Goal: Task Accomplishment & Management: Complete application form

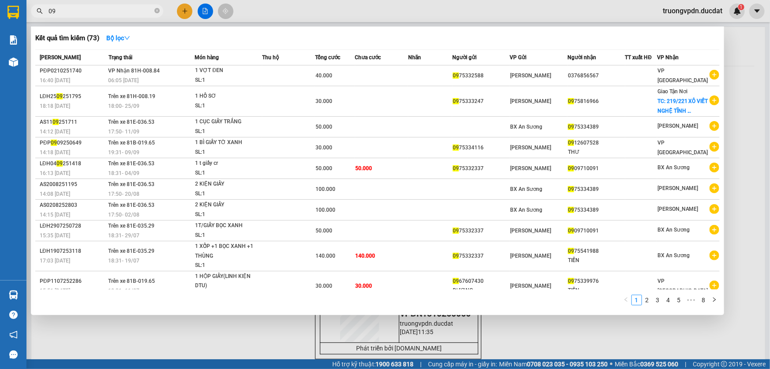
type input "0"
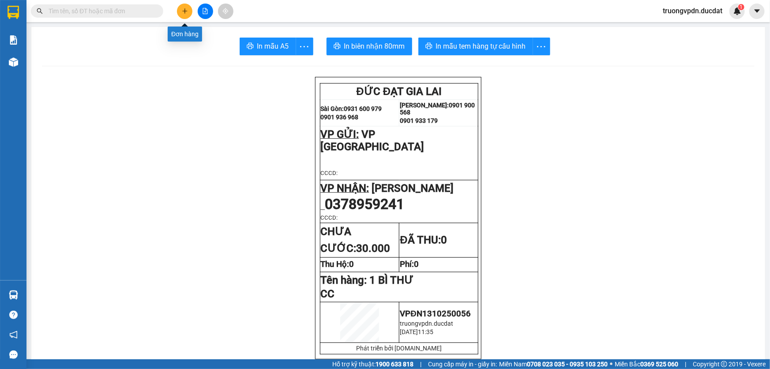
click at [185, 12] on icon "plus" at bounding box center [185, 11] width 6 height 6
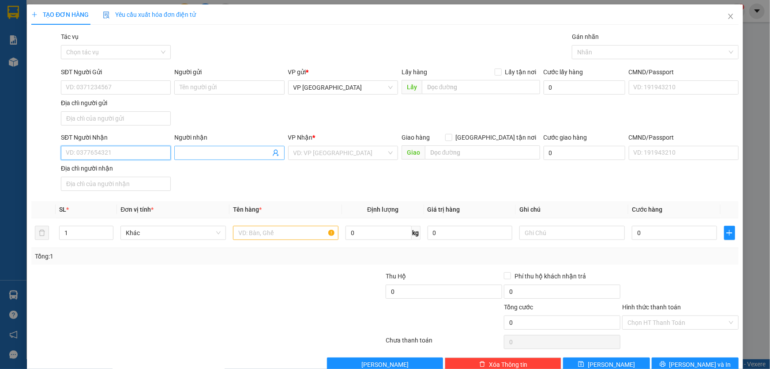
click at [142, 150] on input "SĐT Người Nhận" at bounding box center [116, 153] width 110 height 14
drag, startPoint x: 101, startPoint y: 185, endPoint x: 112, endPoint y: 180, distance: 12.6
click at [101, 185] on div "0988074885" at bounding box center [115, 184] width 98 height 10
type input "0988074885"
click at [280, 236] on input "text" at bounding box center [286, 233] width 106 height 14
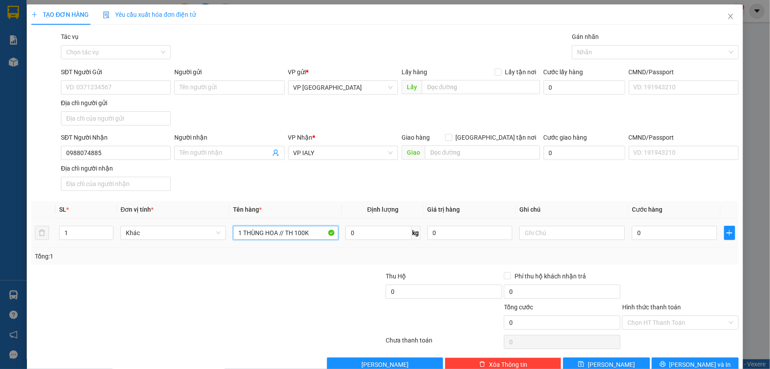
type input "1 THÙNG HOA // TH 100K"
type input "CC"
type input "5"
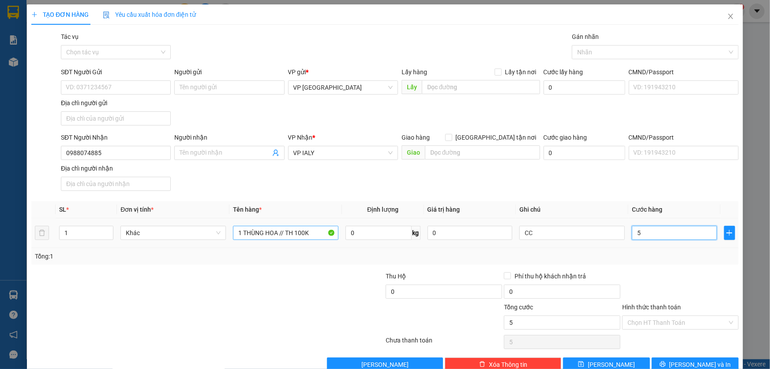
type input "50"
type input "500"
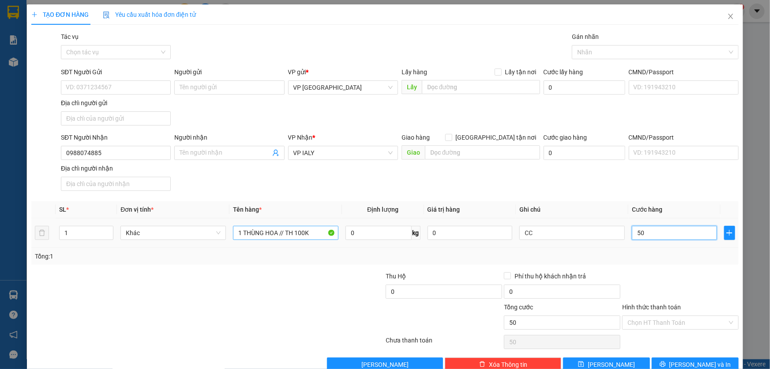
type input "500"
type input "5.000"
type input "50.000"
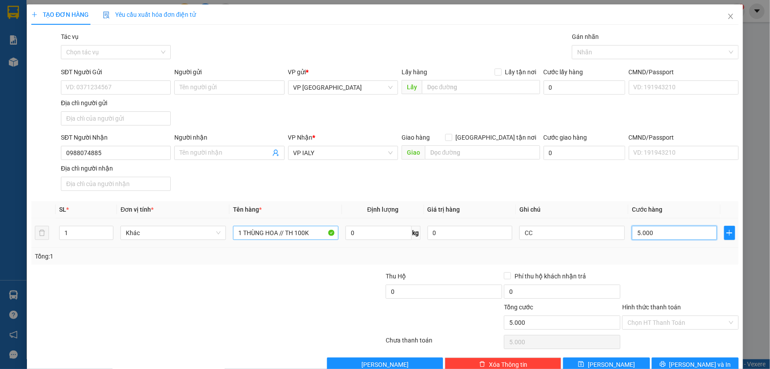
type input "50.000"
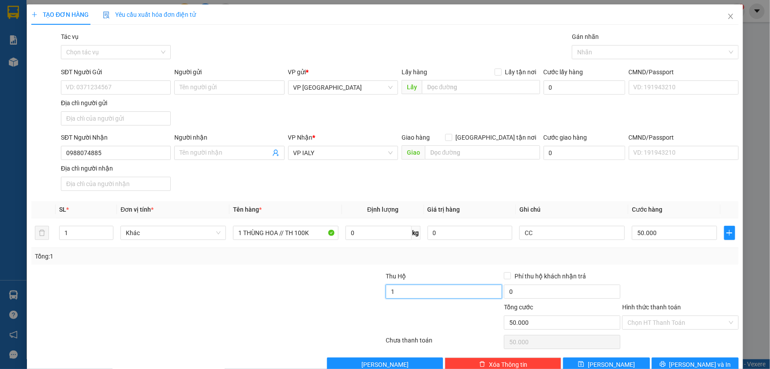
type input "100.000"
click at [666, 362] on icon "printer" at bounding box center [663, 364] width 6 height 6
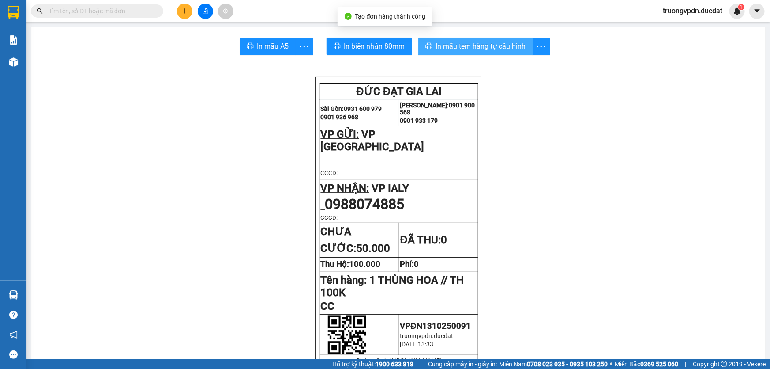
click at [502, 43] on span "In mẫu tem hàng tự cấu hình" at bounding box center [481, 46] width 90 height 11
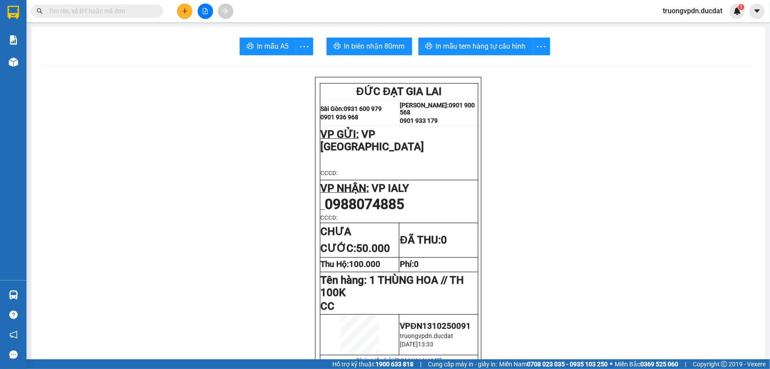
click at [188, 14] on icon "plus" at bounding box center [185, 11] width 6 height 6
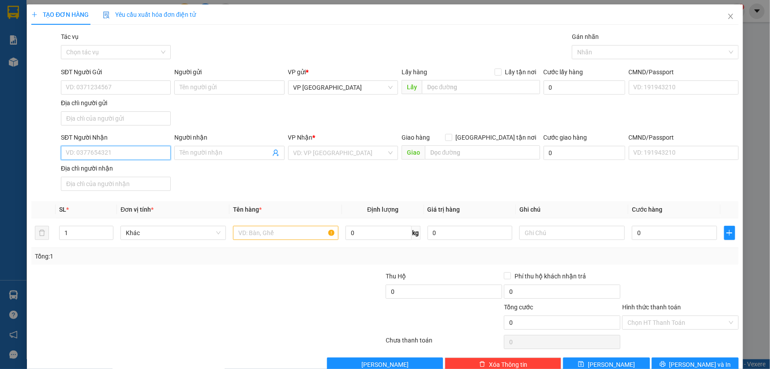
drag, startPoint x: 123, startPoint y: 151, endPoint x: 145, endPoint y: 150, distance: 22.1
click at [124, 151] on input "SĐT Người Nhận" at bounding box center [116, 153] width 110 height 14
click at [90, 168] on div "0965126447" at bounding box center [115, 170] width 98 height 10
type input "0965126447"
click at [281, 238] on input "text" at bounding box center [286, 233] width 106 height 14
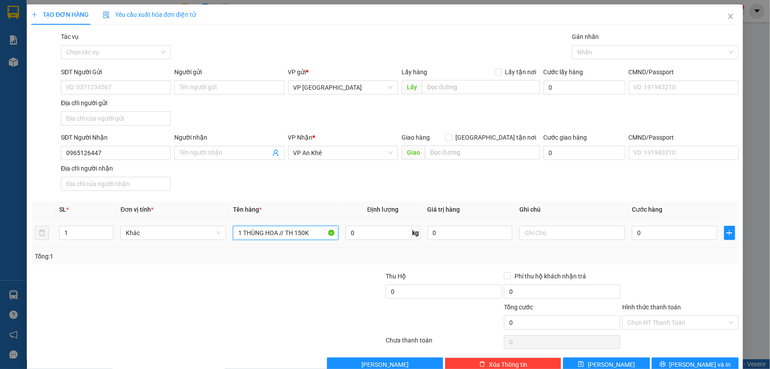
type input "1 THÙNG HOA // TH 150K"
type input "CC"
type input "6"
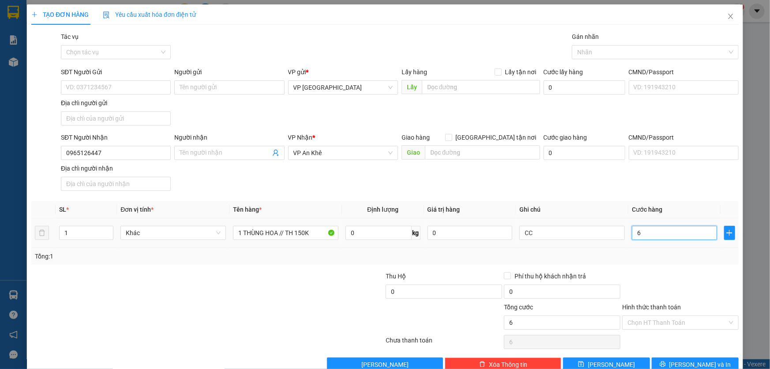
type input "60"
type input "600"
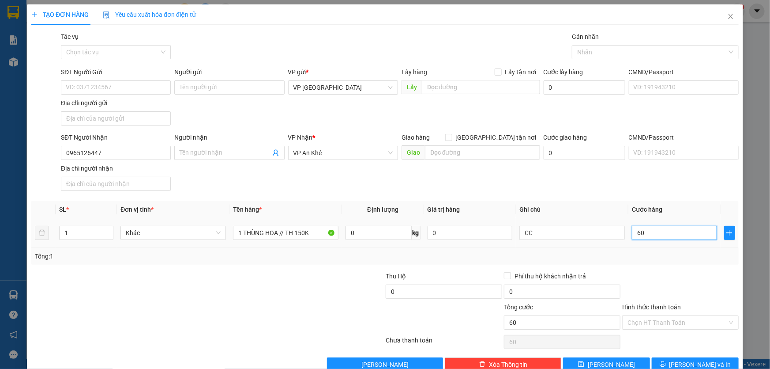
type input "600"
type input "6.000"
type input "60.000"
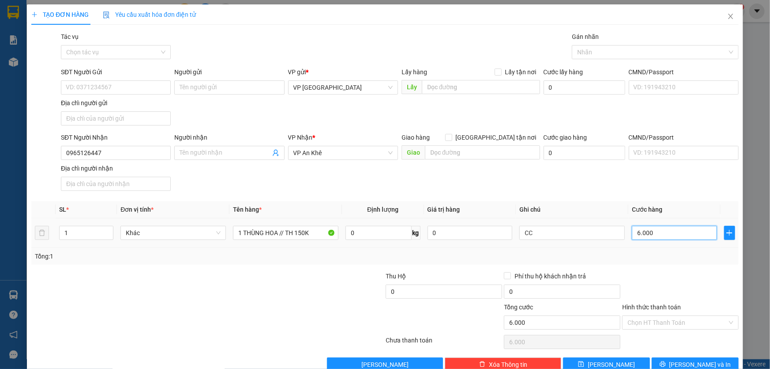
type input "60.000"
type input "150.000"
click at [691, 364] on span "[PERSON_NAME] và In" at bounding box center [701, 364] width 62 height 10
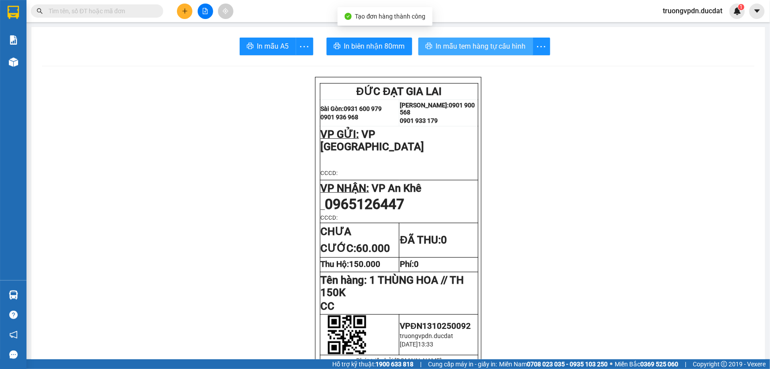
click at [493, 46] on span "In mẫu tem hàng tự cấu hình" at bounding box center [481, 46] width 90 height 11
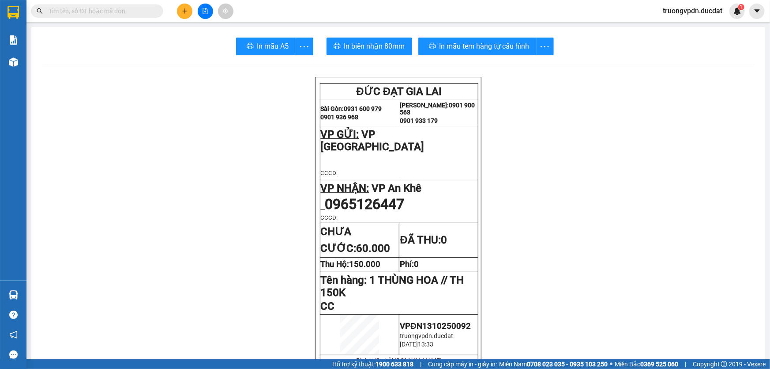
click at [177, 4] on div at bounding box center [205, 11] width 66 height 15
click at [178, 9] on button at bounding box center [184, 11] width 15 height 15
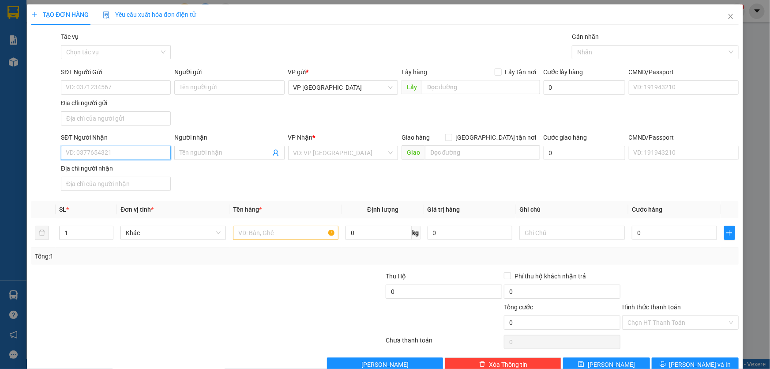
click at [126, 149] on input "SĐT Người Nhận" at bounding box center [116, 153] width 110 height 14
drag, startPoint x: 85, startPoint y: 163, endPoint x: 309, endPoint y: 207, distance: 228.6
click at [90, 163] on div "0905150106" at bounding box center [114, 170] width 109 height 14
type input "0905150106"
type input "IASAO"
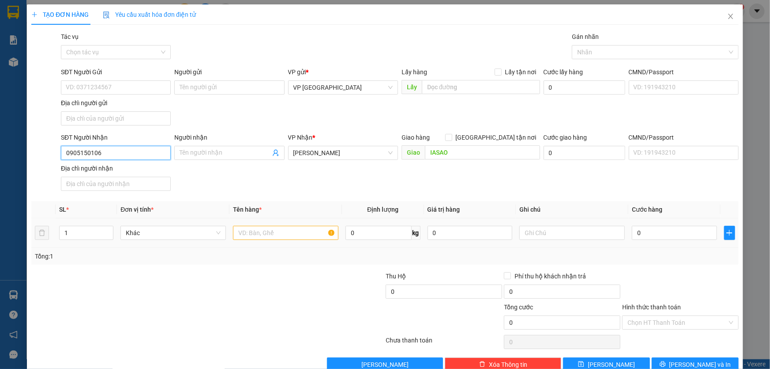
type input "0905150106"
click at [285, 234] on input "text" at bounding box center [286, 233] width 106 height 14
type input "2"
type input "3 THÙNG HOA // TH 350K"
type input "CC"
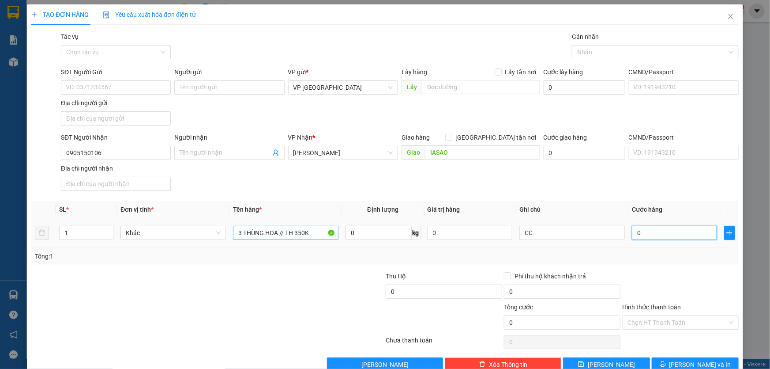
type input "1"
type input "15"
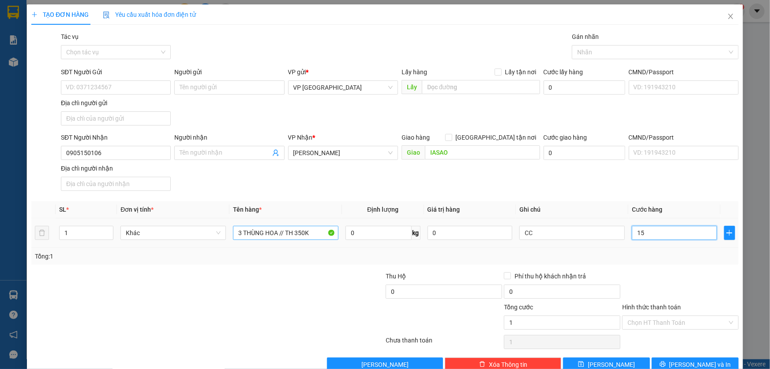
type input "15"
type input "150"
type input "1.500"
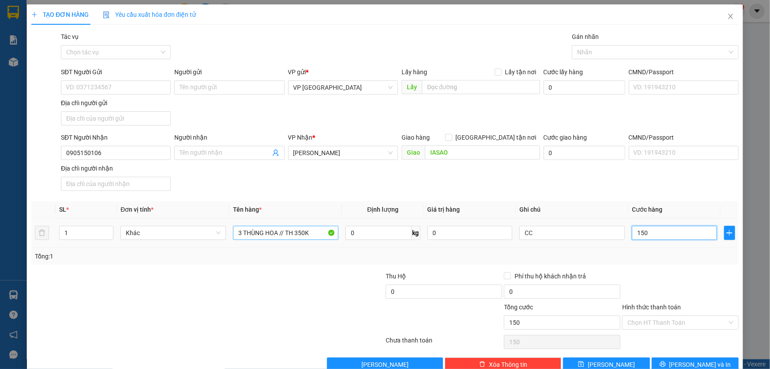
type input "1.500"
type input "15.000"
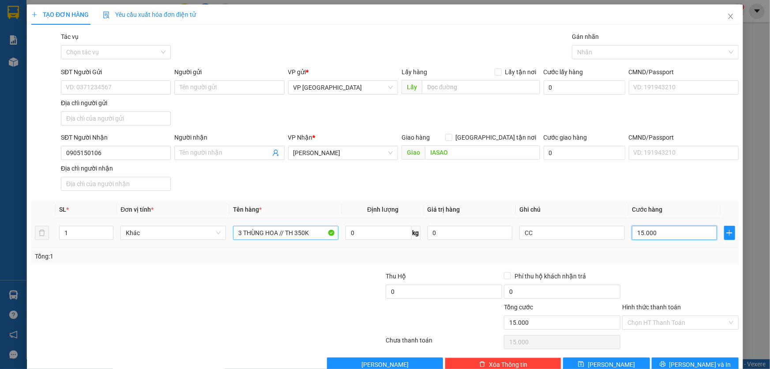
type input "150.000"
type input "350.000"
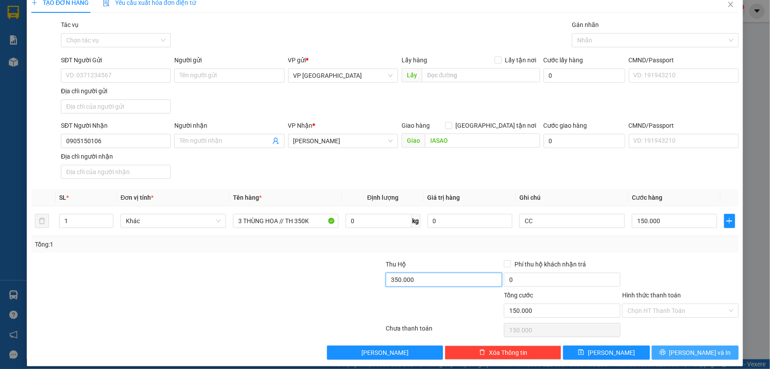
scroll to position [19, 0]
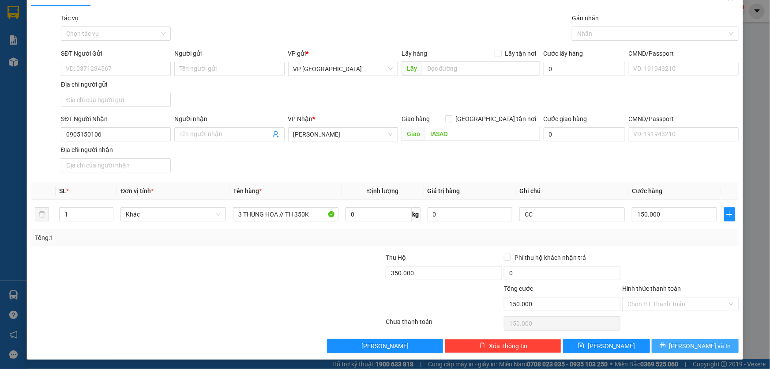
click at [702, 342] on span "[PERSON_NAME] và In" at bounding box center [701, 346] width 62 height 10
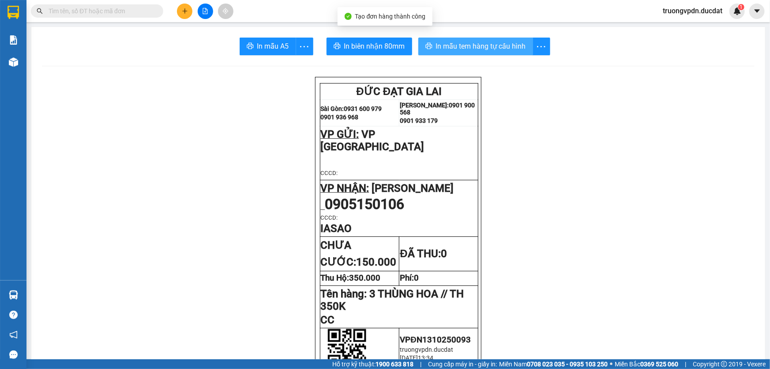
click at [441, 48] on span "In mẫu tem hàng tự cấu hình" at bounding box center [481, 46] width 90 height 11
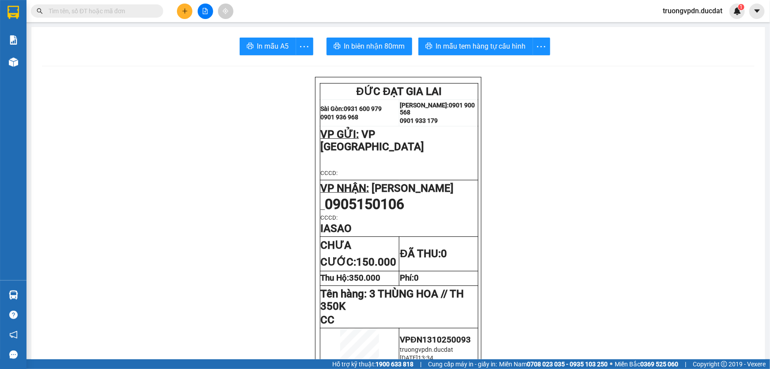
click at [182, 14] on icon "plus" at bounding box center [185, 11] width 6 height 6
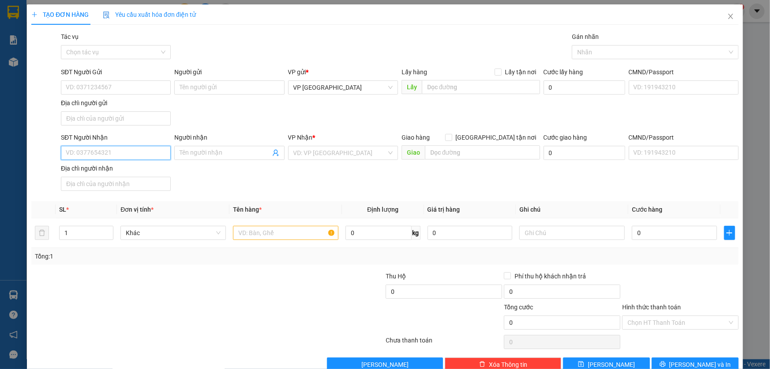
click at [115, 148] on input "SĐT Người Nhận" at bounding box center [116, 153] width 110 height 14
click at [110, 171] on div "0902205230" at bounding box center [115, 170] width 98 height 10
type input "0902205230"
click at [295, 230] on input "text" at bounding box center [286, 233] width 106 height 14
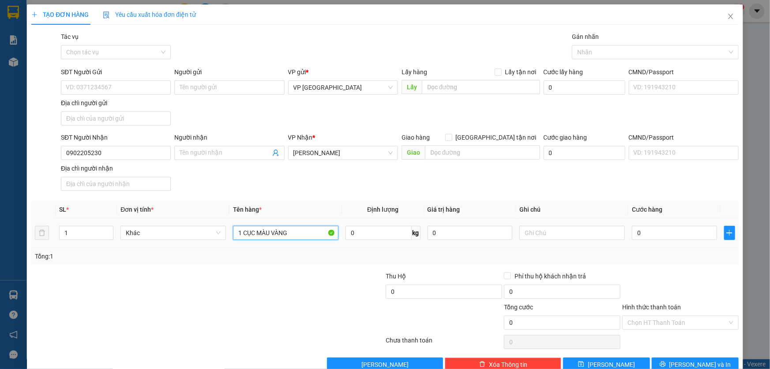
type input "1 CỤC MÀU VÀNG"
type input "CC"
type input "4"
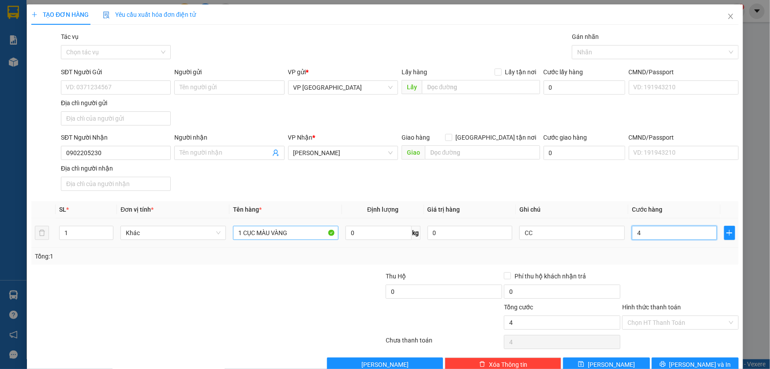
type input "40"
type input "400"
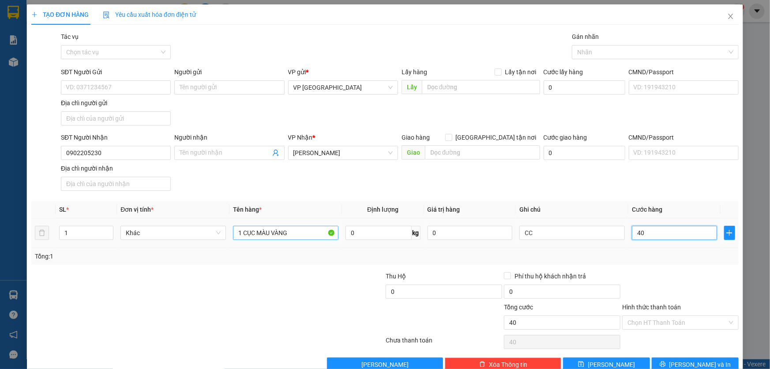
type input "400"
type input "4.000"
type input "40.000"
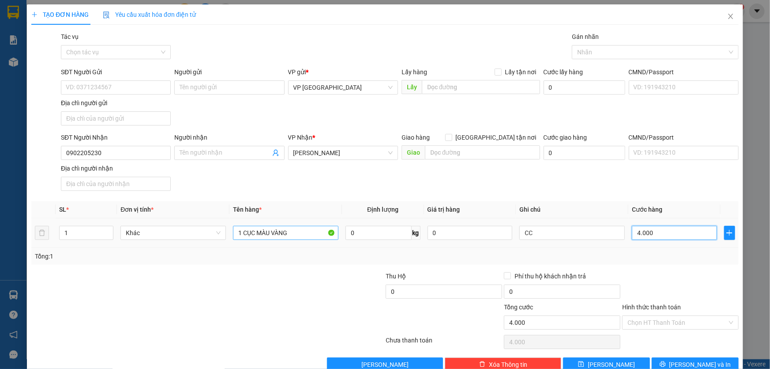
type input "40.000"
click at [692, 362] on span "[PERSON_NAME] và In" at bounding box center [701, 364] width 62 height 10
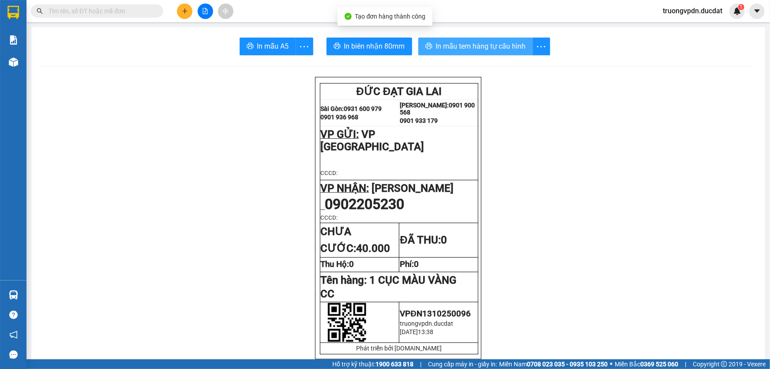
click at [506, 44] on span "In mẫu tem hàng tự cấu hình" at bounding box center [481, 46] width 90 height 11
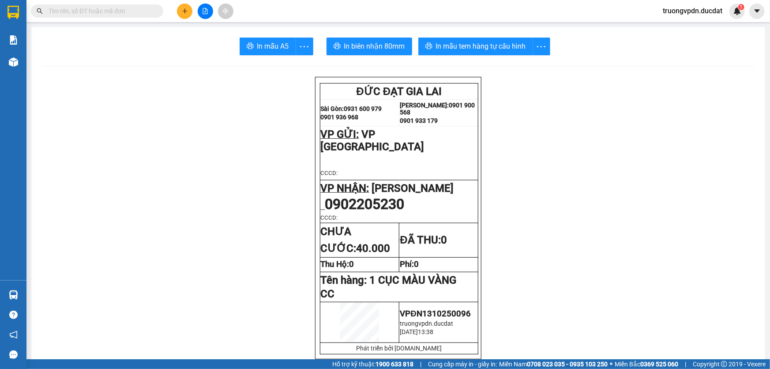
click at [182, 11] on icon "plus" at bounding box center [185, 11] width 6 height 6
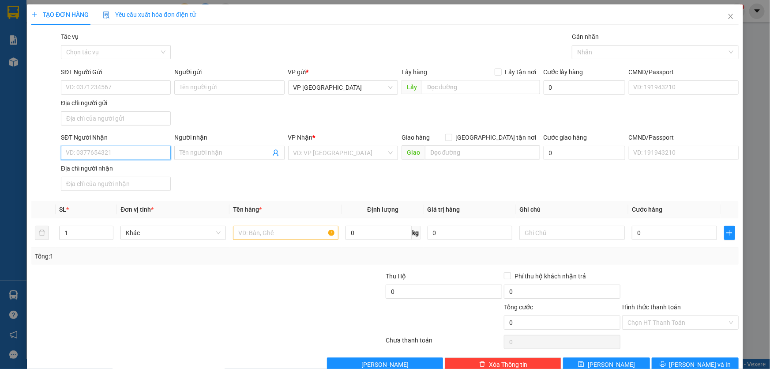
click at [117, 149] on input "SĐT Người Nhận" at bounding box center [116, 153] width 110 height 14
click at [116, 176] on div "0983825577" at bounding box center [114, 170] width 109 height 14
type input "0983825577"
click at [275, 230] on input "text" at bounding box center [286, 233] width 106 height 14
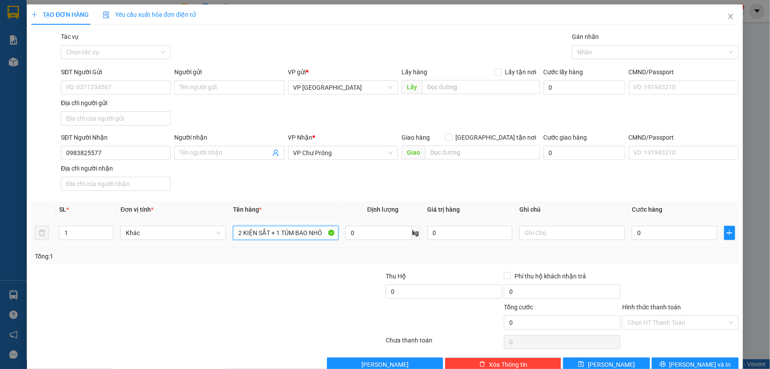
type input "2 KIỆN SẮT + 1 TÚM BAO NHỎ"
type input "1"
type input "11"
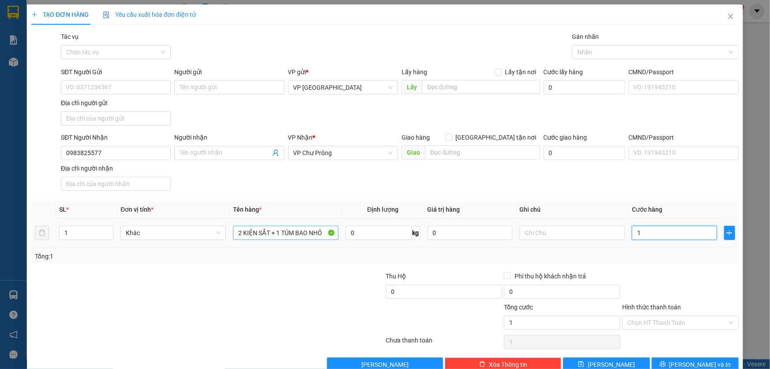
type input "11"
type input "110"
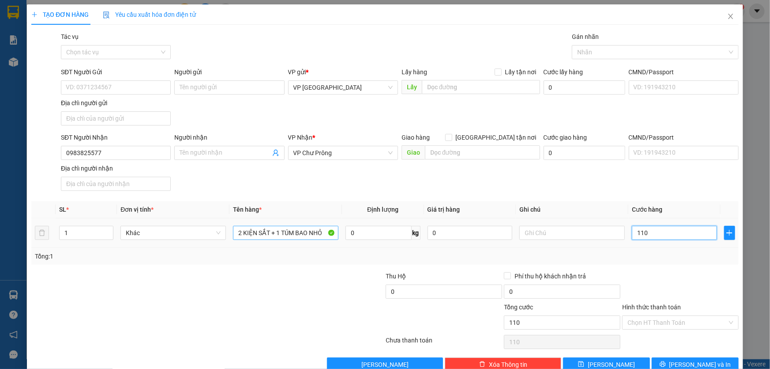
type input "1.100"
type input "11.000"
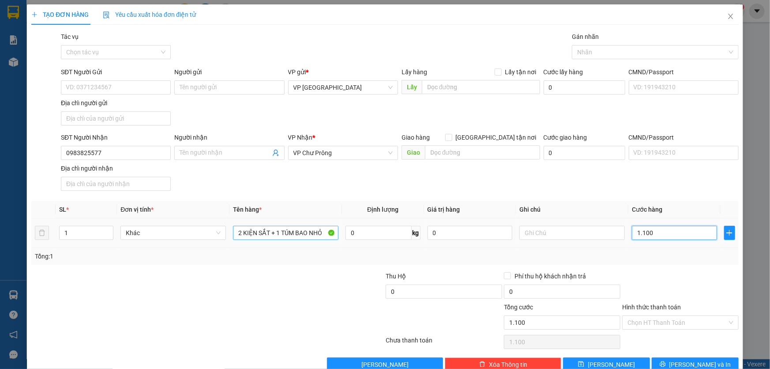
type input "11.000"
type input "110.000"
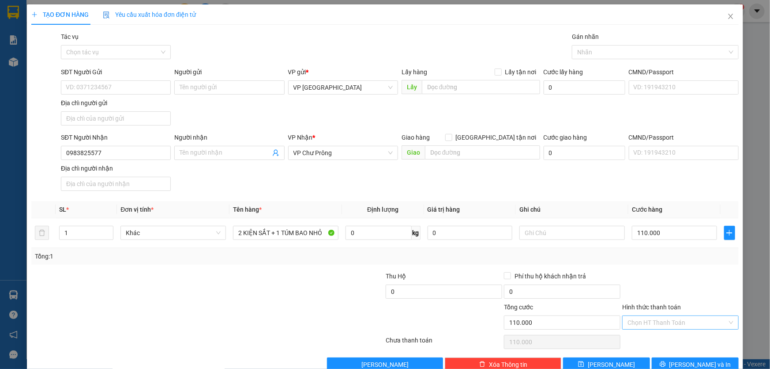
click at [684, 326] on input "Hình thức thanh toán" at bounding box center [678, 322] width 100 height 13
click at [655, 245] on div "Tại văn phòng" at bounding box center [675, 248] width 105 height 10
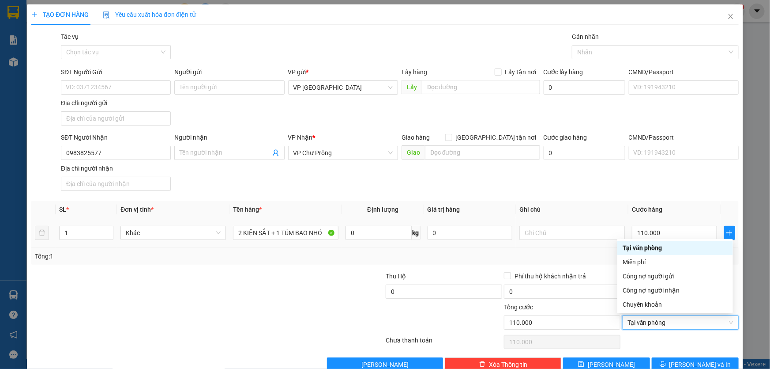
type input "0"
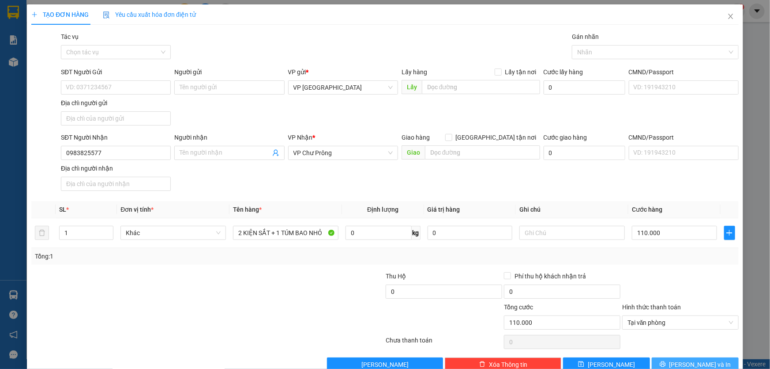
click at [669, 357] on button "[PERSON_NAME] và In" at bounding box center [695, 364] width 87 height 14
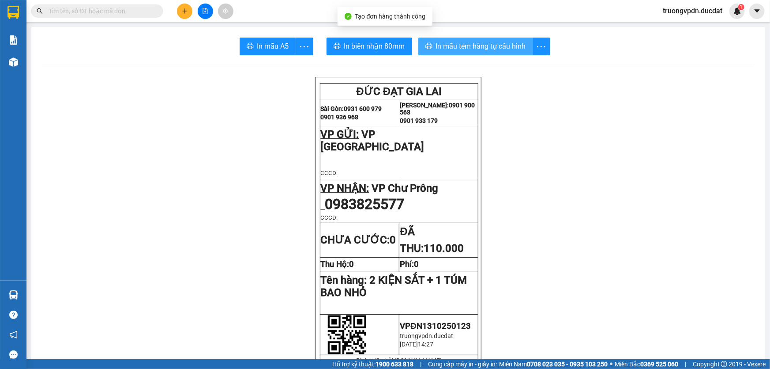
click at [493, 44] on span "In mẫu tem hàng tự cấu hình" at bounding box center [481, 46] width 90 height 11
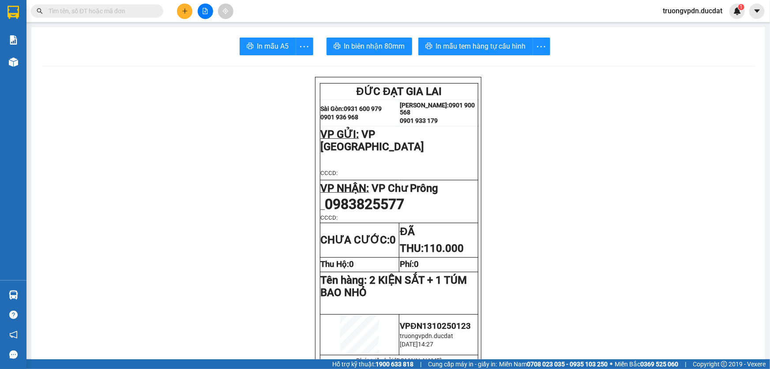
click at [182, 12] on icon "plus" at bounding box center [185, 11] width 6 height 6
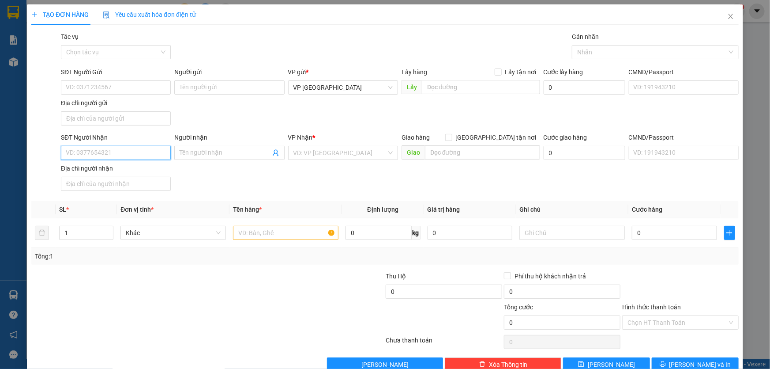
click at [128, 152] on input "SĐT Người Nhận" at bounding box center [116, 153] width 110 height 14
click at [128, 173] on div "0868305557" at bounding box center [115, 170] width 98 height 10
type input "0868305557"
click at [274, 235] on input "text" at bounding box center [286, 233] width 106 height 14
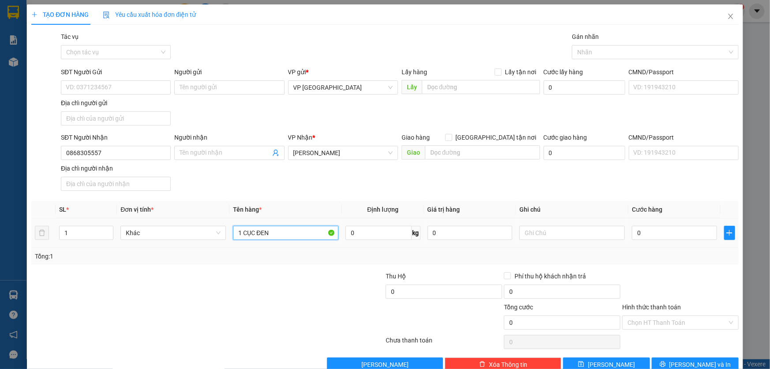
type input "1 CỤC ĐEN"
type input "CC"
type input "3"
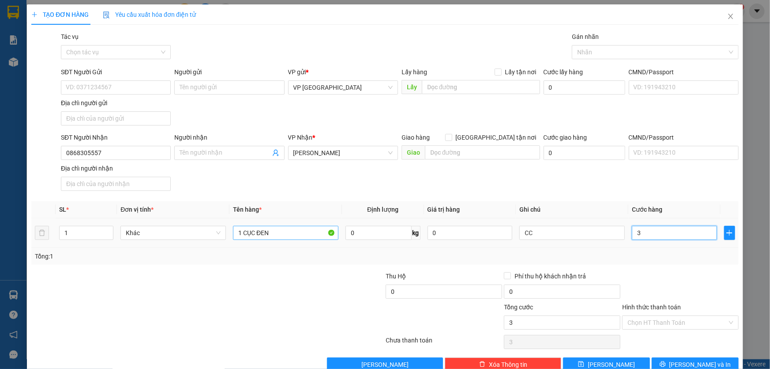
type input "30"
type input "300"
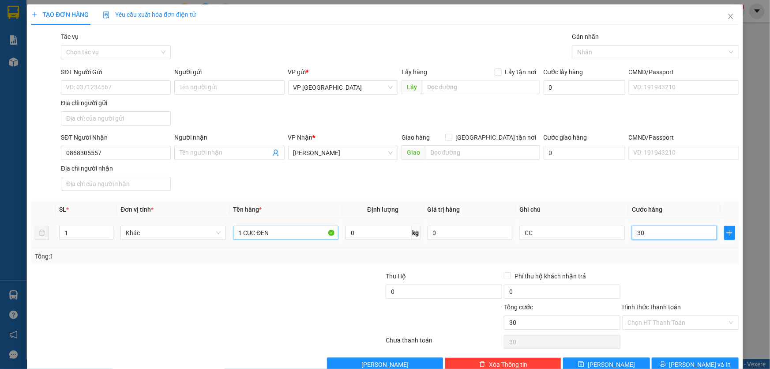
type input "300"
type input "3.000"
type input "30.000"
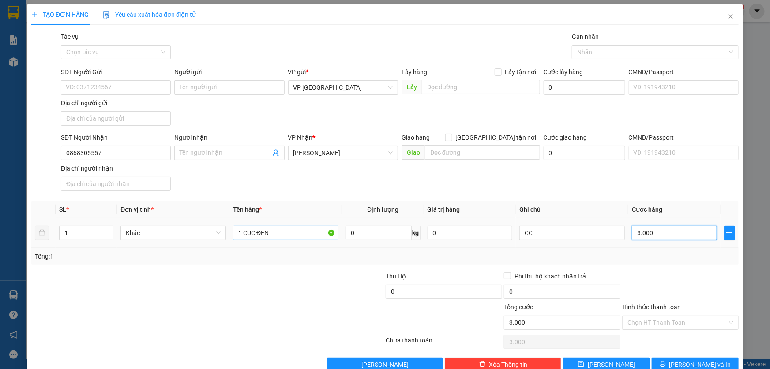
type input "30.000"
click at [681, 360] on button "[PERSON_NAME] và In" at bounding box center [695, 364] width 87 height 14
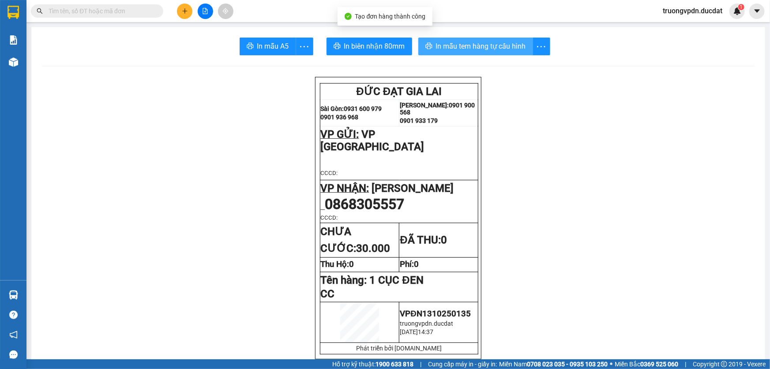
click at [493, 51] on span "In mẫu tem hàng tự cấu hình" at bounding box center [481, 46] width 90 height 11
click at [183, 15] on button at bounding box center [184, 11] width 15 height 15
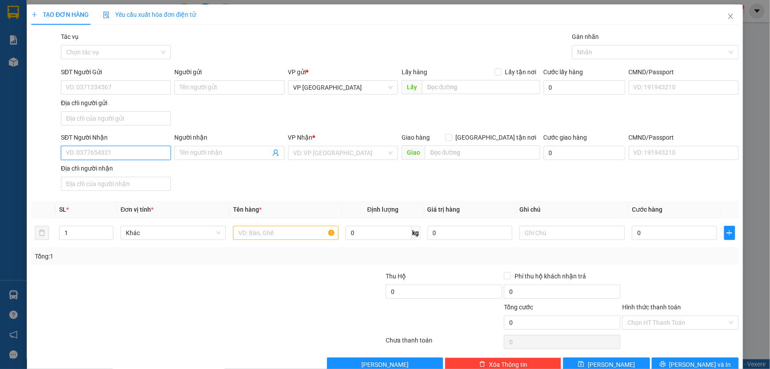
click at [112, 155] on input "SĐT Người Nhận" at bounding box center [116, 153] width 110 height 14
click at [126, 170] on div "0988954629 - nhung" at bounding box center [115, 170] width 98 height 10
type input "0988954629"
type input "nhung"
type input "0988954629"
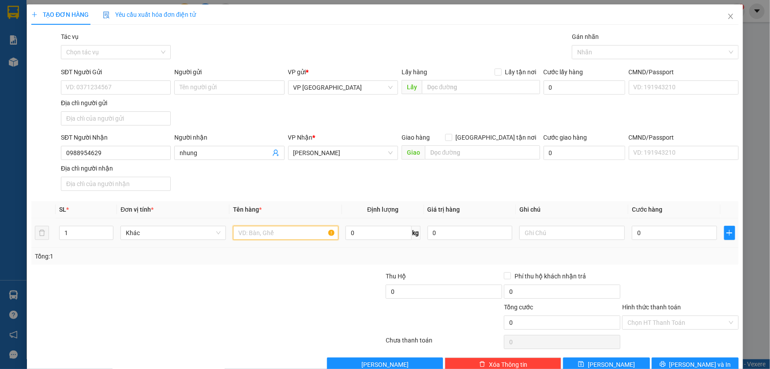
click at [281, 233] on input "text" at bounding box center [286, 233] width 106 height 14
type input "1 MÁY + 1 KIỆN"
type input "CC"
type input "1"
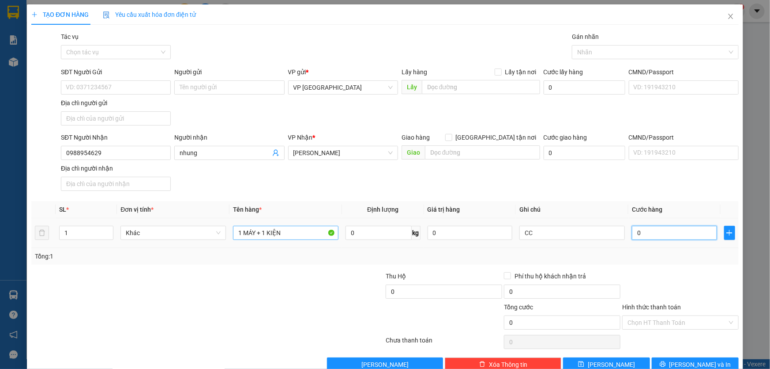
type input "1"
type input "13"
type input "130"
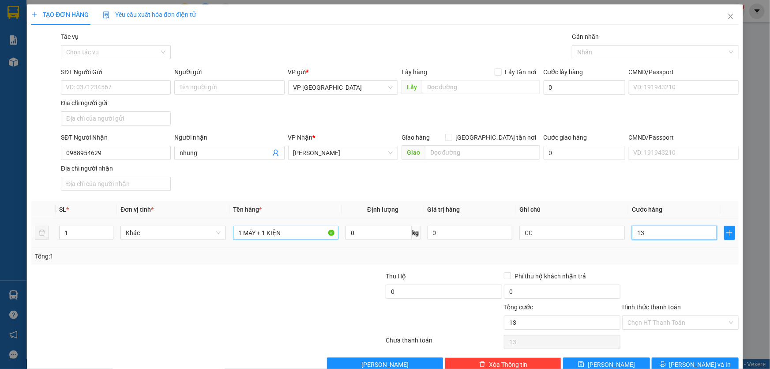
type input "130"
type input "1.300"
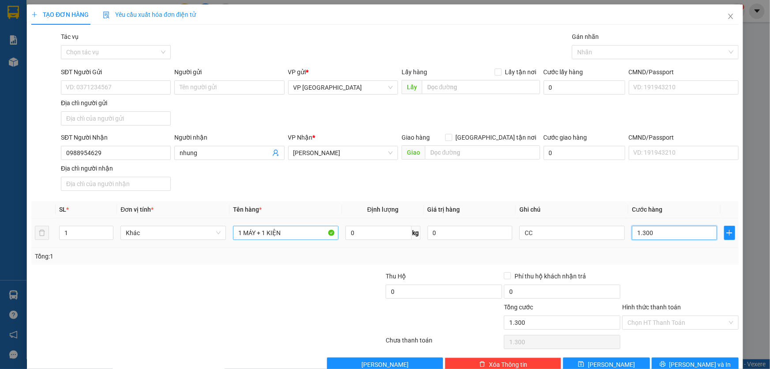
type input "13.000"
type input "130.000"
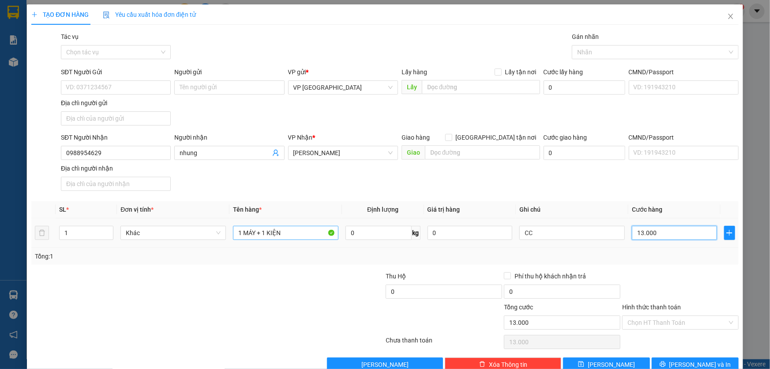
type input "130.000"
click at [683, 360] on span "[PERSON_NAME] và In" at bounding box center [701, 364] width 62 height 10
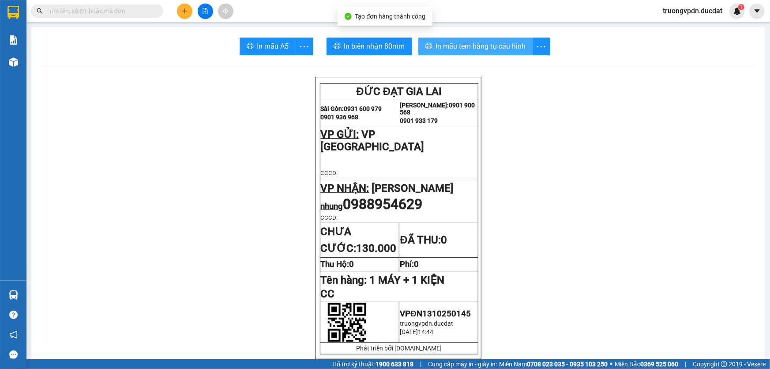
click at [485, 49] on span "In mẫu tem hàng tự cấu hình" at bounding box center [481, 46] width 90 height 11
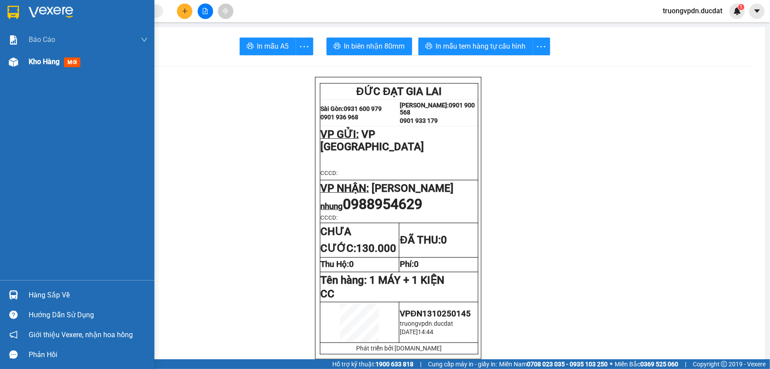
click at [43, 63] on span "Kho hàng" at bounding box center [44, 61] width 31 height 8
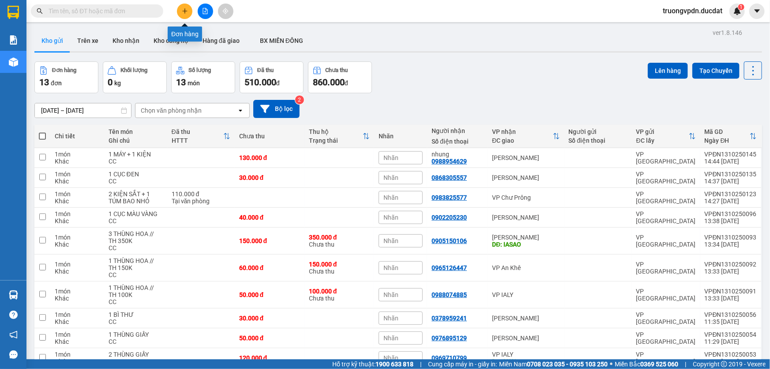
click at [182, 13] on icon "plus" at bounding box center [185, 11] width 6 height 6
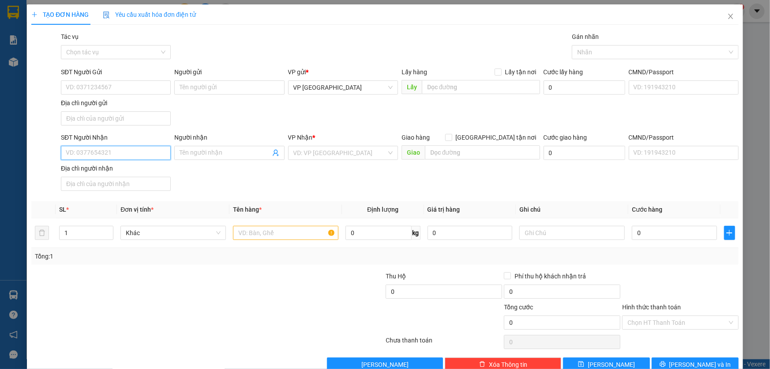
click at [116, 151] on input "SĐT Người Nhận" at bounding box center [116, 153] width 110 height 14
type input "0968015679"
click at [104, 82] on input "SĐT Người Gửi" at bounding box center [116, 87] width 110 height 14
type input "0935560333"
click at [359, 150] on input "search" at bounding box center [340, 152] width 93 height 13
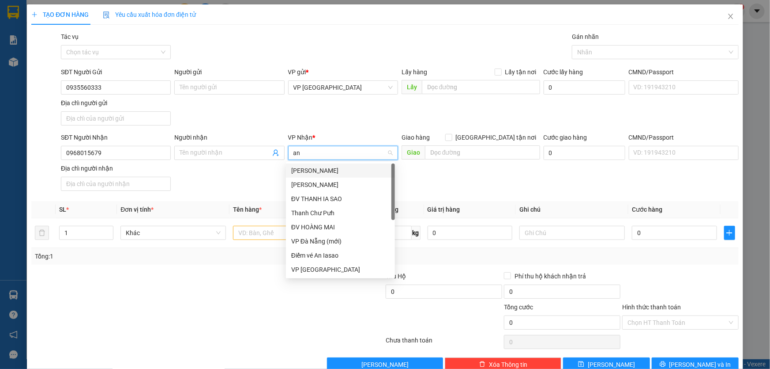
type input "an"
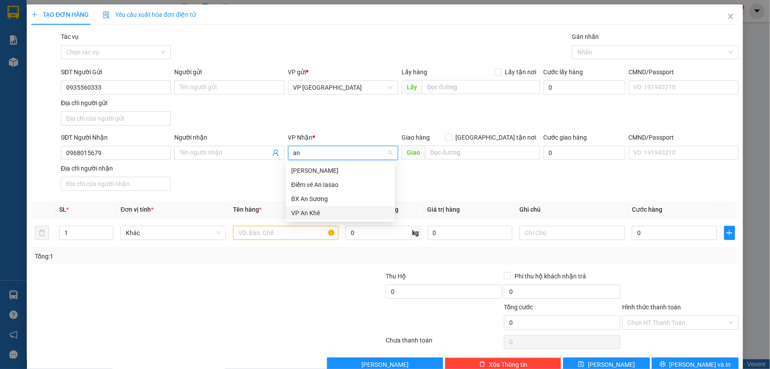
drag, startPoint x: 308, startPoint y: 210, endPoint x: 317, endPoint y: 202, distance: 12.6
click at [309, 210] on div "VP An Khê" at bounding box center [340, 213] width 98 height 10
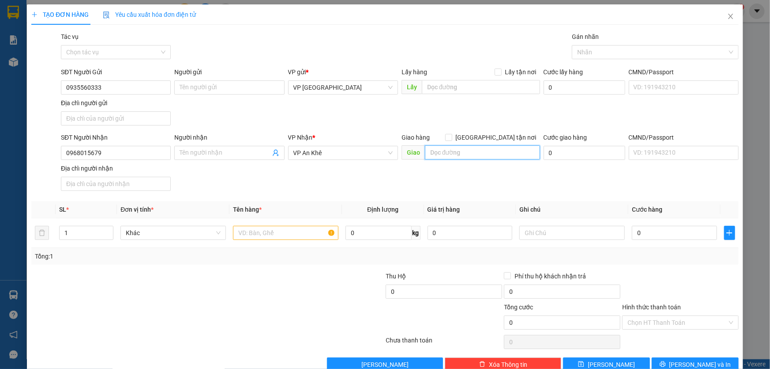
click at [446, 152] on input "text" at bounding box center [482, 152] width 115 height 14
type input "c"
type input "TRẠI GIAM [GEOGRAPHIC_DATA]"
click at [274, 237] on input "text" at bounding box center [286, 233] width 106 height 14
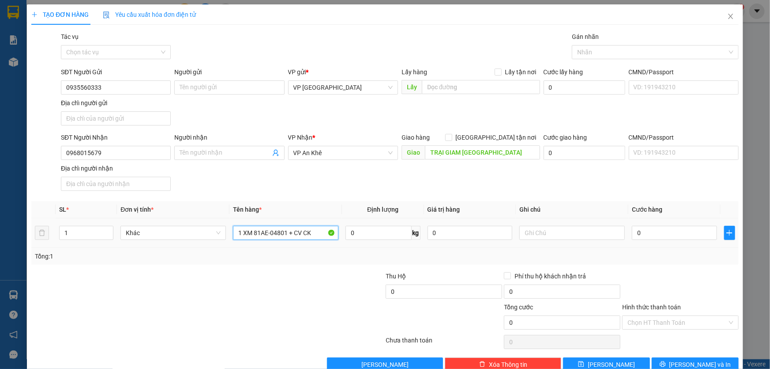
type input "1 XM 81AE-04801 + CV CK"
type input "CC KO BAO TRẦY XƯỚC"
type input "5"
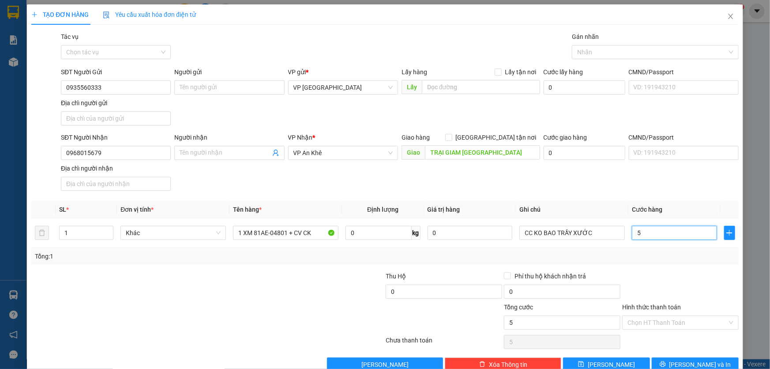
type input "50"
type input "500"
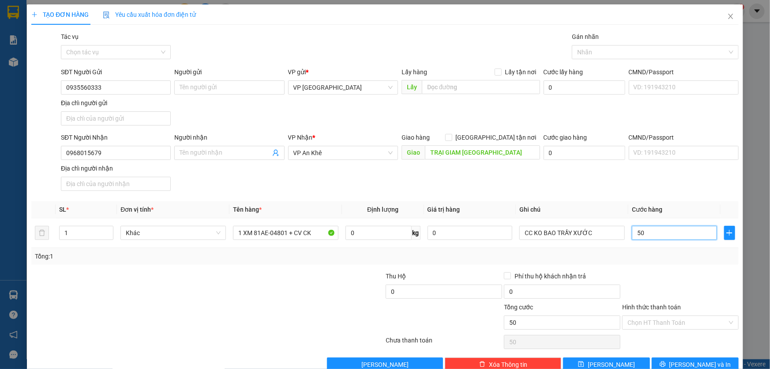
type input "500"
type input "5.000"
type input "50.000"
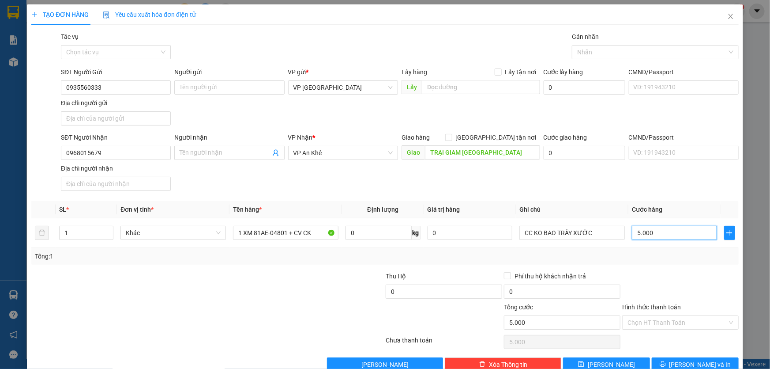
type input "50.000"
type input "500.000"
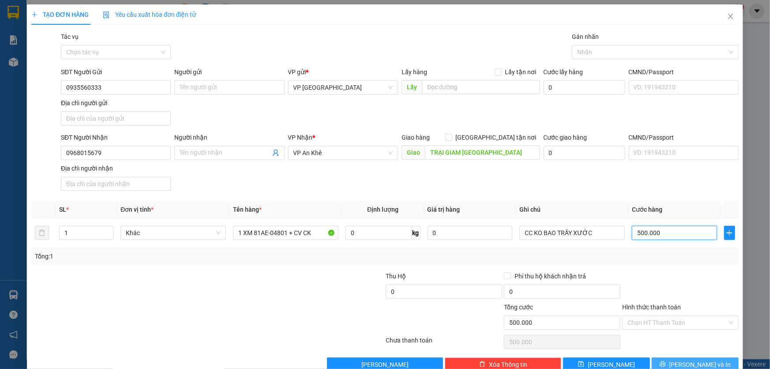
type input "500.000"
click at [708, 363] on button "[PERSON_NAME] và In" at bounding box center [695, 364] width 87 height 14
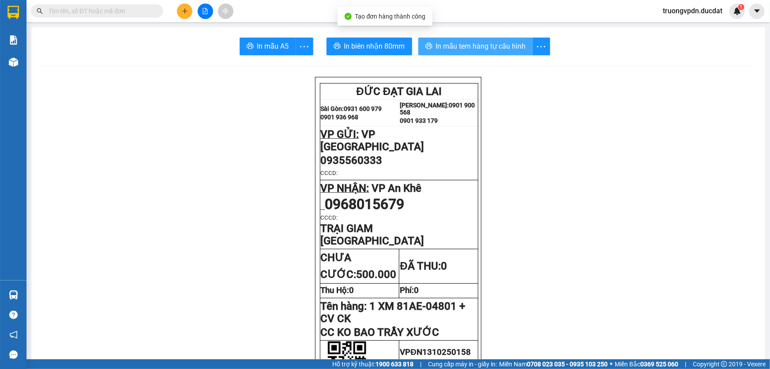
click at [458, 42] on span "In mẫu tem hàng tự cấu hình" at bounding box center [481, 46] width 90 height 11
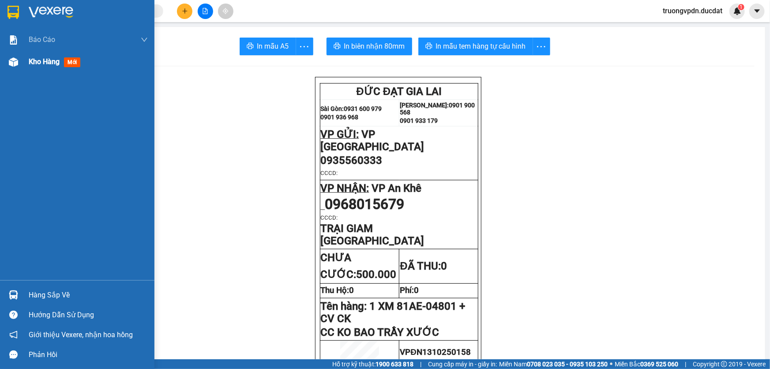
click at [23, 62] on div "Kho hàng mới" at bounding box center [77, 62] width 155 height 22
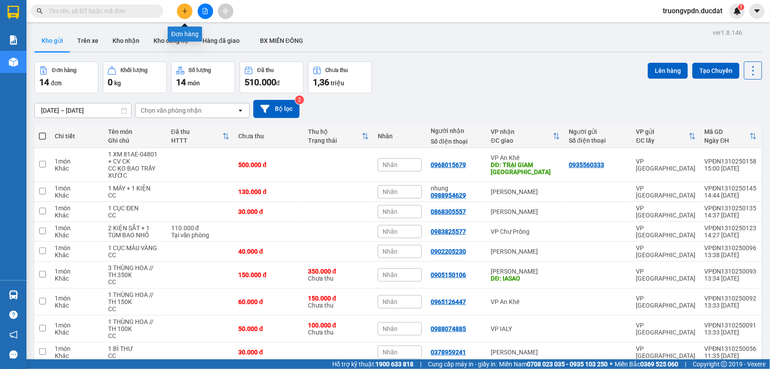
click at [188, 10] on button at bounding box center [184, 11] width 15 height 15
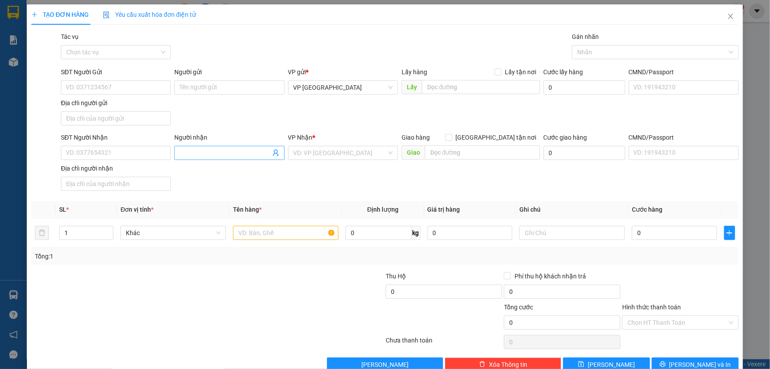
click at [210, 153] on input "Người nhận" at bounding box center [225, 153] width 91 height 10
type input "[PERSON_NAME]"
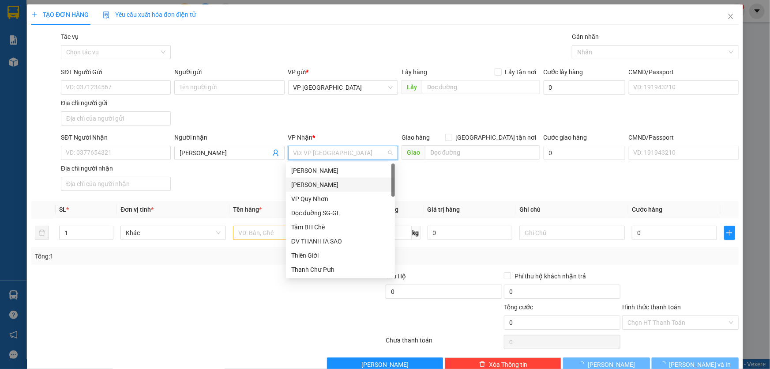
click at [323, 183] on div "[PERSON_NAME]" at bounding box center [340, 185] width 98 height 10
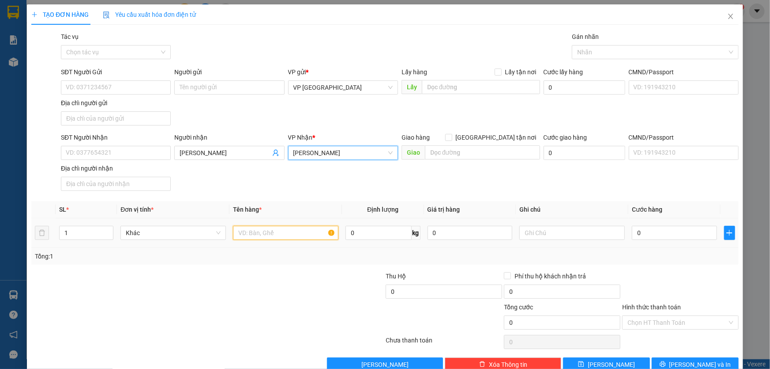
click at [261, 231] on input "text" at bounding box center [286, 233] width 106 height 14
type input "5 XÔ SƠN"
type input "CC"
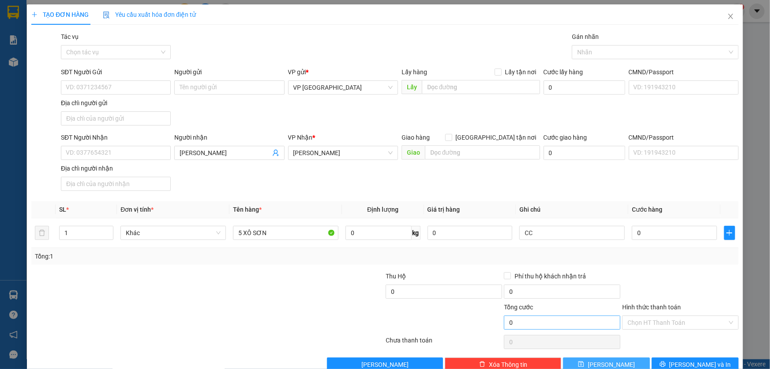
click at [607, 362] on span "[PERSON_NAME]" at bounding box center [611, 364] width 47 height 10
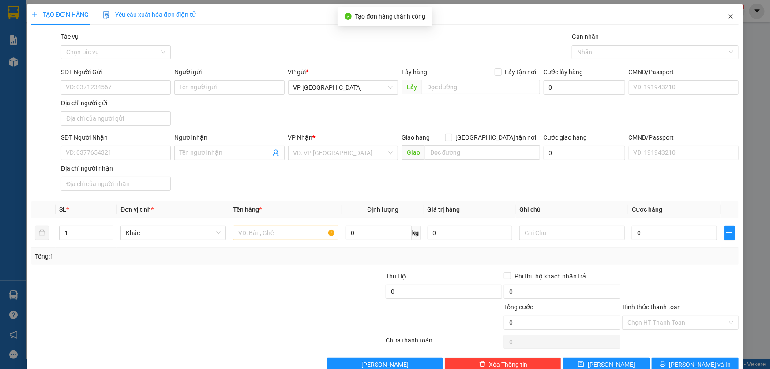
click at [729, 19] on icon "close" at bounding box center [731, 16] width 5 height 5
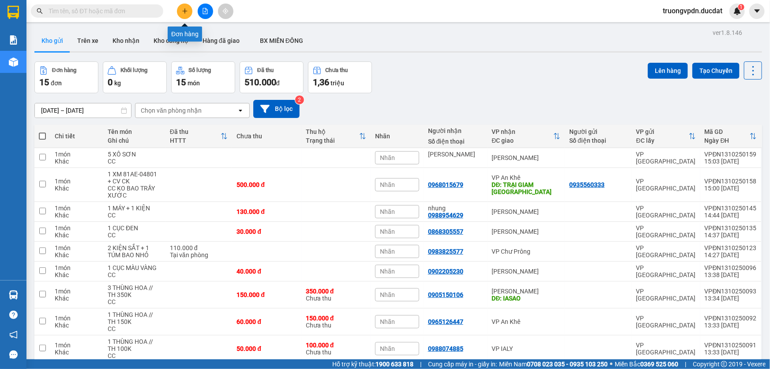
click at [184, 14] on button at bounding box center [184, 11] width 15 height 15
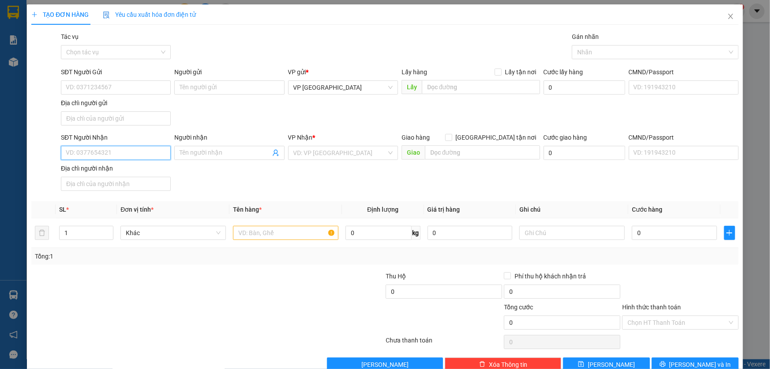
click at [110, 152] on input "SĐT Người Nhận" at bounding box center [116, 153] width 110 height 14
click at [81, 150] on input "SĐT Người Nhận" at bounding box center [116, 153] width 110 height 14
click at [82, 166] on div "0986152200" at bounding box center [115, 170] width 98 height 10
type input "0986152200"
click at [279, 235] on input "text" at bounding box center [286, 233] width 106 height 14
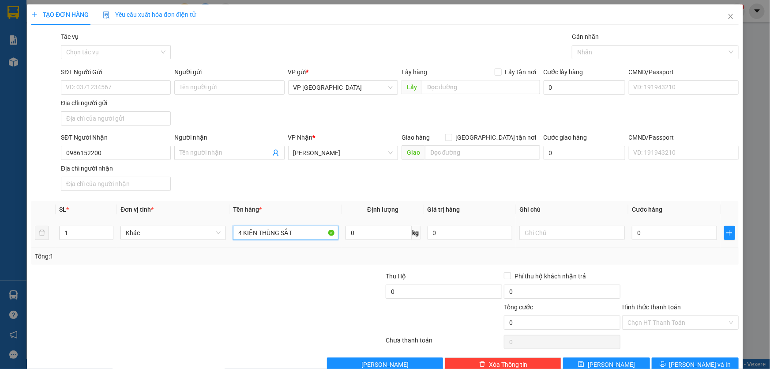
type input "4 KIỆN THÙNG SẮT"
type input "CC"
type input "3"
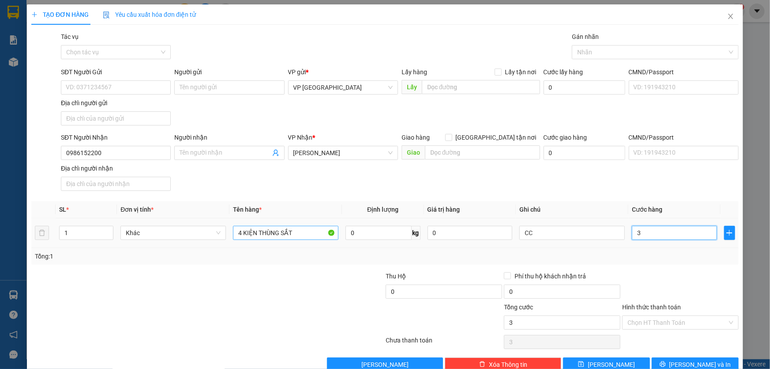
type input "32"
type input "320"
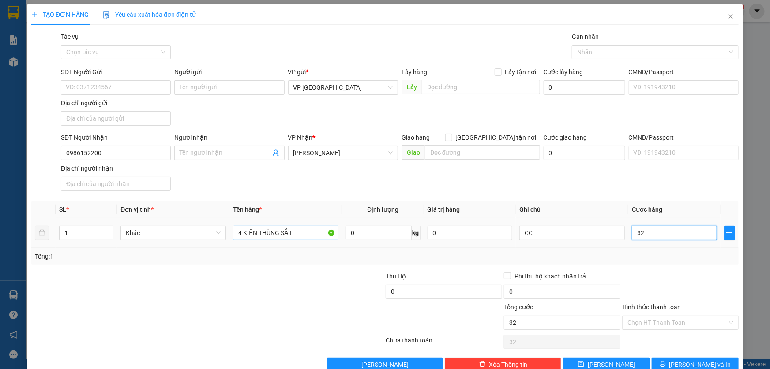
type input "320"
type input "3.200"
click at [702, 358] on button "[PERSON_NAME] và In" at bounding box center [695, 364] width 87 height 14
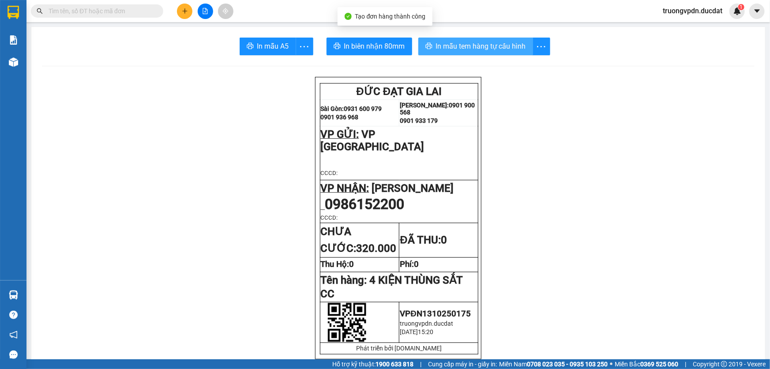
click at [481, 47] on span "In mẫu tem hàng tự cấu hình" at bounding box center [481, 46] width 90 height 11
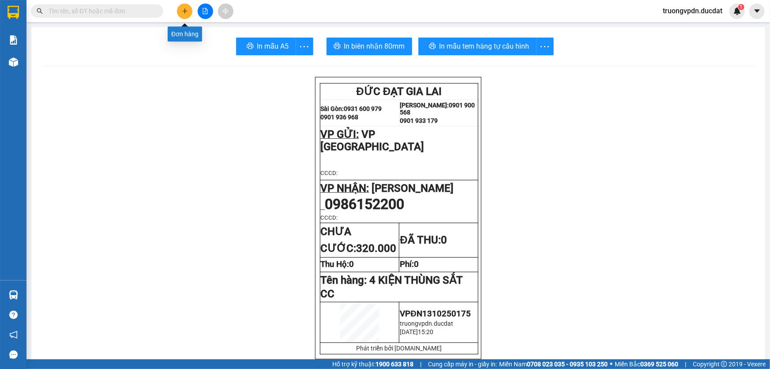
click at [182, 9] on icon "plus" at bounding box center [185, 11] width 6 height 6
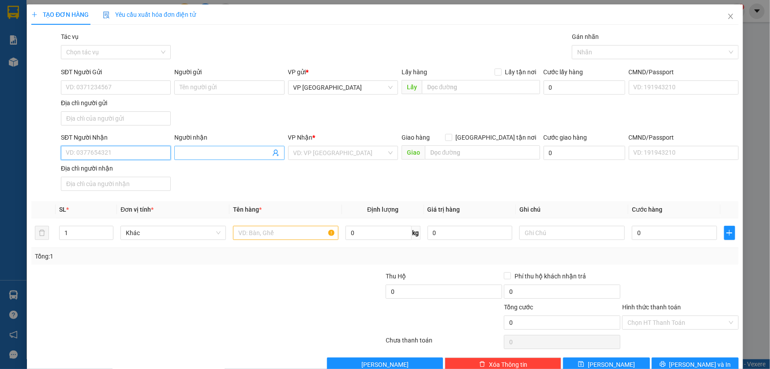
click at [134, 150] on input "SĐT Người Nhận" at bounding box center [116, 153] width 110 height 14
drag, startPoint x: 111, startPoint y: 172, endPoint x: 253, endPoint y: 185, distance: 142.7
click at [111, 170] on div "0326121301" at bounding box center [115, 170] width 98 height 10
click at [290, 234] on input "text" at bounding box center [286, 233] width 106 height 14
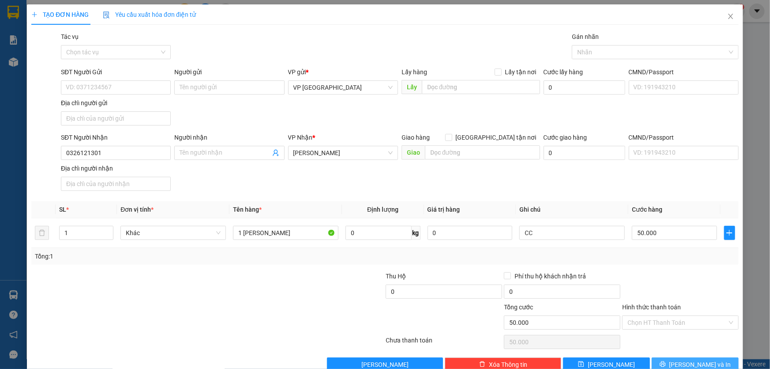
drag, startPoint x: 706, startPoint y: 359, endPoint x: 655, endPoint y: 204, distance: 163.2
click at [706, 359] on span "[PERSON_NAME] và In" at bounding box center [701, 364] width 62 height 10
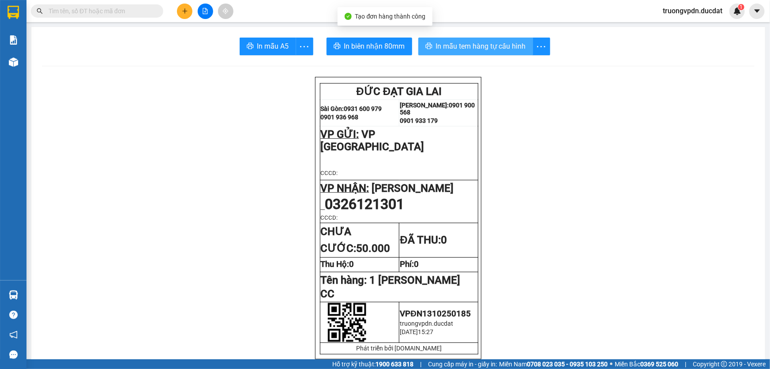
click at [462, 48] on span "In mẫu tem hàng tự cấu hình" at bounding box center [481, 46] width 90 height 11
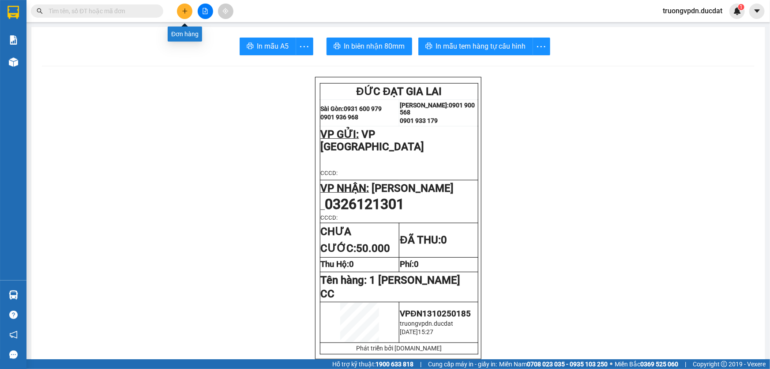
click at [188, 11] on button at bounding box center [184, 11] width 15 height 15
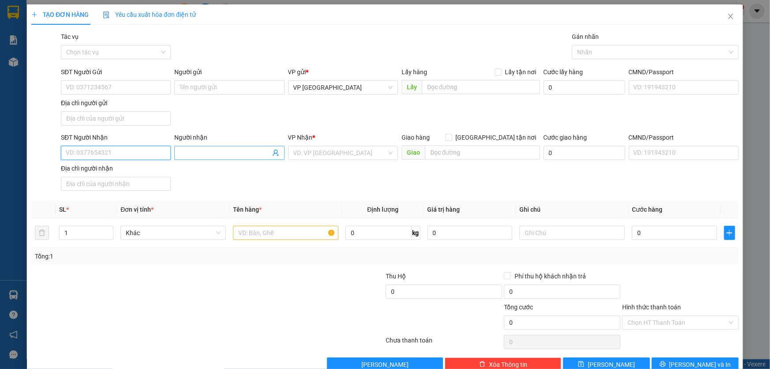
click at [124, 157] on input "SĐT Người Nhận" at bounding box center [116, 153] width 110 height 14
drag, startPoint x: 101, startPoint y: 168, endPoint x: 310, endPoint y: 223, distance: 216.9
click at [101, 167] on div "0853883456" at bounding box center [115, 170] width 98 height 10
click at [274, 228] on input "text" at bounding box center [286, 233] width 106 height 14
drag, startPoint x: 698, startPoint y: 325, endPoint x: 630, endPoint y: 231, distance: 116.2
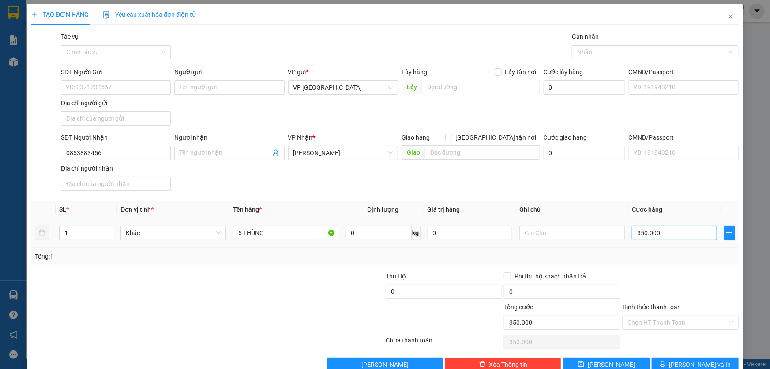
click at [696, 322] on input "Hình thức thanh toán" at bounding box center [678, 322] width 100 height 13
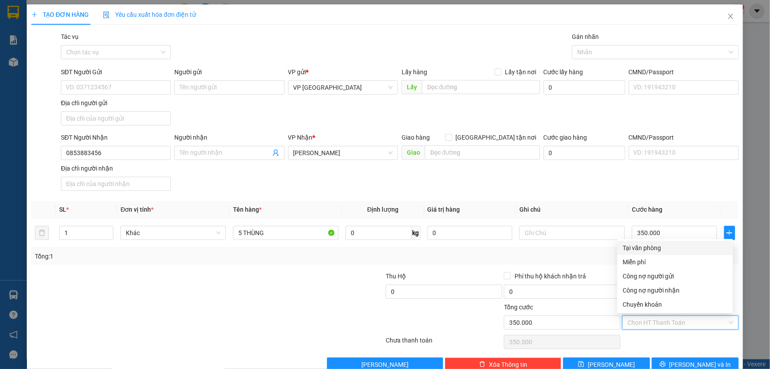
drag, startPoint x: 642, startPoint y: 249, endPoint x: 698, endPoint y: 264, distance: 58.5
click at [642, 248] on div "Tại văn phòng" at bounding box center [675, 248] width 105 height 10
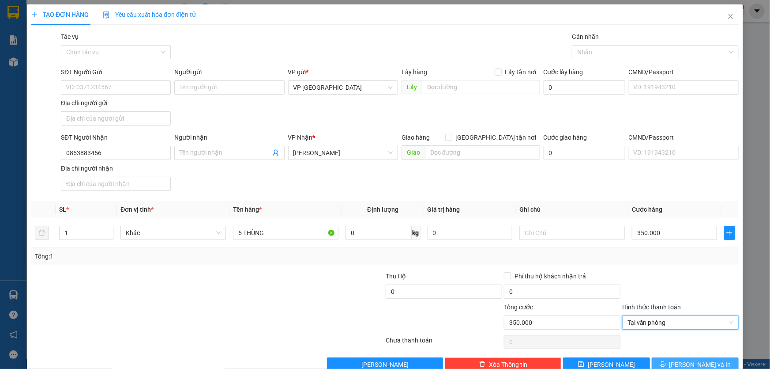
click at [690, 359] on span "[PERSON_NAME] và In" at bounding box center [701, 364] width 62 height 10
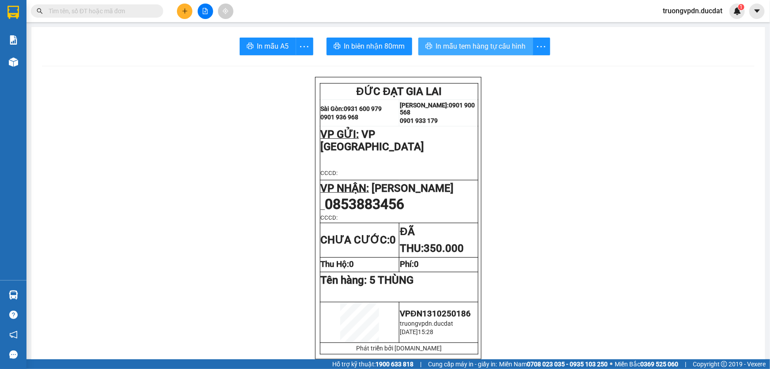
click at [483, 47] on span "In mẫu tem hàng tự cấu hình" at bounding box center [481, 46] width 90 height 11
click at [180, 4] on button at bounding box center [184, 11] width 15 height 15
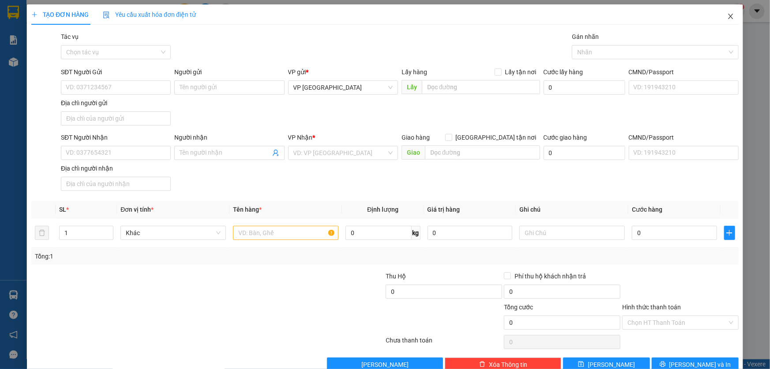
click at [728, 18] on icon "close" at bounding box center [731, 16] width 7 height 7
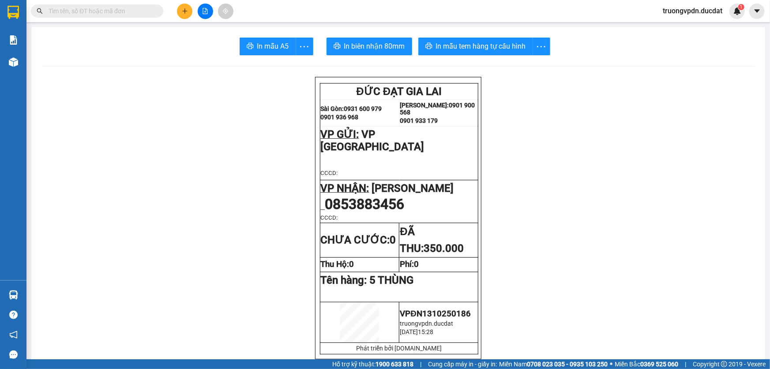
click at [115, 10] on input "text" at bounding box center [101, 11] width 104 height 10
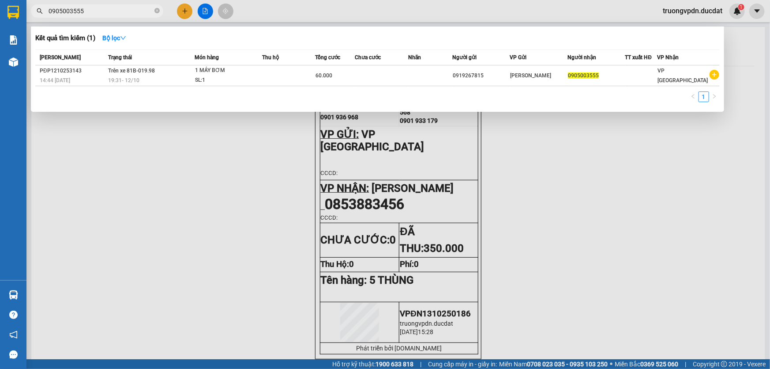
drag, startPoint x: 213, startPoint y: 162, endPoint x: 230, endPoint y: 8, distance: 154.6
click at [213, 161] on div at bounding box center [385, 184] width 770 height 369
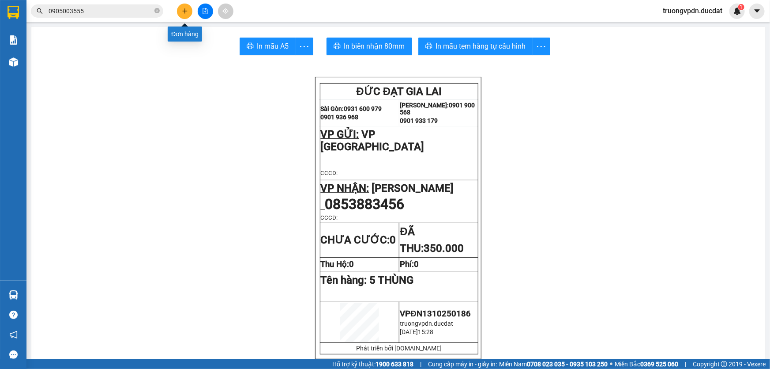
click at [188, 14] on icon "plus" at bounding box center [185, 11] width 6 height 6
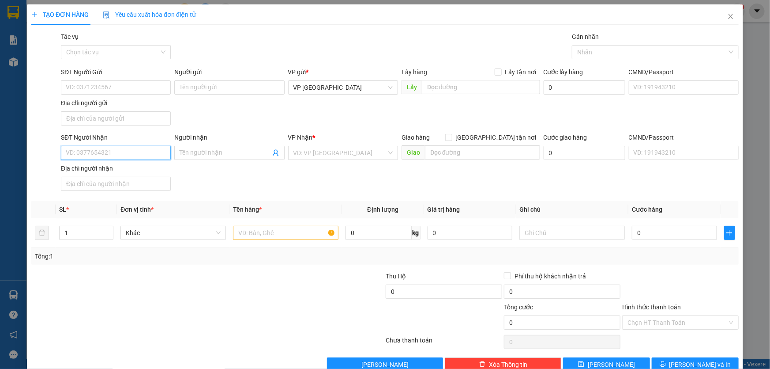
click at [125, 154] on input "SĐT Người Nhận" at bounding box center [116, 153] width 110 height 14
click at [117, 166] on div "0914861350" at bounding box center [115, 170] width 98 height 10
click at [101, 90] on input "SĐT Người Gửi" at bounding box center [116, 87] width 110 height 14
click at [272, 235] on input "text" at bounding box center [286, 233] width 106 height 14
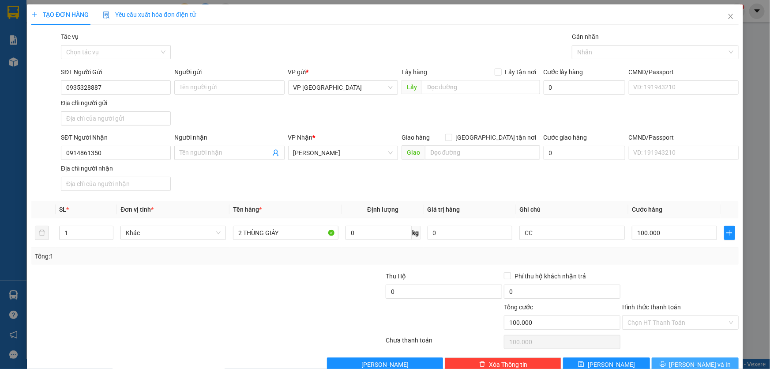
click at [680, 366] on button "[PERSON_NAME] và In" at bounding box center [695, 364] width 87 height 14
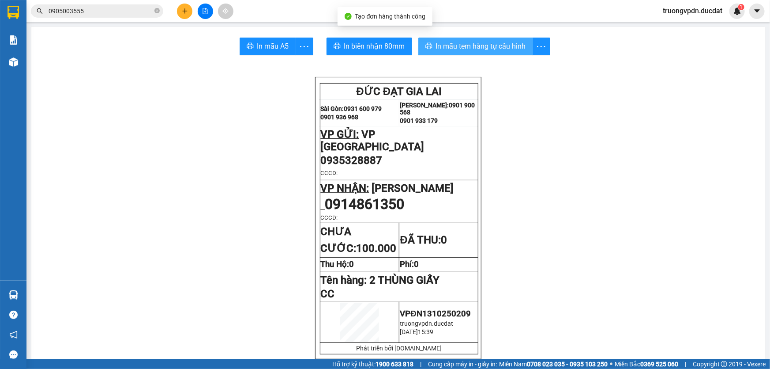
click at [499, 47] on span "In mẫu tem hàng tự cấu hình" at bounding box center [481, 46] width 90 height 11
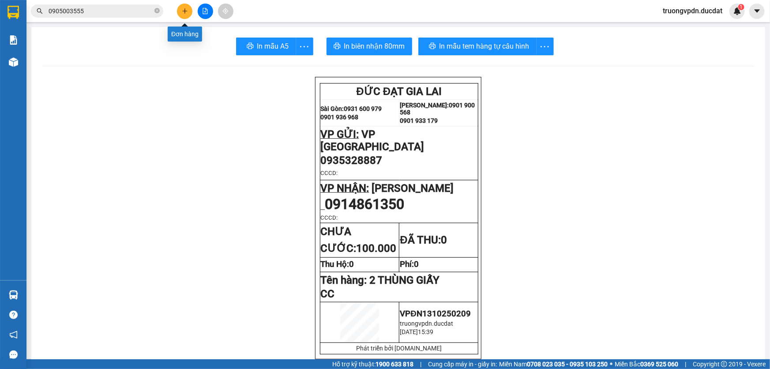
click at [187, 14] on button at bounding box center [184, 11] width 15 height 15
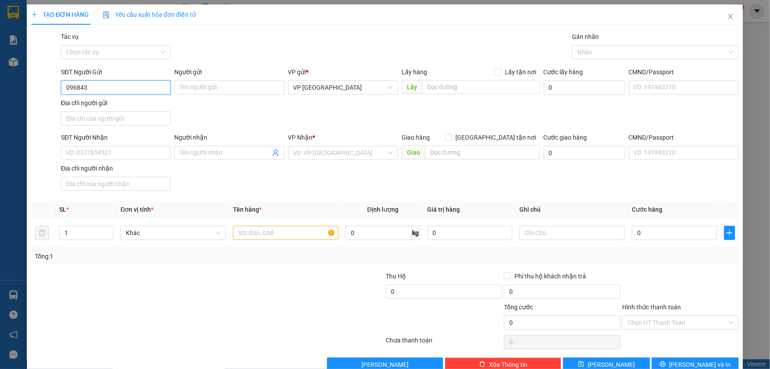
drag, startPoint x: 94, startPoint y: 87, endPoint x: 0, endPoint y: 115, distance: 97.2
click at [0, 123] on div "TẠO ĐƠN HÀNG Yêu cầu xuất hóa đơn điện tử Transit Pickup Surcharge Ids Transit …" at bounding box center [385, 184] width 770 height 369
click at [136, 152] on input "SĐT Người Nhận" at bounding box center [116, 153] width 110 height 14
paste input "096843"
drag, startPoint x: 91, startPoint y: 86, endPoint x: 0, endPoint y: 92, distance: 91.2
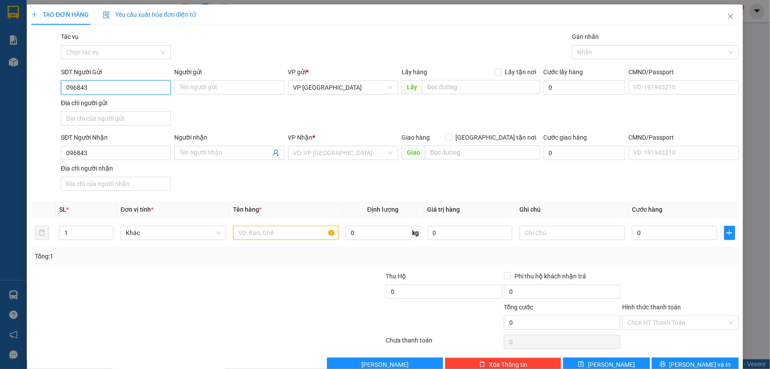
click at [0, 84] on div "TẠO ĐƠN HÀNG Yêu cầu xuất hóa đơn điện tử Transit Pickup Surcharge Ids Transit …" at bounding box center [385, 184] width 770 height 369
drag, startPoint x: 96, startPoint y: 153, endPoint x: 0, endPoint y: 187, distance: 102.1
click at [0, 181] on div "TẠO ĐƠN HÀNG Yêu cầu xuất hóa đơn điện tử Transit Pickup Surcharge Ids Transit …" at bounding box center [385, 184] width 770 height 369
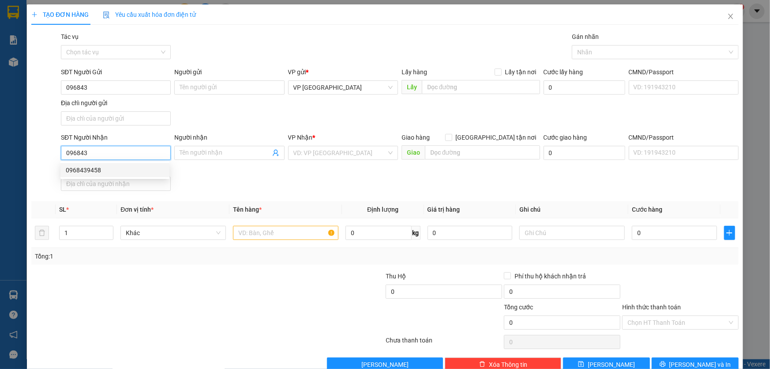
drag, startPoint x: 117, startPoint y: 172, endPoint x: 157, endPoint y: 157, distance: 42.6
click at [117, 172] on div "0968439458" at bounding box center [115, 170] width 98 height 10
click at [286, 240] on div at bounding box center [286, 233] width 106 height 18
click at [283, 233] on input "text" at bounding box center [286, 233] width 106 height 14
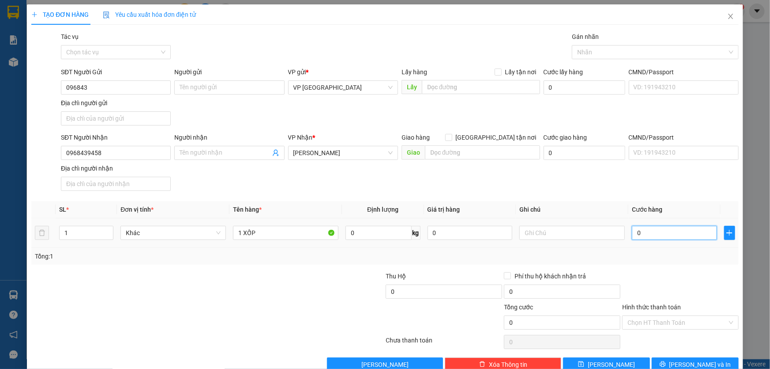
click at [647, 233] on input "0" at bounding box center [674, 233] width 85 height 14
click at [662, 317] on input "Hình thức thanh toán" at bounding box center [678, 322] width 100 height 13
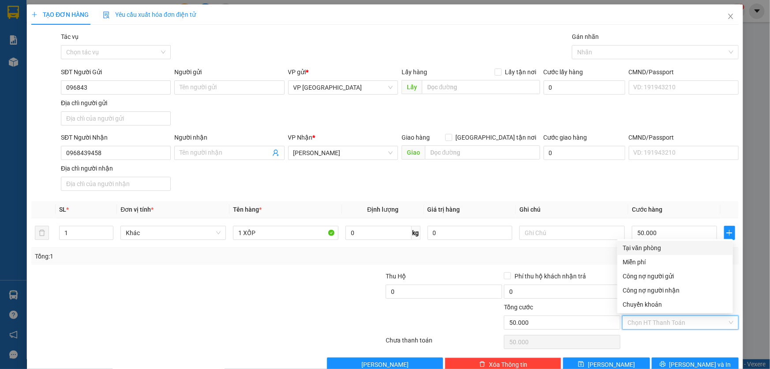
drag, startPoint x: 662, startPoint y: 249, endPoint x: 704, endPoint y: 335, distance: 96.0
click at [662, 248] on div "Tại văn phòng" at bounding box center [675, 248] width 105 height 10
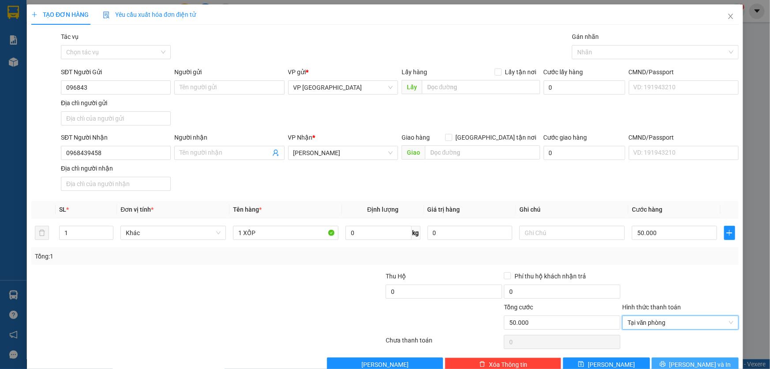
click at [695, 359] on span "[PERSON_NAME] và In" at bounding box center [701, 364] width 62 height 10
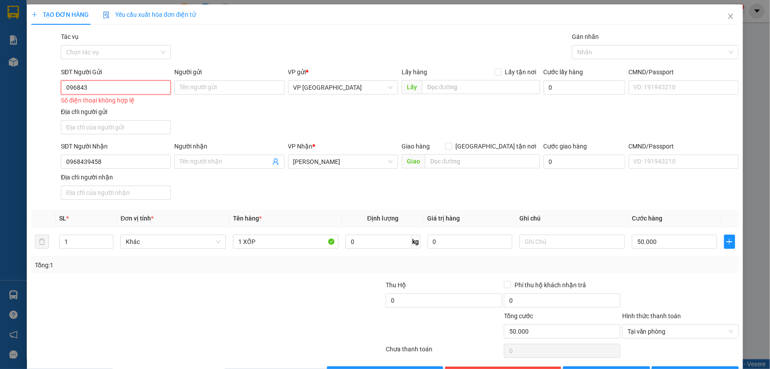
drag, startPoint x: 104, startPoint y: 88, endPoint x: 0, endPoint y: 106, distance: 105.3
click at [0, 99] on div "TẠO ĐƠN HÀNG Yêu cầu xuất hóa đơn điện tử Transit Pickup Surcharge Ids Transit …" at bounding box center [385, 184] width 770 height 369
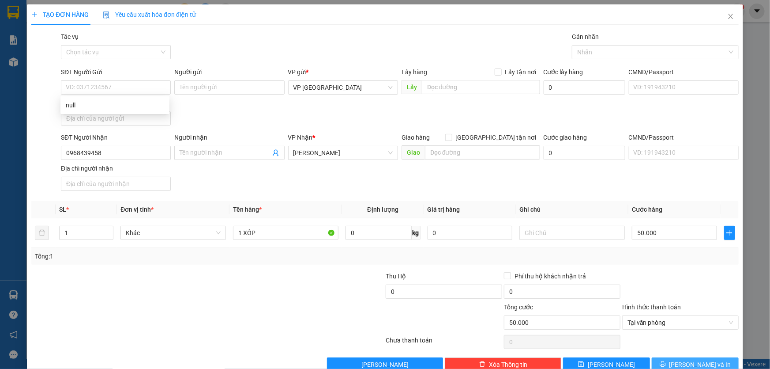
click at [670, 361] on button "[PERSON_NAME] và In" at bounding box center [695, 364] width 87 height 14
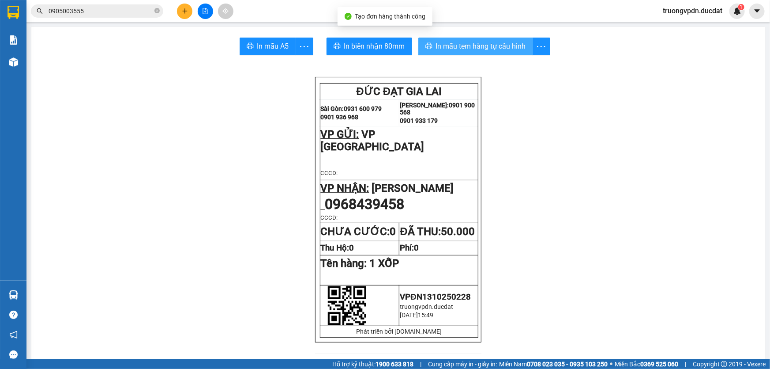
click at [465, 47] on span "In mẫu tem hàng tự cấu hình" at bounding box center [481, 46] width 90 height 11
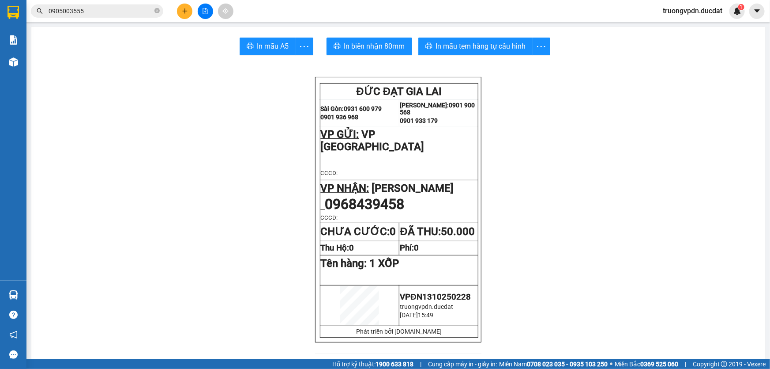
drag, startPoint x: 550, startPoint y: 297, endPoint x: 553, endPoint y: 325, distance: 28.5
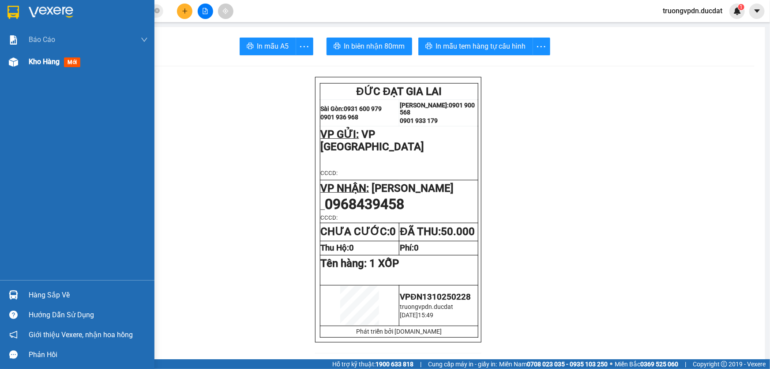
click at [56, 64] on span "Kho hàng" at bounding box center [44, 61] width 31 height 8
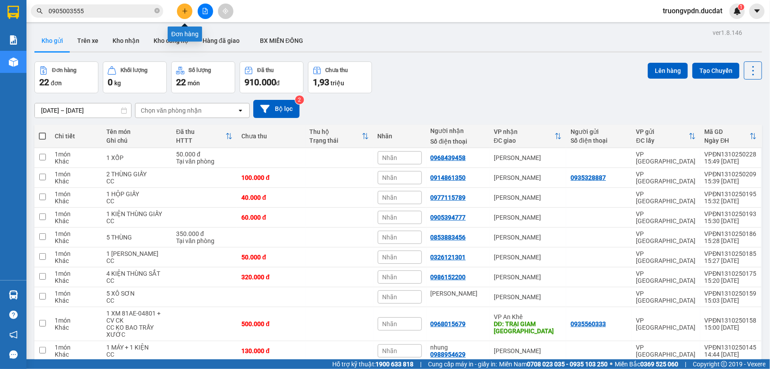
click at [185, 7] on button at bounding box center [184, 11] width 15 height 15
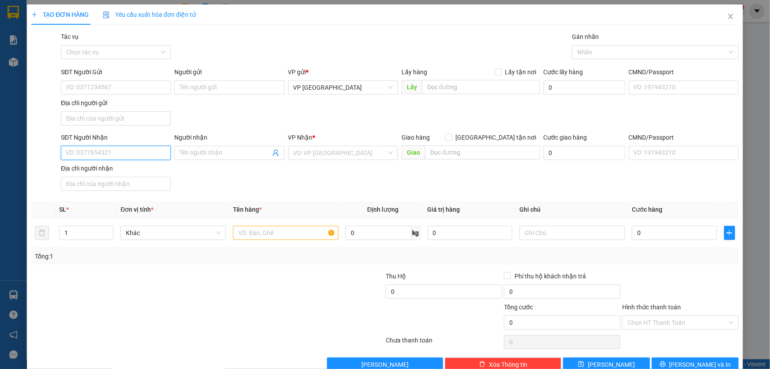
click at [113, 157] on input "SĐT Người Nhận" at bounding box center [116, 153] width 110 height 14
click at [98, 187] on div "0967808026 - CHÈ" at bounding box center [115, 184] width 98 height 10
click at [281, 231] on input "text" at bounding box center [286, 233] width 106 height 14
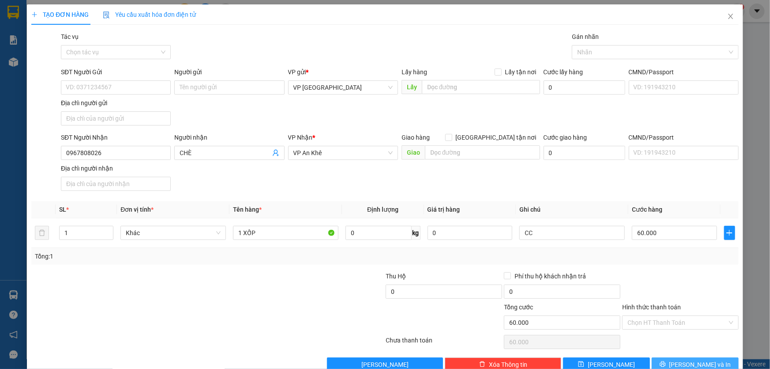
click at [706, 362] on span "[PERSON_NAME] và In" at bounding box center [701, 364] width 62 height 10
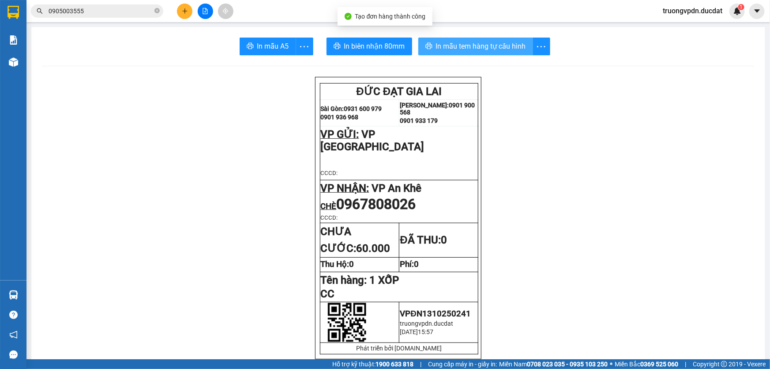
click at [460, 42] on span "In mẫu tem hàng tự cấu hình" at bounding box center [481, 46] width 90 height 11
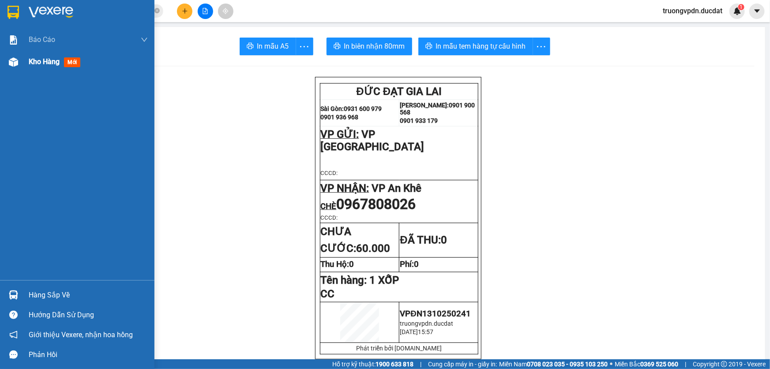
click at [37, 64] on span "Kho hàng" at bounding box center [44, 61] width 31 height 8
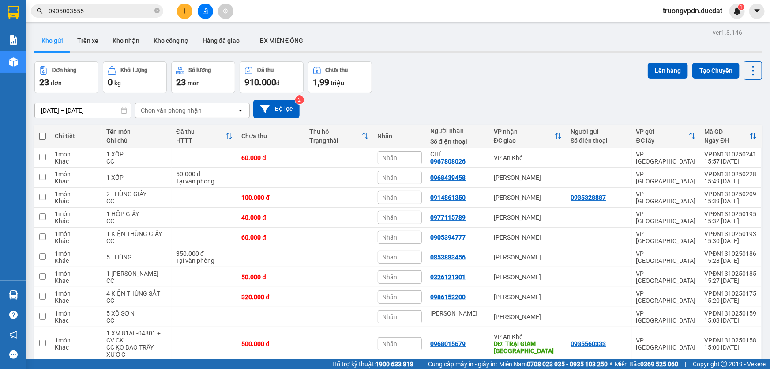
click at [186, 12] on icon "plus" at bounding box center [185, 11] width 6 height 6
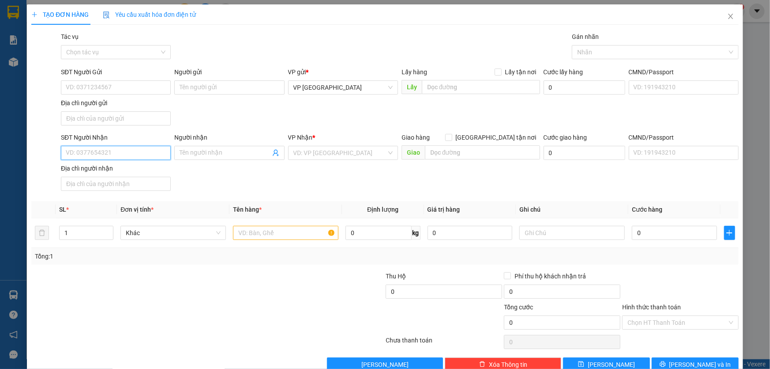
click at [150, 153] on input "SĐT Người Nhận" at bounding box center [116, 153] width 110 height 14
click at [100, 168] on div "0359179206" at bounding box center [115, 170] width 98 height 10
click at [272, 232] on input "text" at bounding box center [286, 233] width 106 height 14
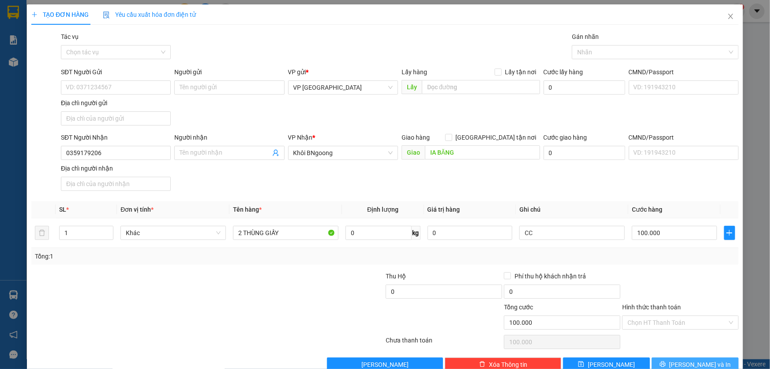
click at [687, 364] on span "[PERSON_NAME] và In" at bounding box center [701, 364] width 62 height 10
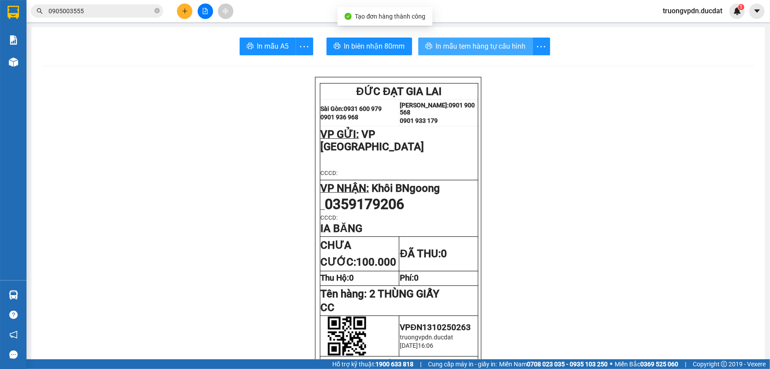
click at [496, 51] on span "In mẫu tem hàng tự cấu hình" at bounding box center [481, 46] width 90 height 11
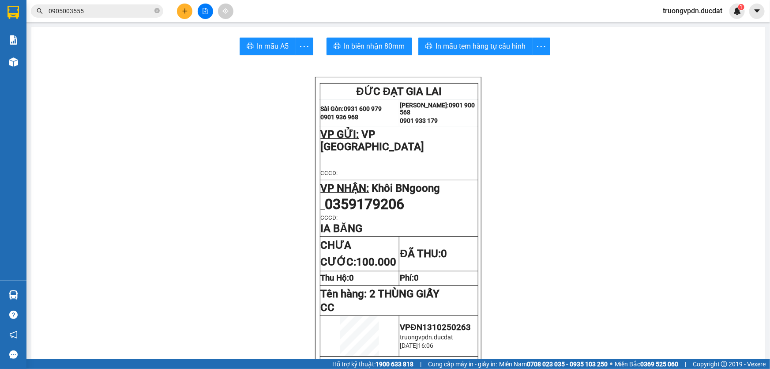
click at [181, 9] on button at bounding box center [184, 11] width 15 height 15
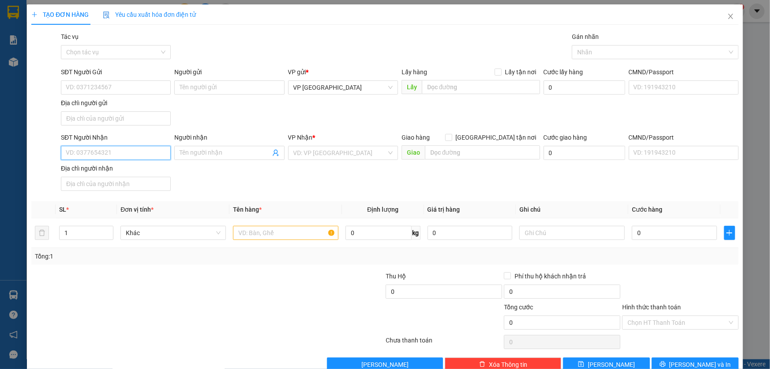
drag, startPoint x: 123, startPoint y: 153, endPoint x: 770, endPoint y: 265, distance: 656.4
click at [135, 151] on input "SĐT Người Nhận" at bounding box center [116, 153] width 110 height 14
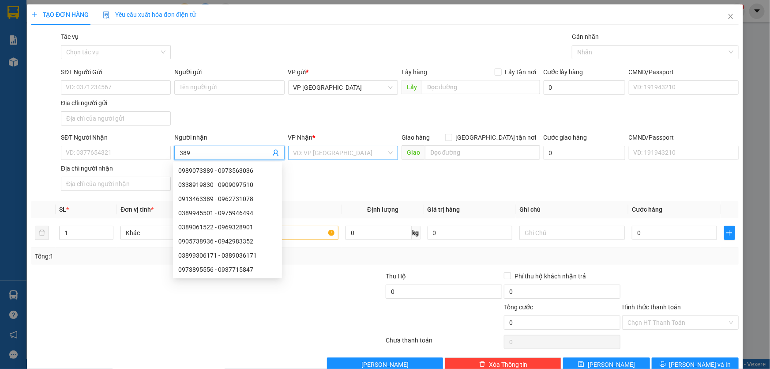
click at [343, 151] on input "search" at bounding box center [340, 152] width 93 height 13
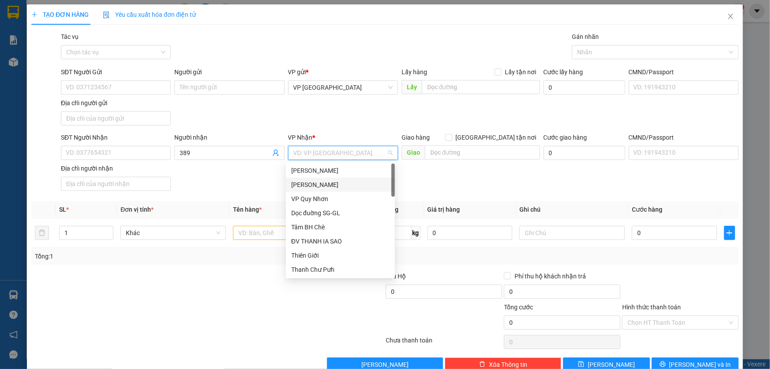
click at [337, 182] on div "[PERSON_NAME]" at bounding box center [340, 185] width 98 height 10
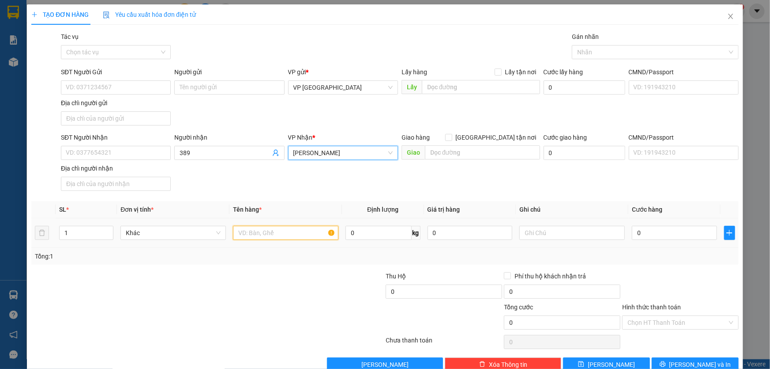
click at [240, 233] on input "text" at bounding box center [286, 233] width 106 height 14
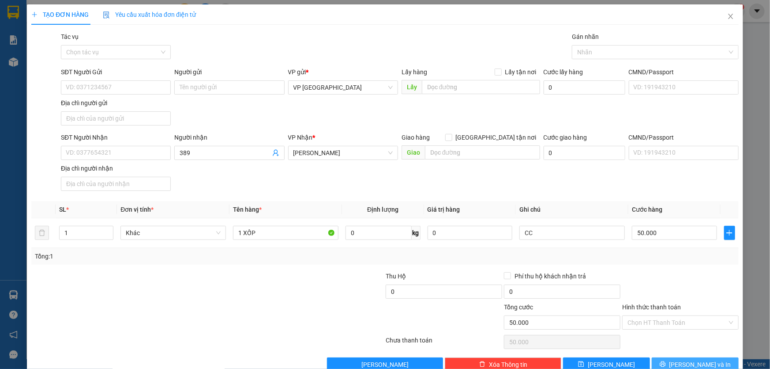
click at [706, 366] on span "[PERSON_NAME] và In" at bounding box center [701, 364] width 62 height 10
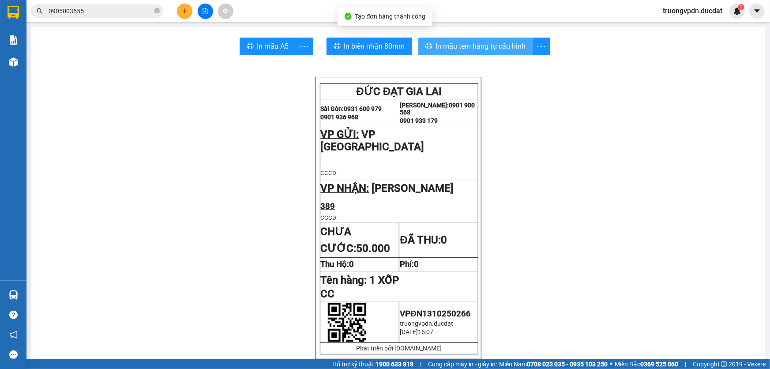
click at [503, 48] on span "In mẫu tem hàng tự cấu hình" at bounding box center [481, 46] width 90 height 11
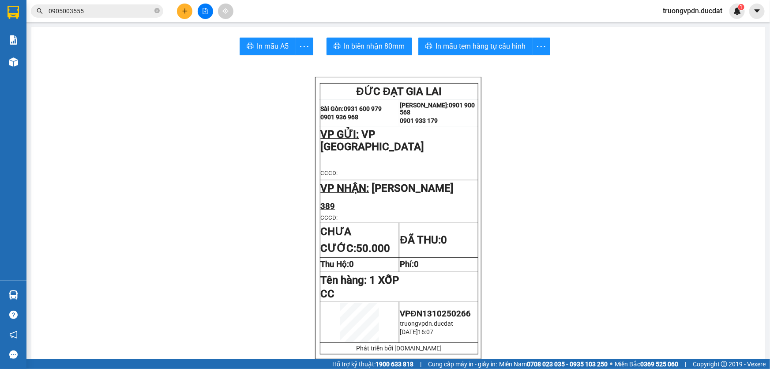
click at [187, 5] on button at bounding box center [184, 11] width 15 height 15
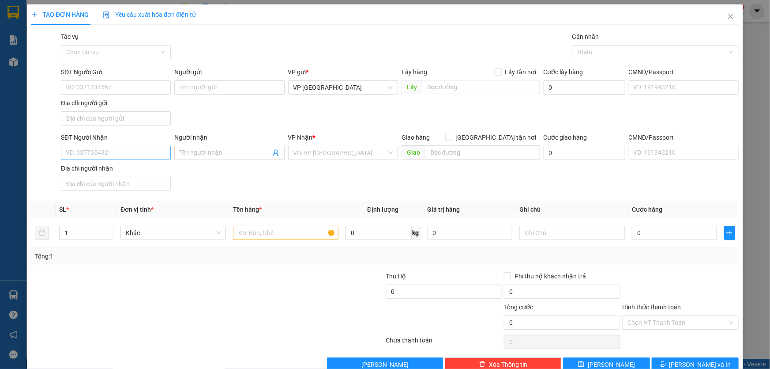
click at [114, 160] on div "SĐT Người Nhận VD: 0377654321" at bounding box center [116, 147] width 110 height 31
click at [119, 153] on input "SĐT Người Nhận" at bounding box center [116, 153] width 110 height 14
click at [108, 168] on div "0862525579 - TRUNG" at bounding box center [115, 170] width 98 height 10
click at [255, 232] on input "text" at bounding box center [286, 233] width 106 height 14
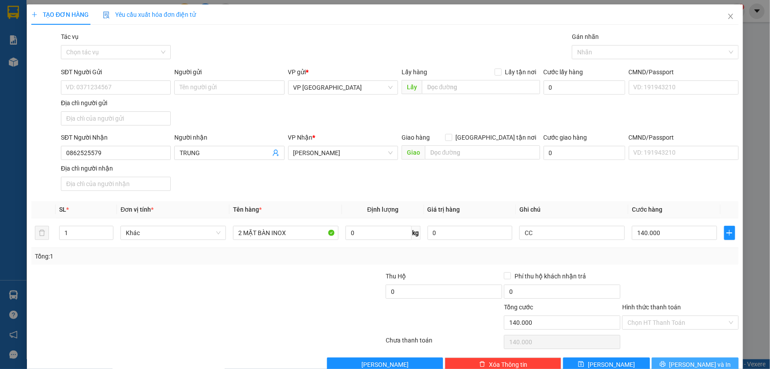
click at [701, 357] on button "[PERSON_NAME] và In" at bounding box center [695, 364] width 87 height 14
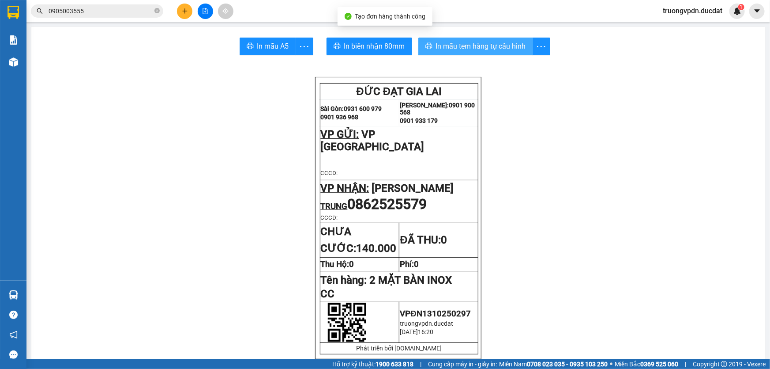
click at [470, 48] on span "In mẫu tem hàng tự cấu hình" at bounding box center [481, 46] width 90 height 11
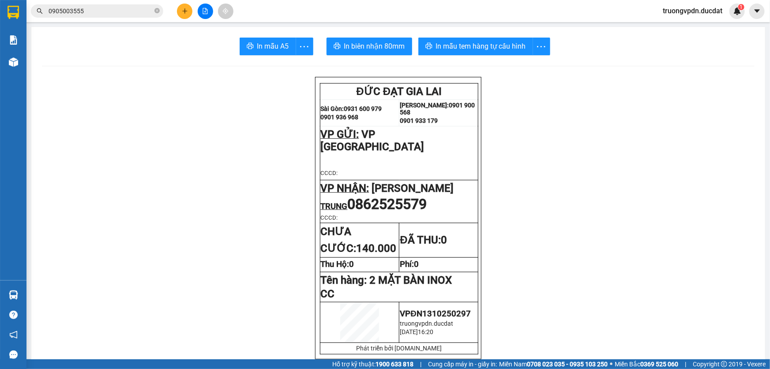
click at [181, 7] on button at bounding box center [184, 11] width 15 height 15
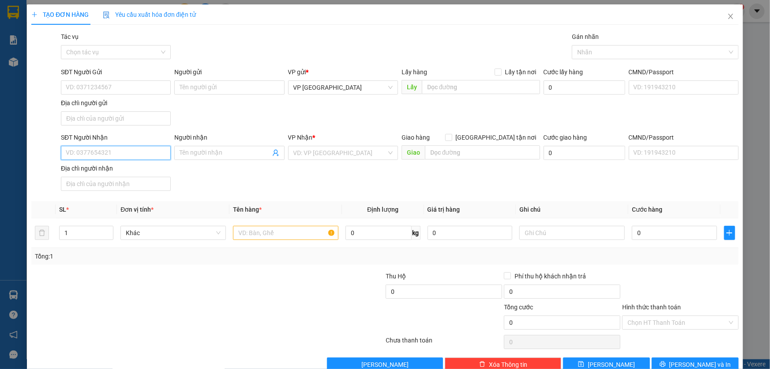
click at [102, 147] on input "SĐT Người Nhận" at bounding box center [116, 153] width 110 height 14
drag, startPoint x: 120, startPoint y: 175, endPoint x: 345, endPoint y: 243, distance: 234.8
click at [118, 174] on div "0366689579" at bounding box center [114, 170] width 109 height 14
click at [303, 237] on input "text" at bounding box center [286, 233] width 106 height 14
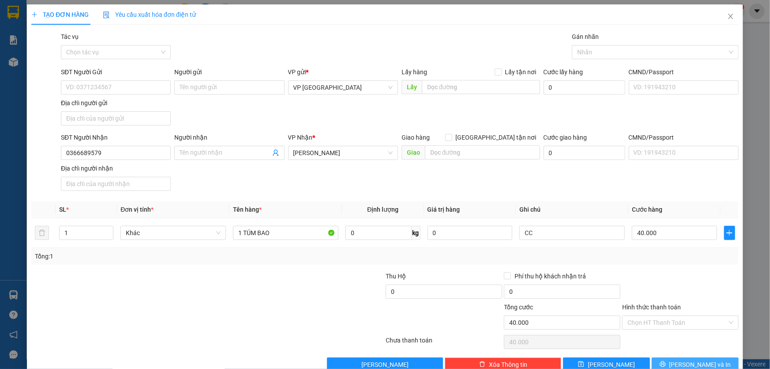
click at [693, 359] on span "[PERSON_NAME] và In" at bounding box center [701, 364] width 62 height 10
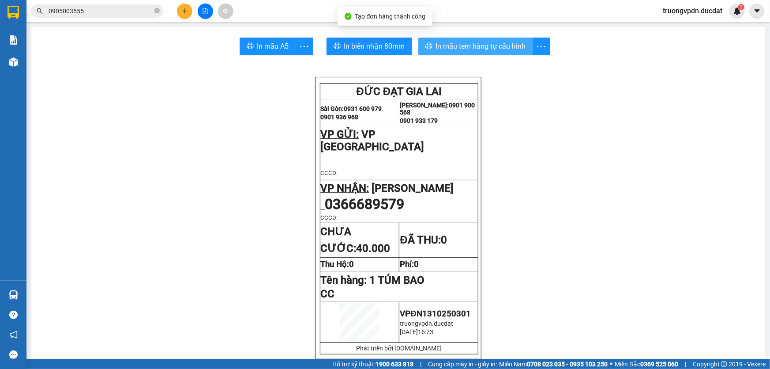
click at [488, 48] on span "In mẫu tem hàng tự cấu hình" at bounding box center [481, 46] width 90 height 11
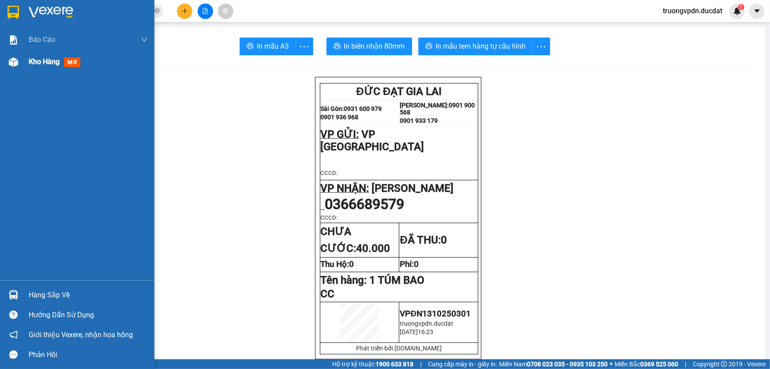
click at [34, 62] on span "Kho hàng" at bounding box center [44, 61] width 31 height 8
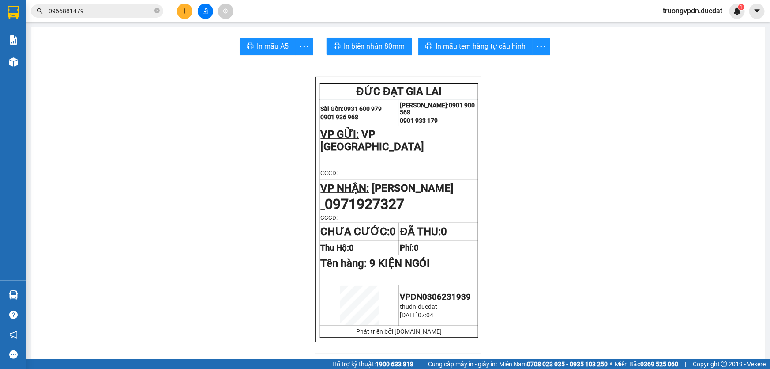
click at [189, 7] on button at bounding box center [184, 11] width 15 height 15
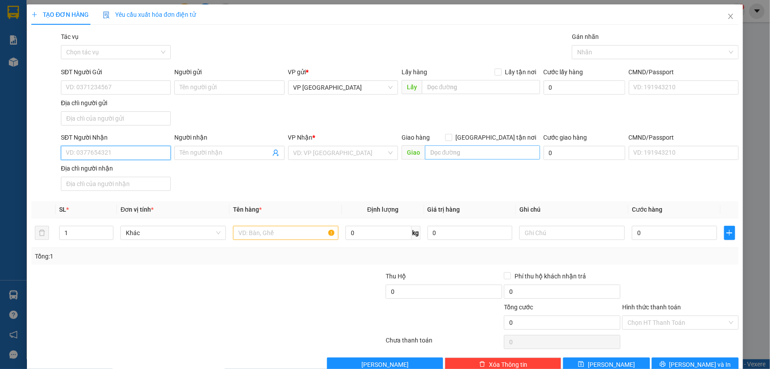
drag, startPoint x: 118, startPoint y: 153, endPoint x: 449, endPoint y: 146, distance: 331.2
click at [119, 150] on input "SĐT Người Nhận" at bounding box center [116, 153] width 110 height 14
click at [131, 152] on input "0905394" at bounding box center [116, 153] width 110 height 14
click at [124, 171] on div "0905394777" at bounding box center [115, 170] width 98 height 10
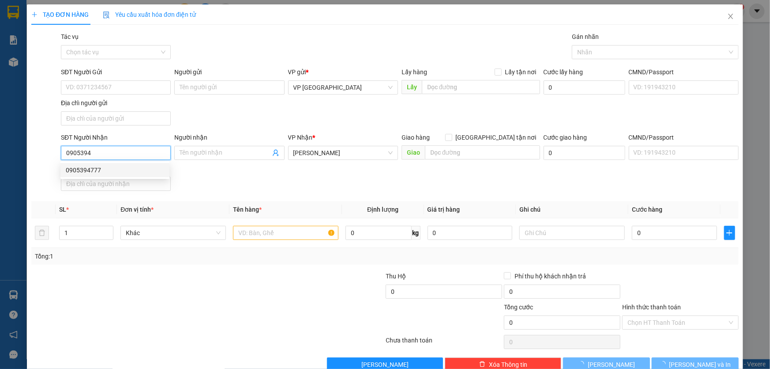
type input "0905394777"
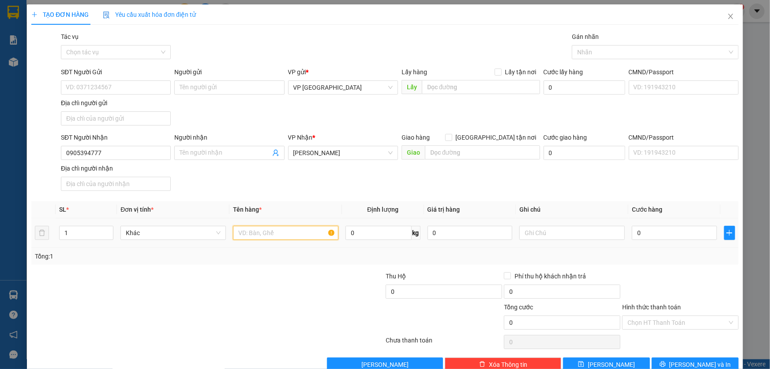
click at [239, 238] on input "text" at bounding box center [286, 233] width 106 height 14
type input "1 KIỆN THÙNG GIẤY"
type input "CC"
type input "6"
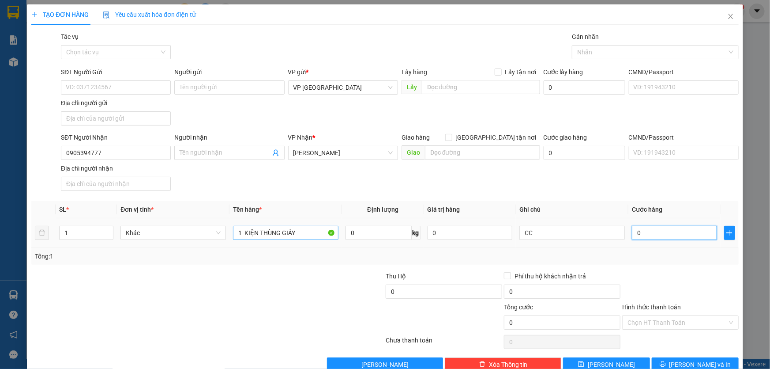
type input "6"
type input "60"
type input "600"
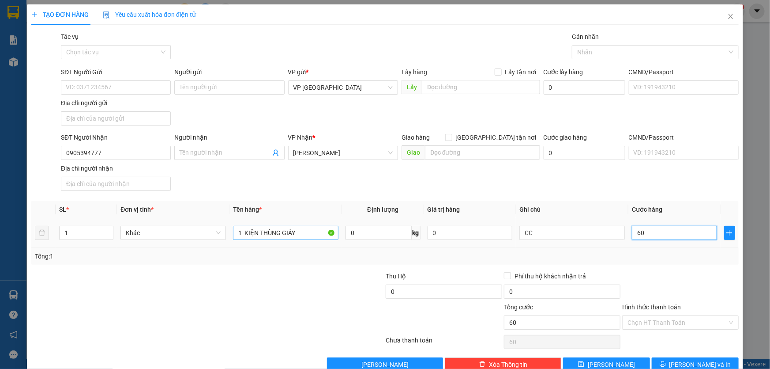
type input "600"
type input "6.000"
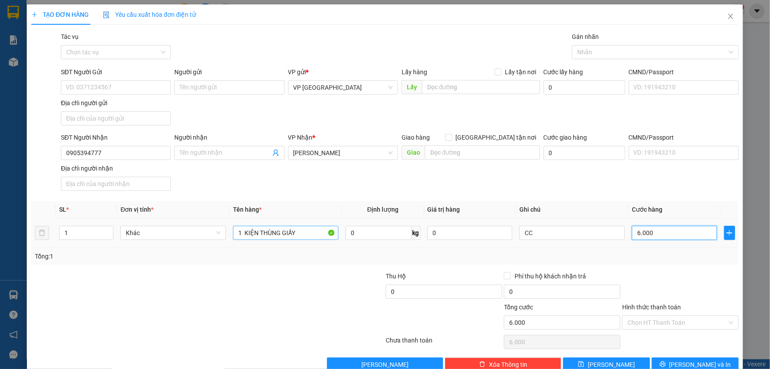
type input "60.000"
click at [687, 359] on span "[PERSON_NAME] và In" at bounding box center [701, 364] width 62 height 10
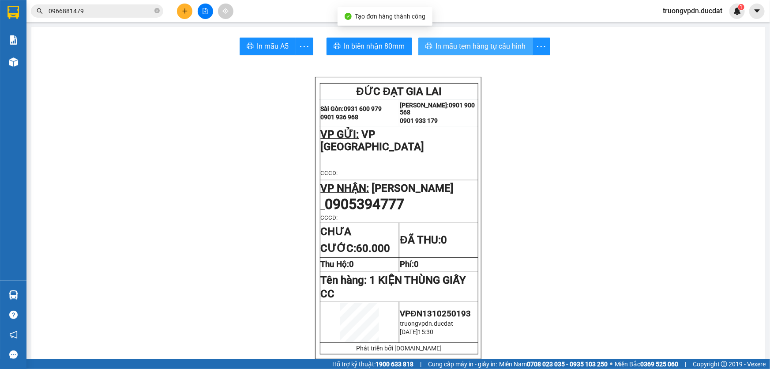
click at [484, 49] on span "In mẫu tem hàng tự cấu hình" at bounding box center [481, 46] width 90 height 11
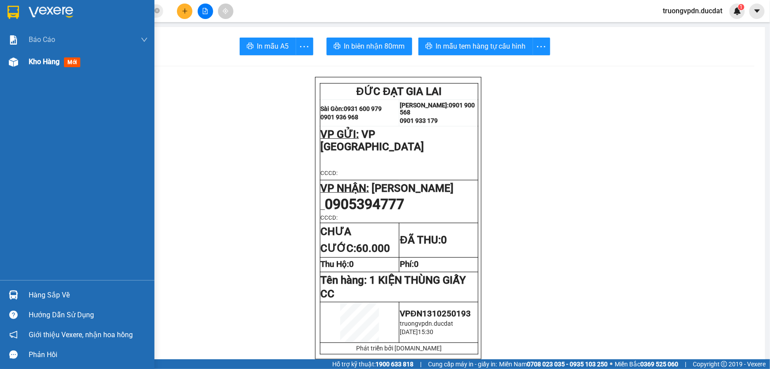
click at [40, 60] on span "Kho hàng" at bounding box center [44, 61] width 31 height 8
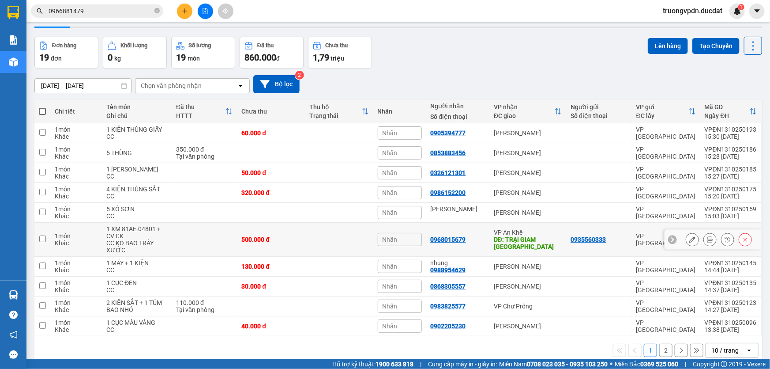
scroll to position [44, 0]
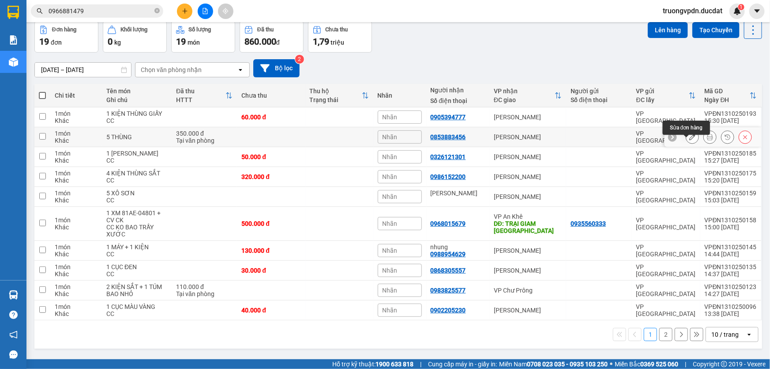
click at [707, 139] on icon at bounding box center [710, 137] width 6 height 6
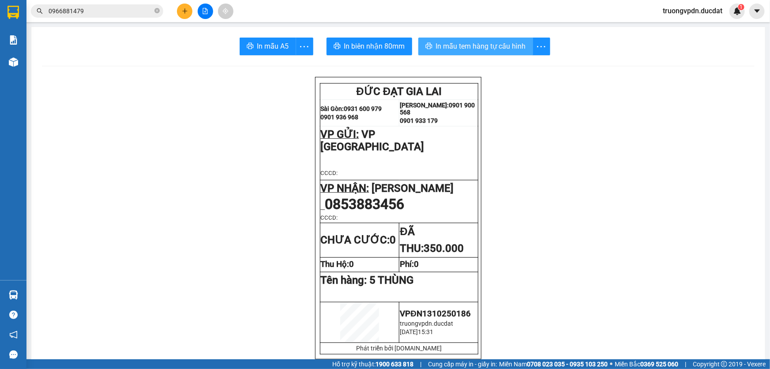
click at [477, 43] on span "In mẫu tem hàng tự cấu hình" at bounding box center [481, 46] width 90 height 11
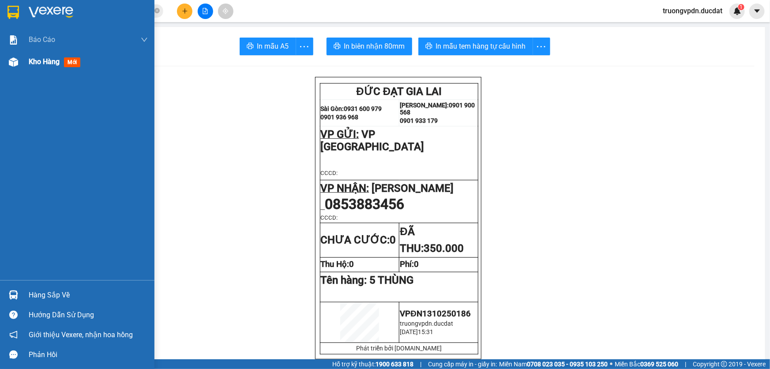
click at [48, 62] on span "Kho hàng" at bounding box center [44, 61] width 31 height 8
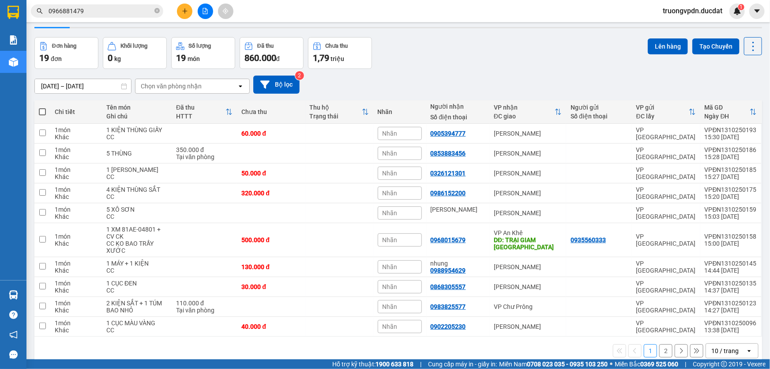
scroll to position [44, 0]
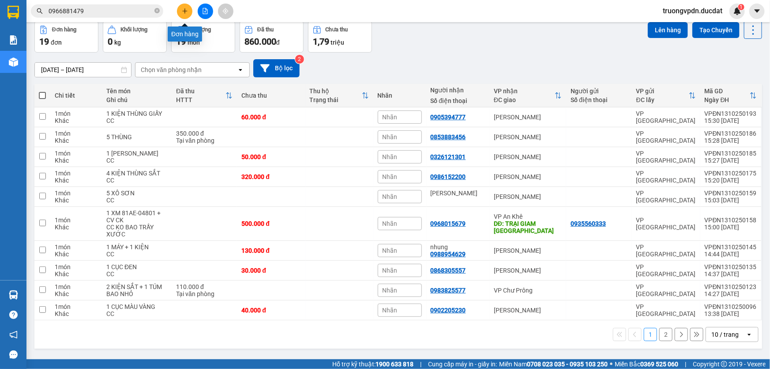
click at [185, 13] on icon "plus" at bounding box center [185, 10] width 0 height 5
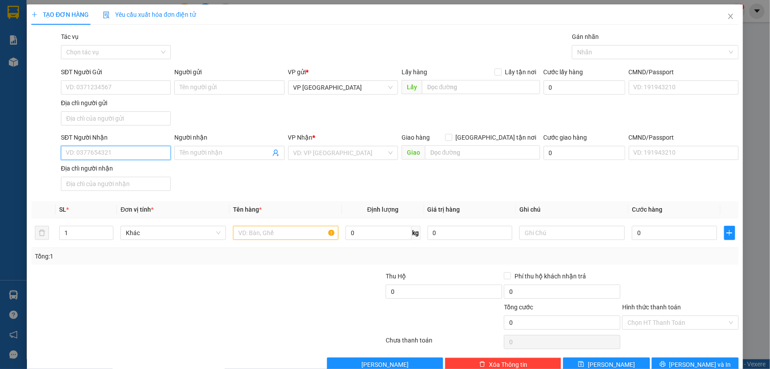
click at [128, 150] on input "SĐT Người Nhận" at bounding box center [116, 153] width 110 height 14
click at [114, 175] on div "0977115789" at bounding box center [114, 170] width 109 height 14
type input "0977115789"
click at [287, 228] on input "text" at bounding box center [286, 233] width 106 height 14
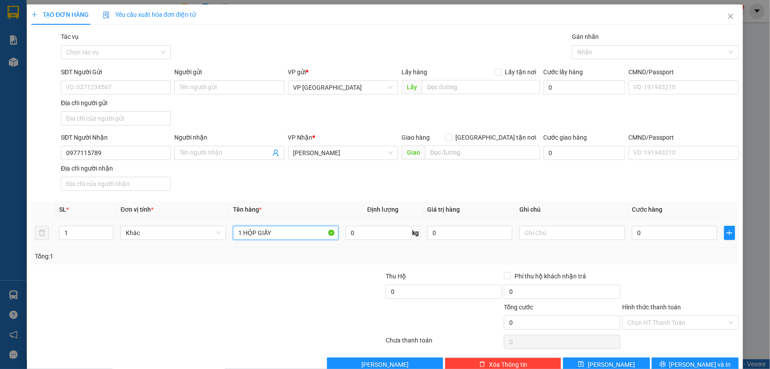
type input "1 HỘP GIẤY"
type input "CC"
type input "4"
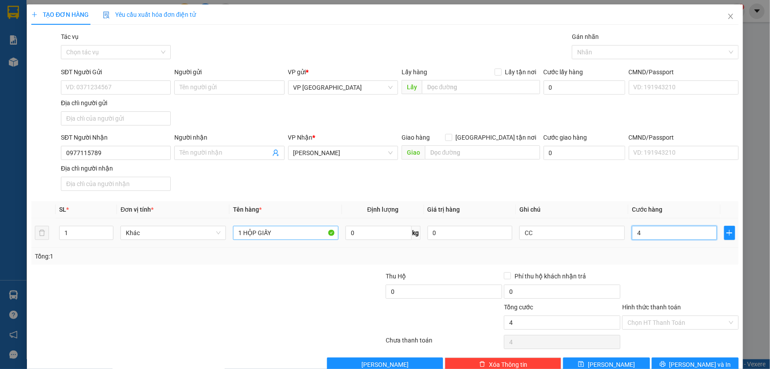
type input "40"
type input "400"
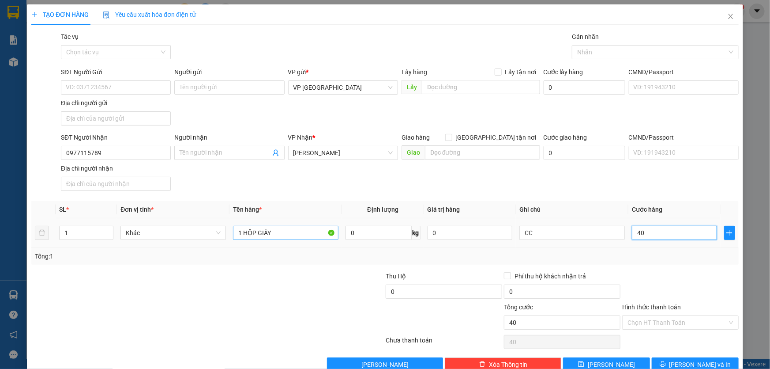
type input "400"
type input "4.000"
type input "40.000"
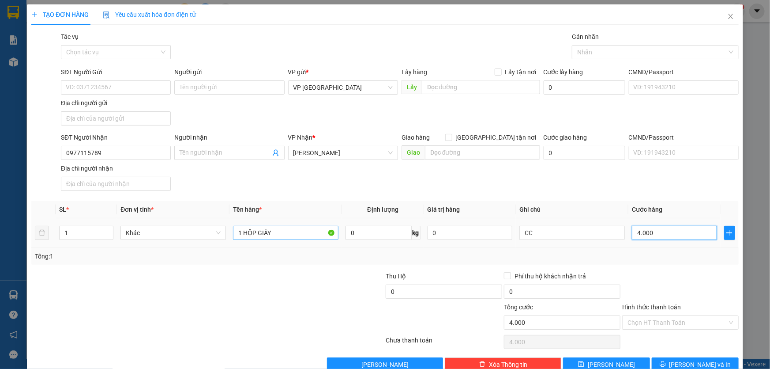
type input "40.000"
click at [720, 362] on button "[PERSON_NAME] và In" at bounding box center [695, 364] width 87 height 14
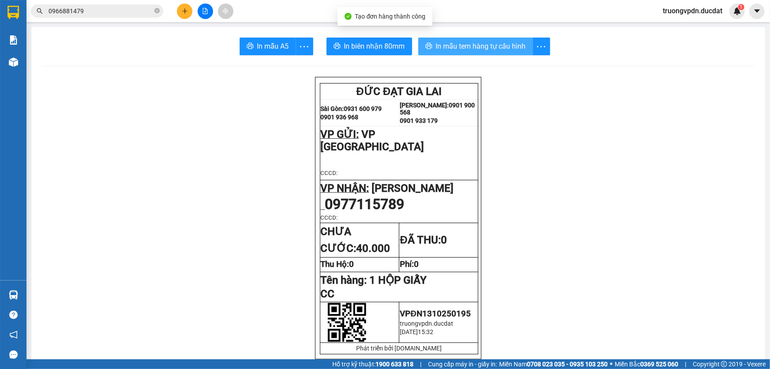
click at [502, 48] on span "In mẫu tem hàng tự cấu hình" at bounding box center [481, 46] width 90 height 11
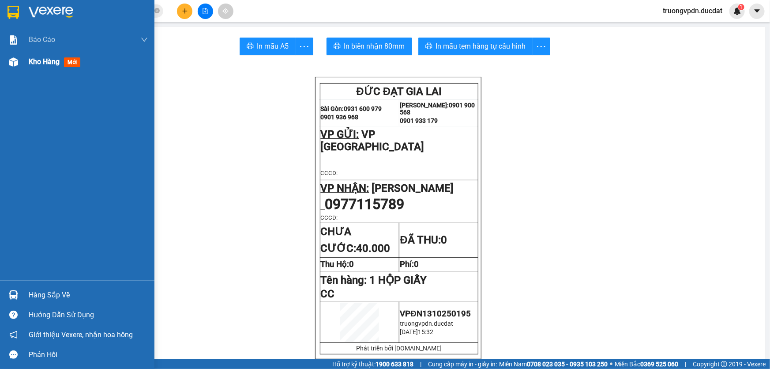
click at [47, 66] on span "Kho hàng" at bounding box center [44, 61] width 31 height 8
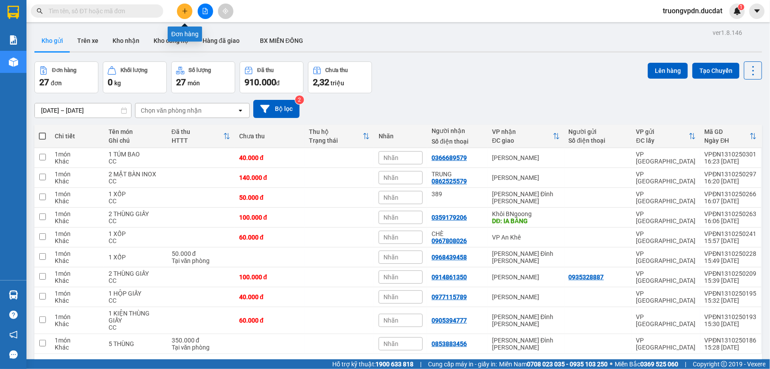
click at [183, 12] on icon "plus" at bounding box center [185, 11] width 6 height 6
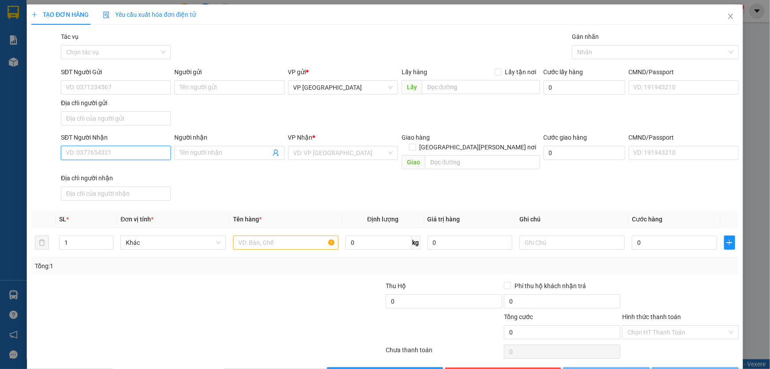
click at [120, 158] on input "SĐT Người Nhận" at bounding box center [116, 153] width 110 height 14
click at [114, 170] on div "0905117442 - LONG ẨN" at bounding box center [115, 170] width 98 height 10
type input "0905117442"
type input "LONG ẨN"
type input "0905117442"
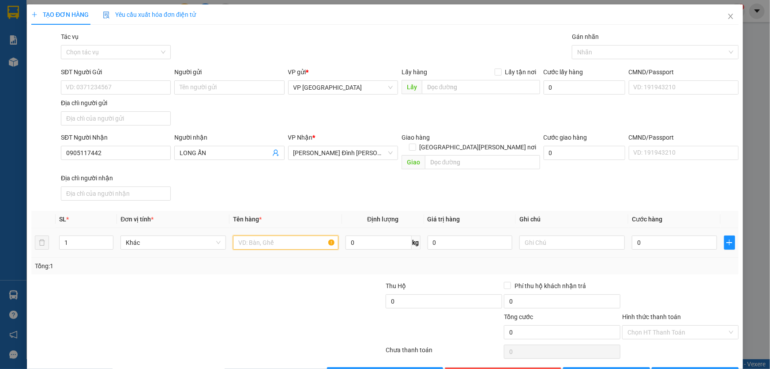
click at [295, 235] on input "text" at bounding box center [286, 242] width 106 height 14
type input "1 KIỆN TRẮNG"
type input "V"
type input "CC"
type input "3"
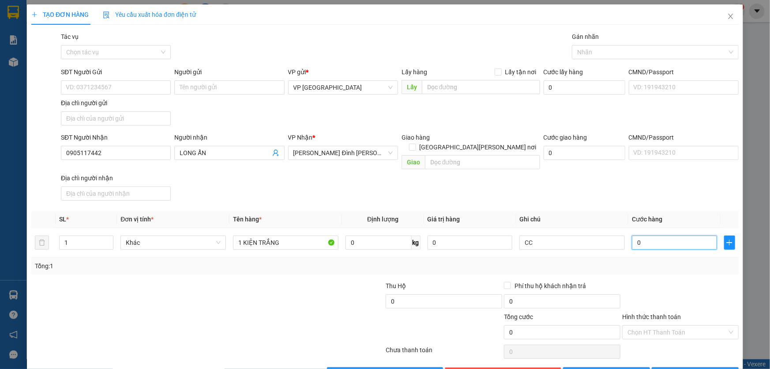
type input "3"
type input "30"
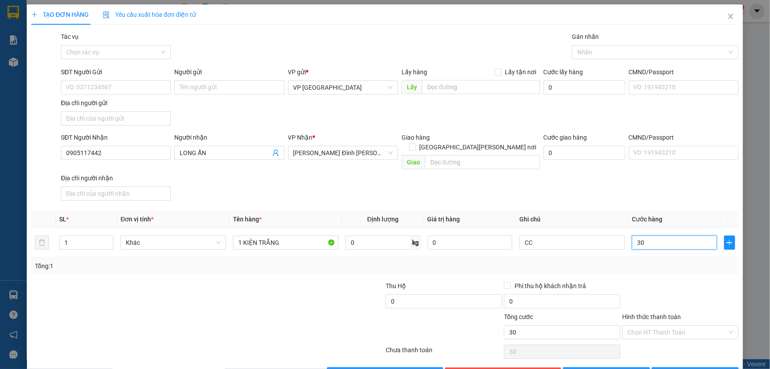
type input "300"
type input "3.000"
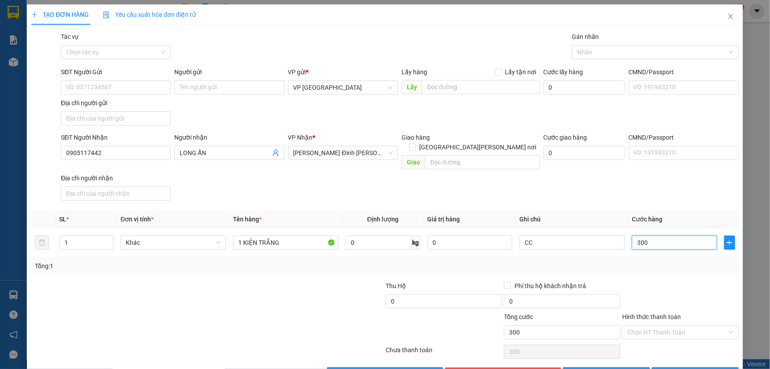
type input "3.000"
type input "30.000"
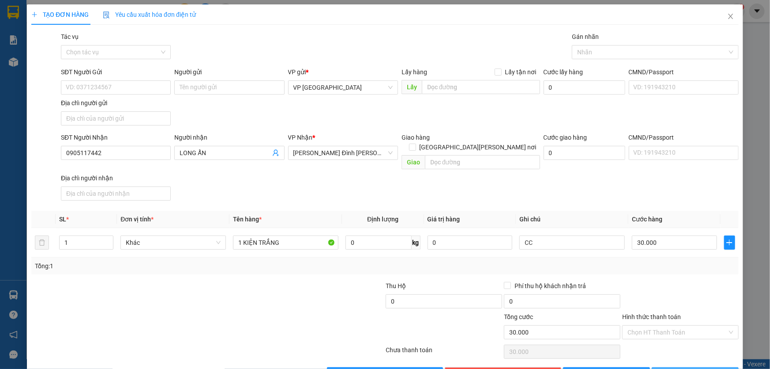
click at [683, 368] on span "[PERSON_NAME] và In" at bounding box center [701, 374] width 62 height 10
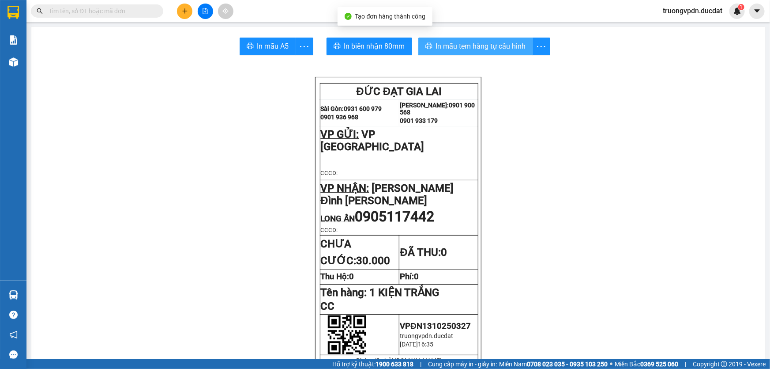
click at [456, 44] on span "In mẫu tem hàng tự cấu hình" at bounding box center [481, 46] width 90 height 11
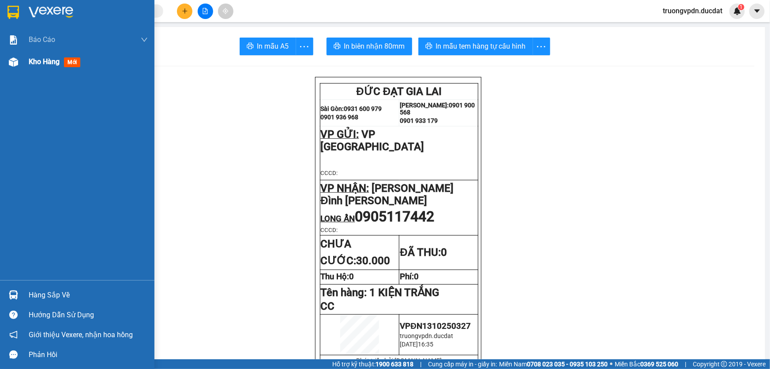
click at [46, 62] on span "Kho hàng" at bounding box center [44, 61] width 31 height 8
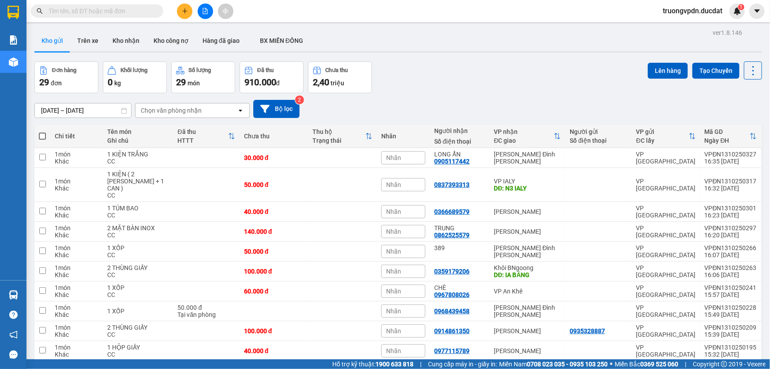
click at [186, 13] on icon "plus" at bounding box center [185, 11] width 6 height 6
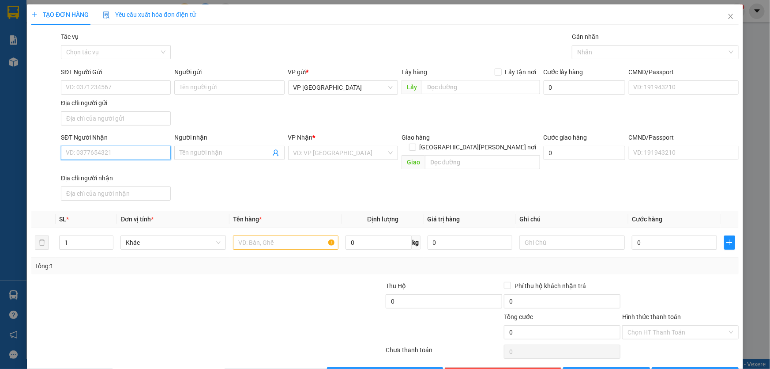
click at [147, 152] on input "SĐT Người Nhận" at bounding box center [116, 153] width 110 height 14
click at [86, 166] on div "0984537853" at bounding box center [115, 170] width 98 height 10
type input "0984537853"
click at [267, 235] on input "text" at bounding box center [286, 242] width 106 height 14
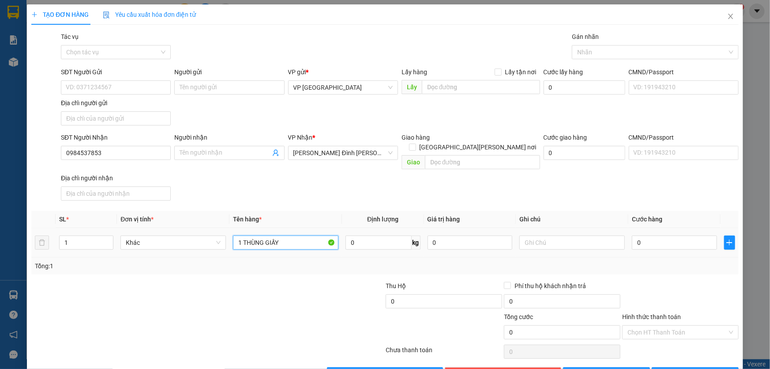
type input "1 THÙNG GIẤY"
type input "5"
type input "50"
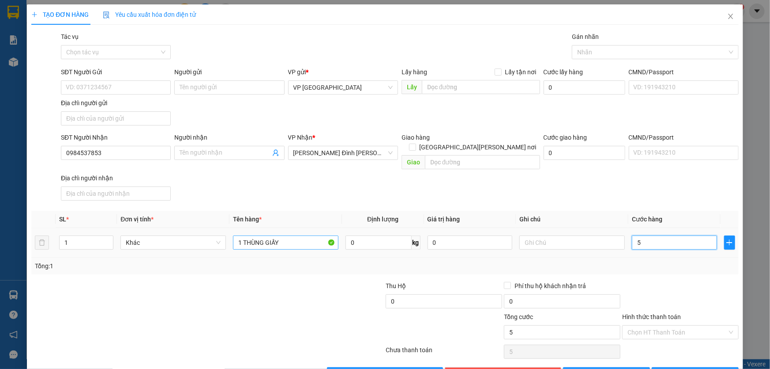
type input "50"
type input "500"
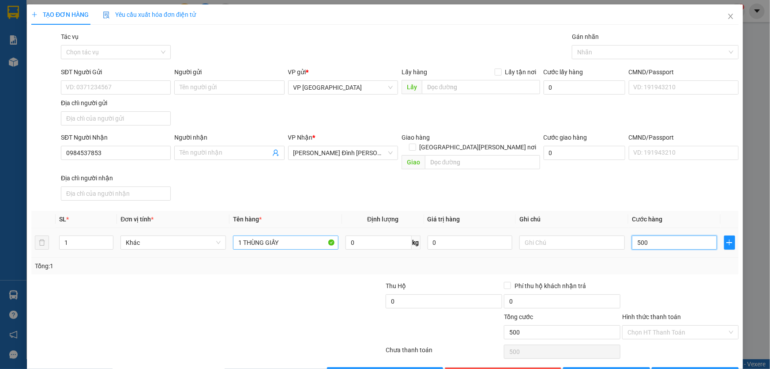
type input "5.000"
type input "50.000"
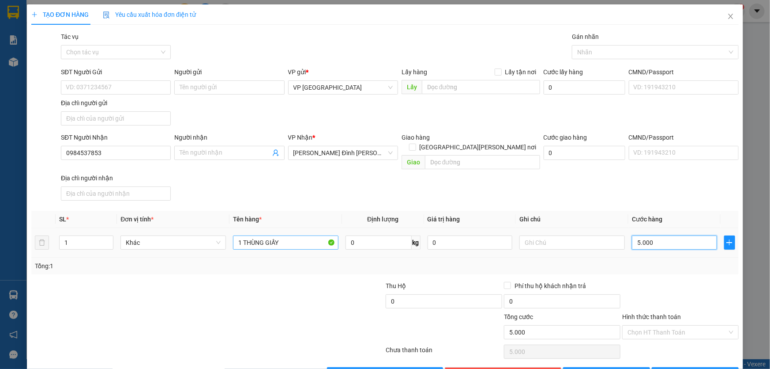
type input "50.000"
click at [694, 325] on input "Hình thức thanh toán" at bounding box center [678, 331] width 100 height 13
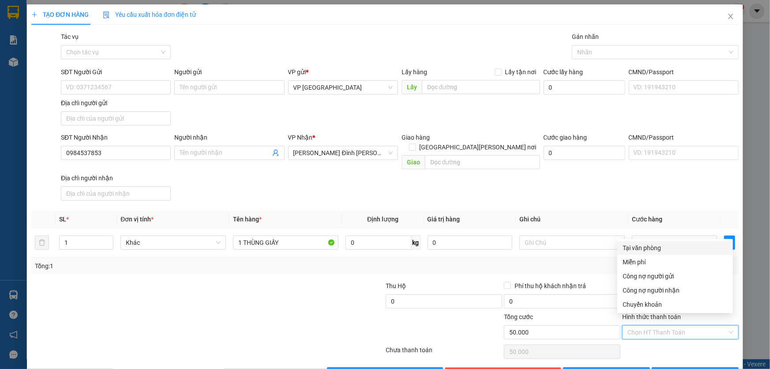
click at [659, 249] on div "Tại văn phòng" at bounding box center [675, 248] width 105 height 10
type input "0"
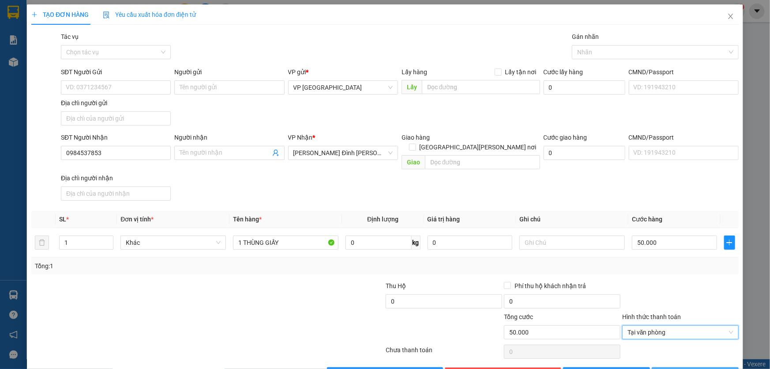
click at [689, 367] on button "[PERSON_NAME] và In" at bounding box center [695, 374] width 87 height 14
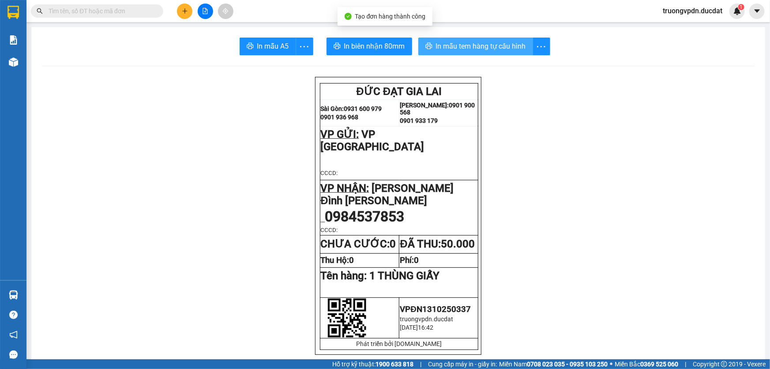
click at [485, 46] on span "In mẫu tem hàng tự cấu hình" at bounding box center [481, 46] width 90 height 11
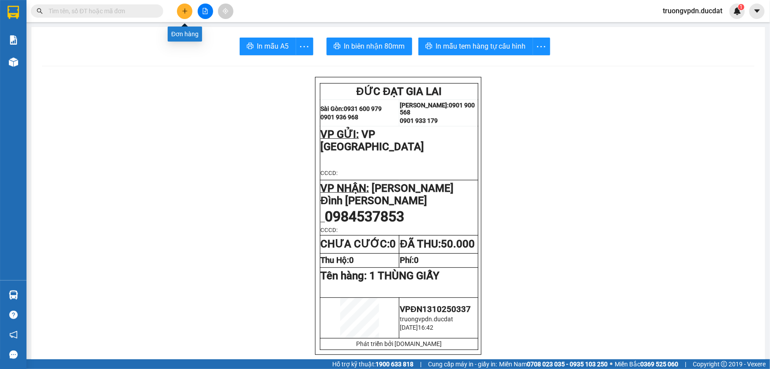
click at [188, 12] on icon "plus" at bounding box center [185, 11] width 6 height 6
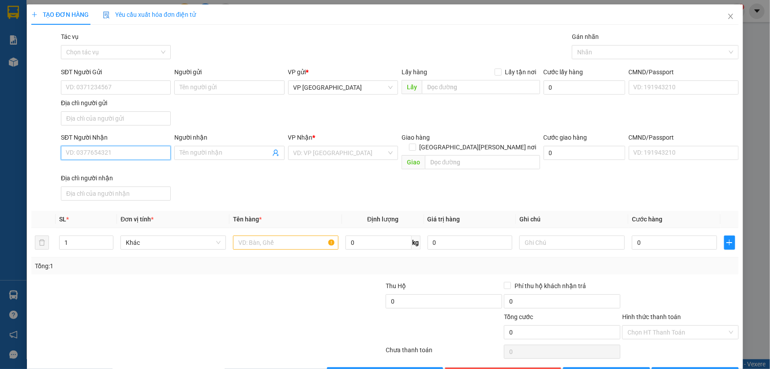
click at [158, 155] on input "SĐT Người Nhận" at bounding box center [116, 153] width 110 height 14
click at [108, 173] on div "0918588123" at bounding box center [115, 170] width 98 height 10
type input "0918588123"
click at [291, 235] on input "text" at bounding box center [286, 242] width 106 height 14
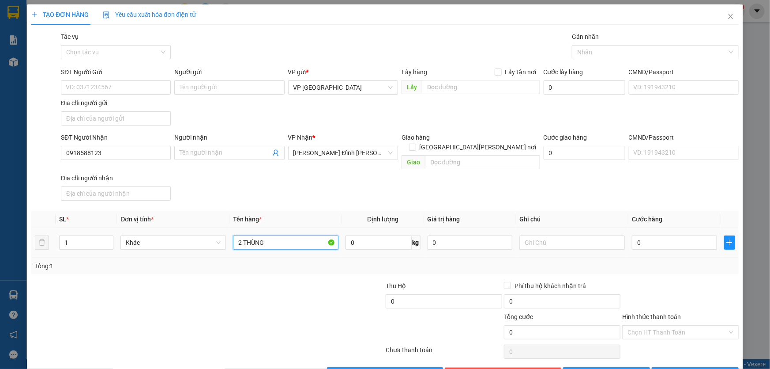
type input "2 THÙNG"
type input "1"
type input "10"
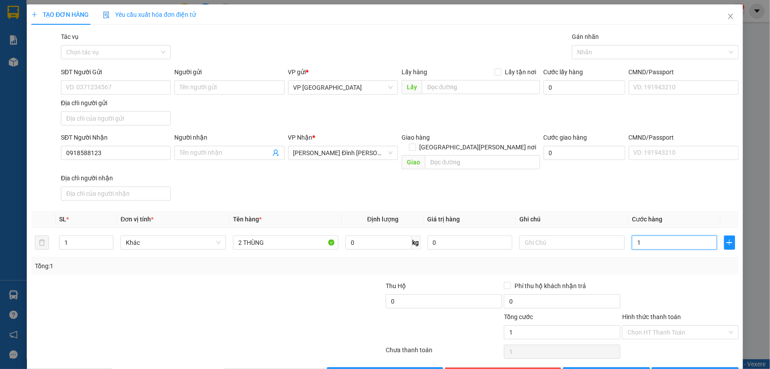
type input "10"
type input "100"
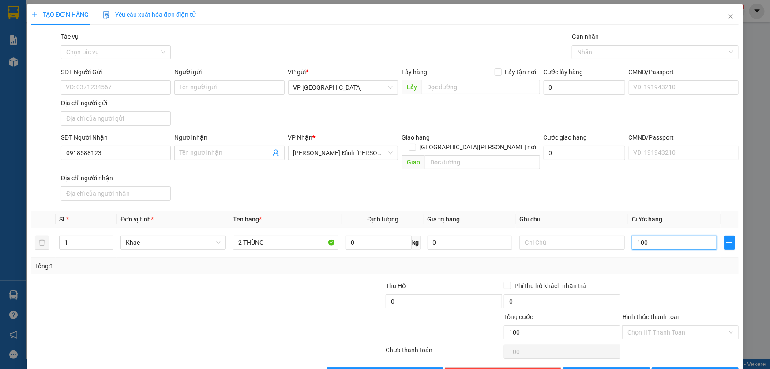
type input "1.000"
type input "10.000"
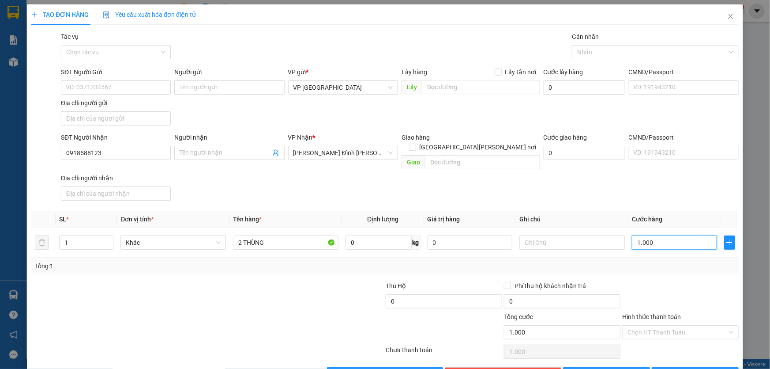
type input "10.000"
type input "100.000"
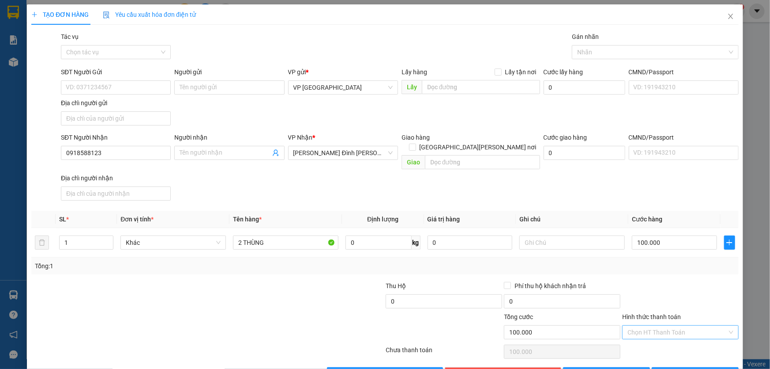
click at [664, 325] on input "Hình thức thanh toán" at bounding box center [678, 331] width 100 height 13
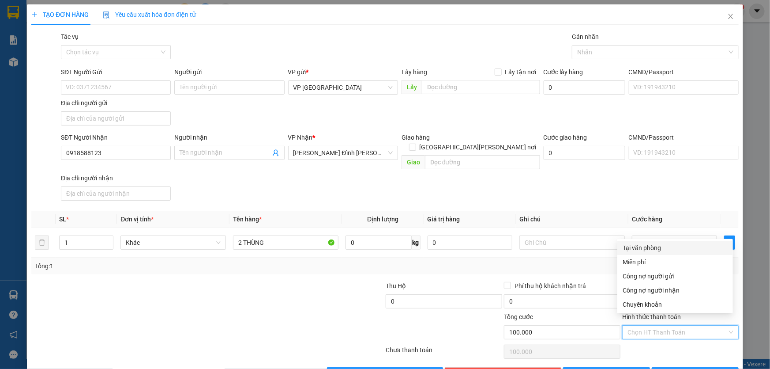
click at [652, 247] on div "Tại văn phòng" at bounding box center [675, 248] width 105 height 10
type input "0"
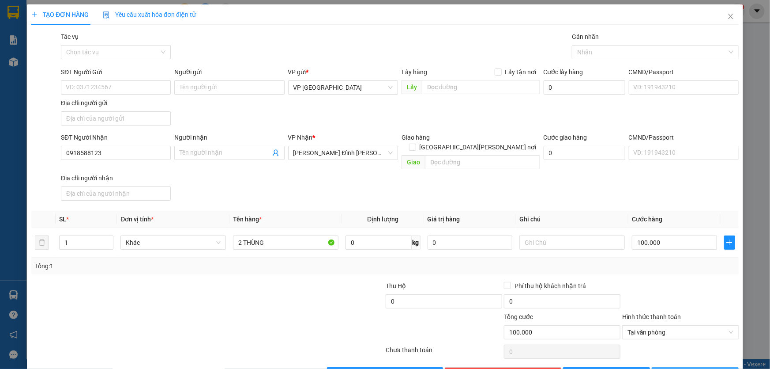
click at [703, 368] on span "[PERSON_NAME] và In" at bounding box center [701, 374] width 62 height 10
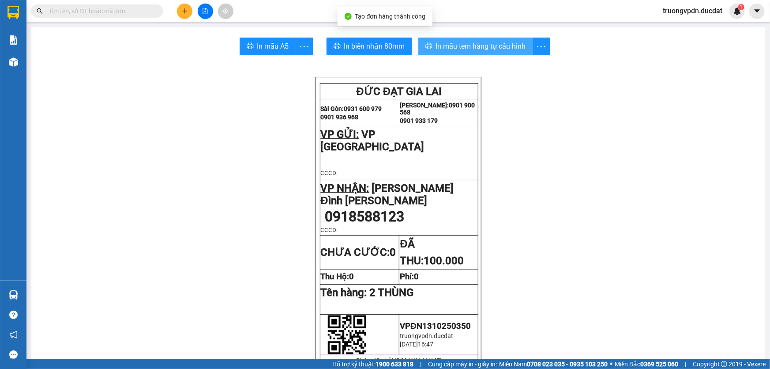
click at [455, 51] on span "In mẫu tem hàng tự cấu hình" at bounding box center [481, 46] width 90 height 11
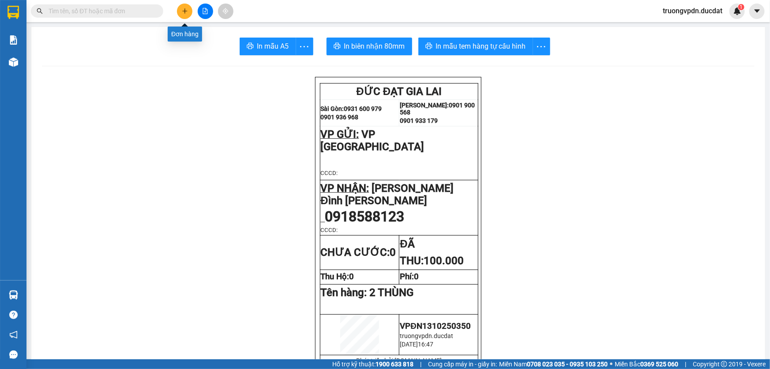
click at [186, 6] on button at bounding box center [184, 11] width 15 height 15
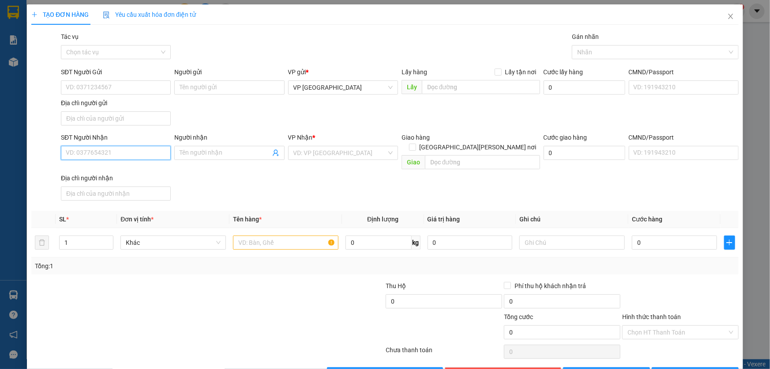
drag, startPoint x: 105, startPoint y: 149, endPoint x: 770, endPoint y: 223, distance: 669.0
click at [137, 149] on input "SĐT Người Nhận" at bounding box center [116, 153] width 110 height 14
click at [130, 166] on div "0357573357 - KHÁNH" at bounding box center [115, 170] width 98 height 10
type input "0357573357"
type input "KHÁNH"
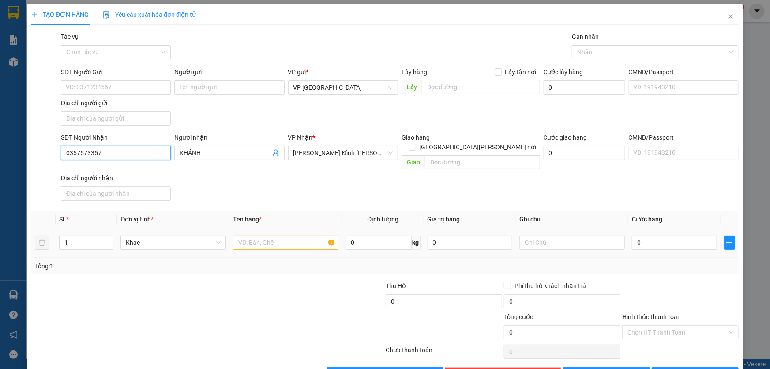
type input "0357573357"
click at [251, 235] on input "text" at bounding box center [286, 242] width 106 height 14
type input "1 HỘP GIẤY"
type input "CC"
type input "3"
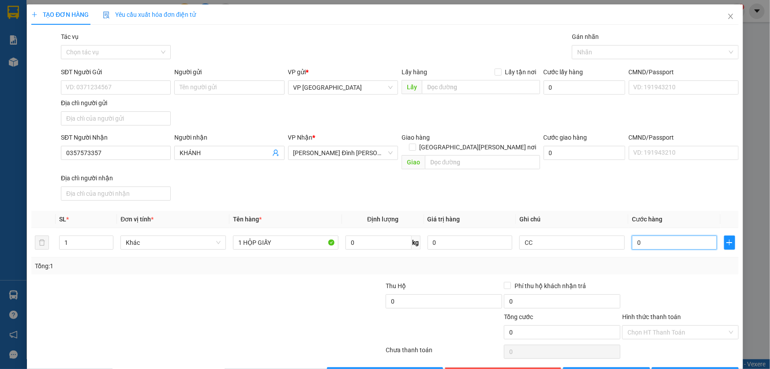
type input "3"
type input "30"
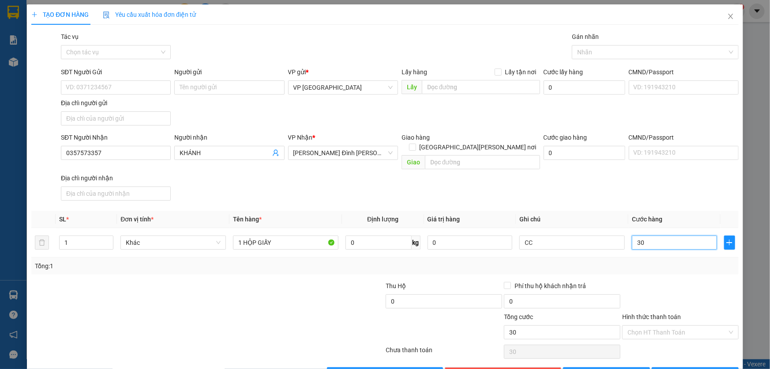
type input "300"
type input "3.000"
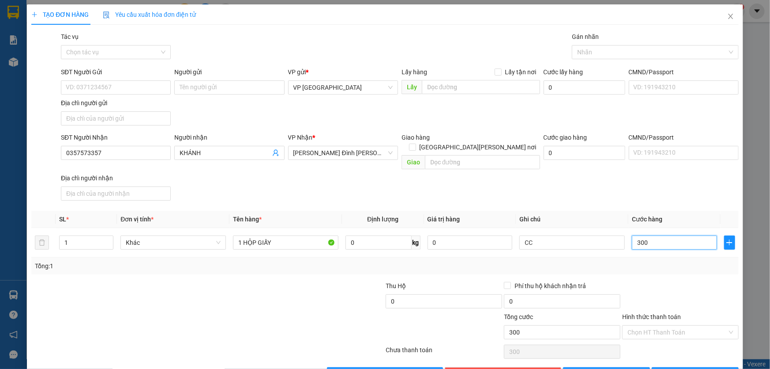
type input "3.000"
type input "30.000"
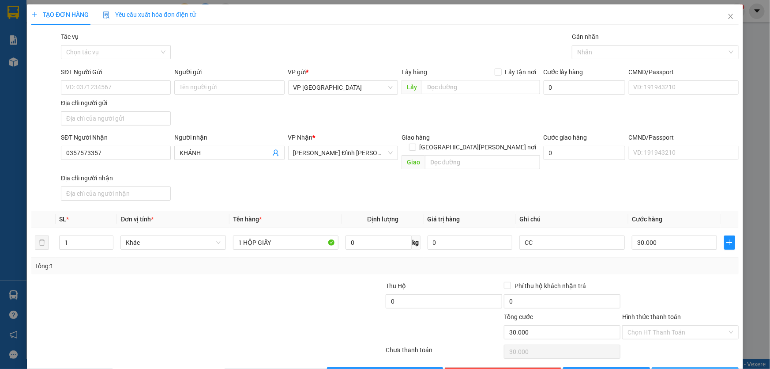
click at [671, 367] on button "[PERSON_NAME] và In" at bounding box center [695, 374] width 87 height 14
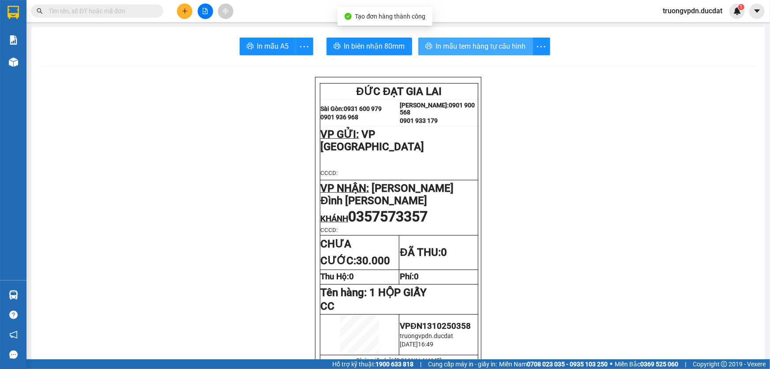
click at [473, 53] on button "In mẫu tem hàng tự cấu hình" at bounding box center [476, 47] width 115 height 18
click at [182, 11] on icon "plus" at bounding box center [185, 11] width 6 height 6
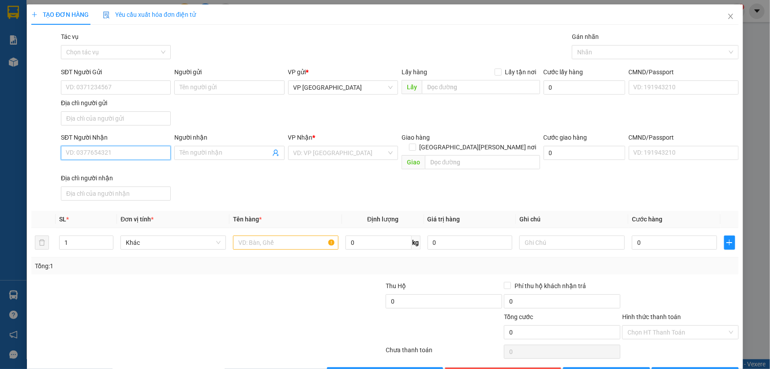
click at [128, 154] on input "SĐT Người Nhận" at bounding box center [116, 153] width 110 height 14
click at [121, 172] on div "0964079777" at bounding box center [115, 170] width 98 height 10
type input "0964079777"
click at [294, 235] on input "text" at bounding box center [286, 242] width 106 height 14
type input "1 HỘP"
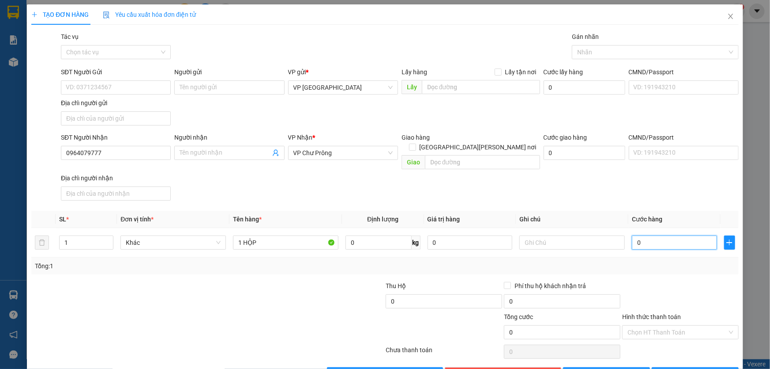
type input "3"
type input "30"
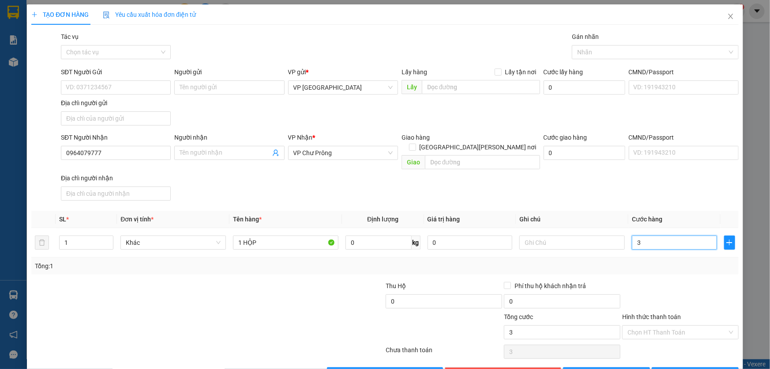
type input "30"
type input "300"
type input "3.000"
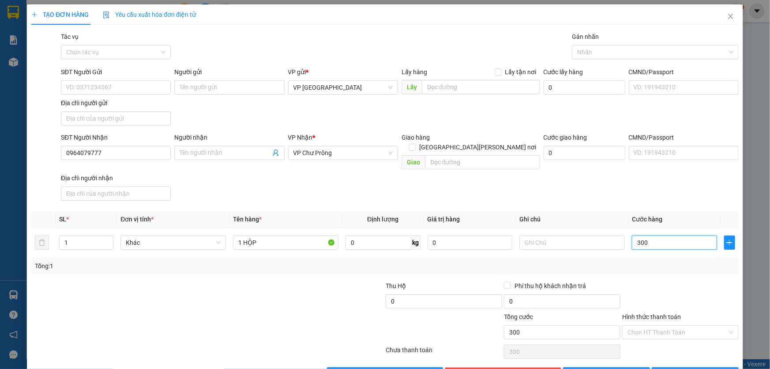
type input "3.000"
type input "30.000"
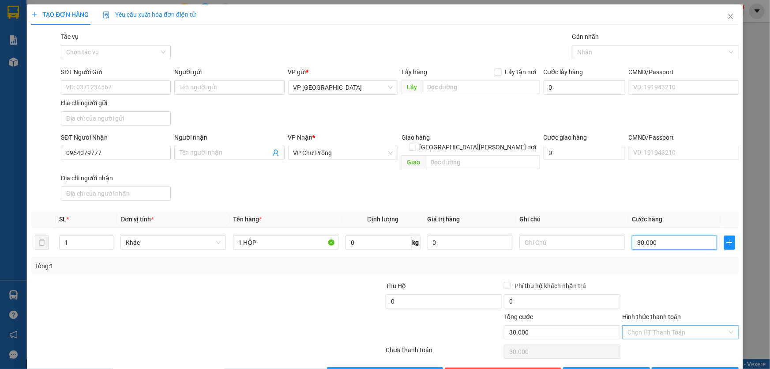
type input "30.000"
click at [678, 325] on input "Hình thức thanh toán" at bounding box center [678, 331] width 100 height 13
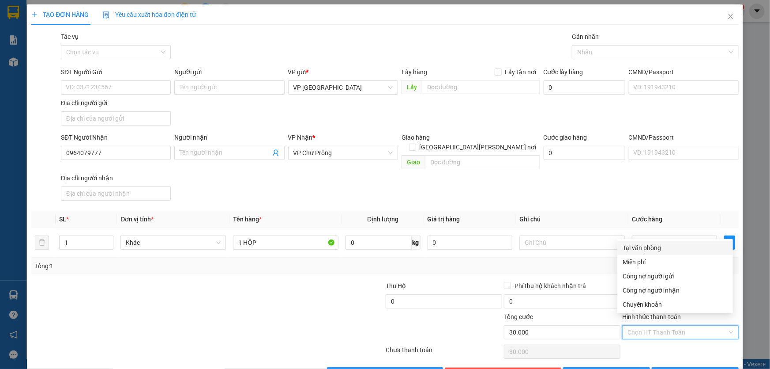
click at [654, 246] on div "Tại văn phòng" at bounding box center [675, 248] width 105 height 10
type input "0"
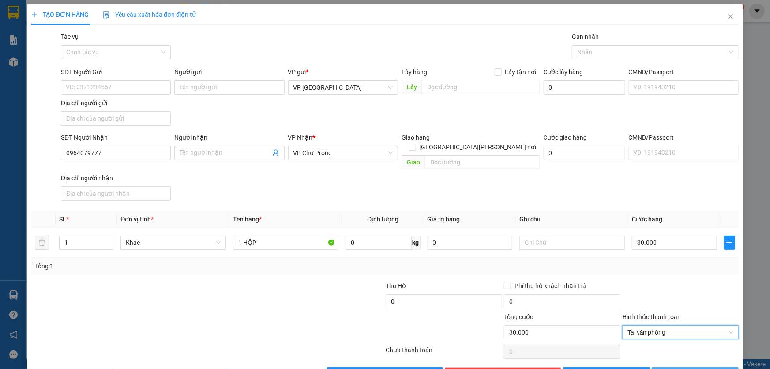
click at [691, 367] on button "[PERSON_NAME] và In" at bounding box center [695, 374] width 87 height 14
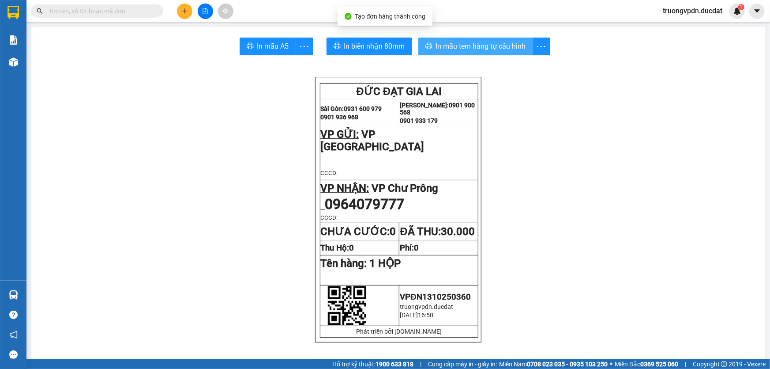
click at [449, 49] on span "In mẫu tem hàng tự cấu hình" at bounding box center [481, 46] width 90 height 11
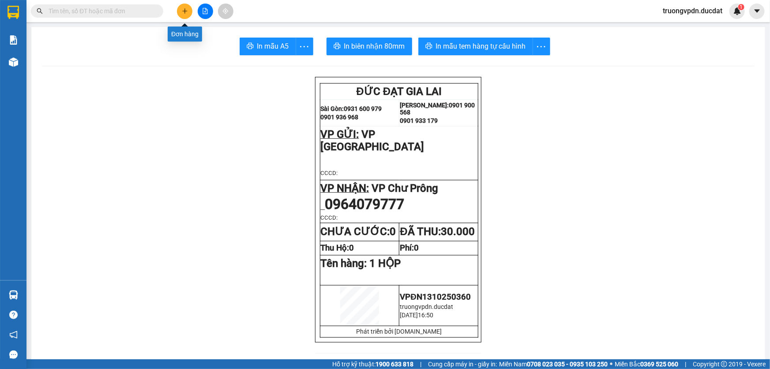
click at [185, 9] on icon "plus" at bounding box center [185, 11] width 6 height 6
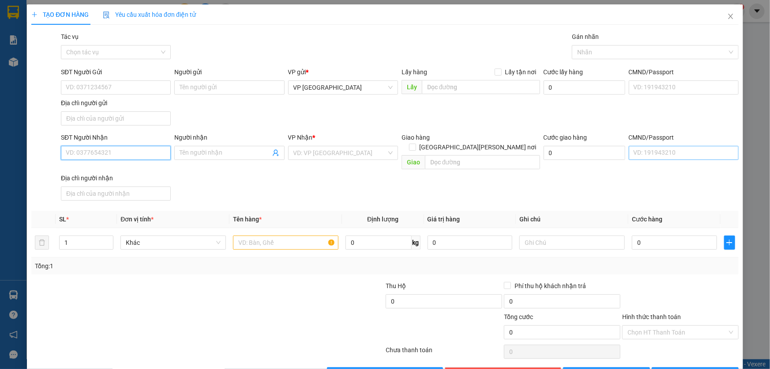
drag, startPoint x: 111, startPoint y: 152, endPoint x: 663, endPoint y: 146, distance: 551.5
click at [111, 152] on input "SĐT Người Nhận" at bounding box center [116, 153] width 110 height 14
drag, startPoint x: 94, startPoint y: 171, endPoint x: 252, endPoint y: 224, distance: 167.1
click at [94, 170] on div "0382145046" at bounding box center [115, 170] width 98 height 10
type input "0382145046"
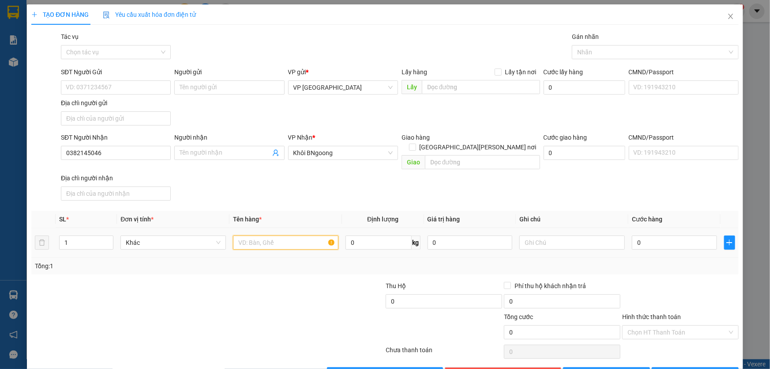
click at [252, 235] on input "text" at bounding box center [286, 242] width 106 height 14
type input "1 CỤC ĐEN"
type input "CC"
type input "4"
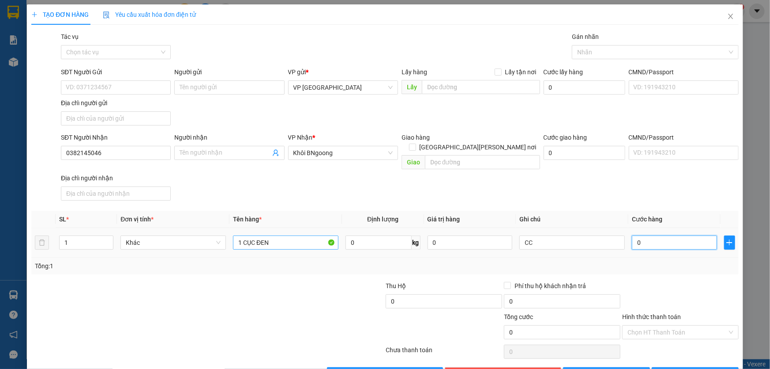
type input "4"
type input "40"
type input "400"
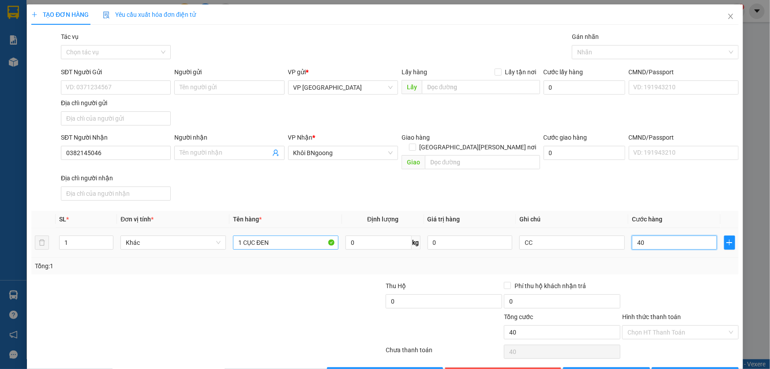
type input "400"
type input "4.000"
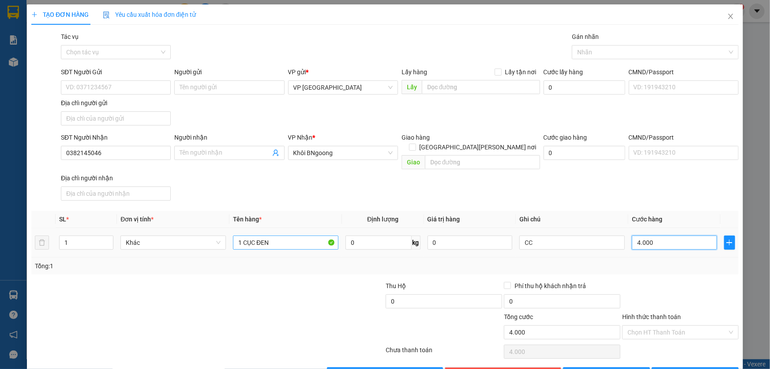
type input "40.000"
click at [691, 355] on div "Transit Pickup Surcharge Ids Transit Deliver Surcharge Ids Transit Deliver Surc…" at bounding box center [385, 206] width 708 height 349
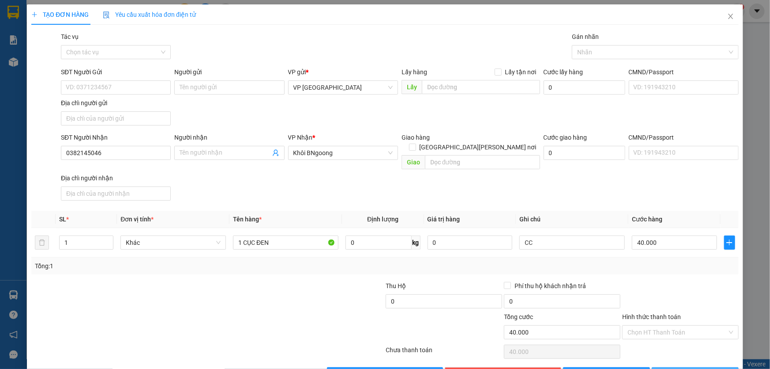
click at [691, 368] on span "[PERSON_NAME] và In" at bounding box center [701, 374] width 62 height 10
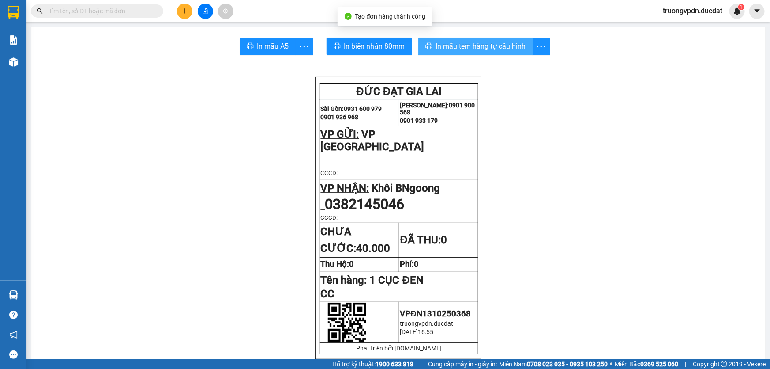
click at [494, 48] on span "In mẫu tem hàng tự cấu hình" at bounding box center [481, 46] width 90 height 11
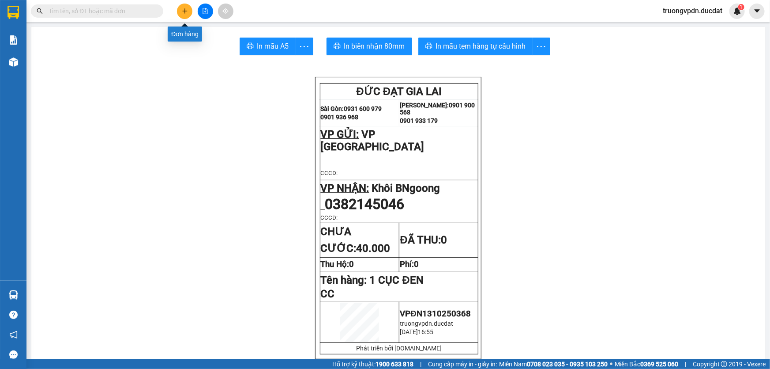
click at [189, 8] on button at bounding box center [184, 11] width 15 height 15
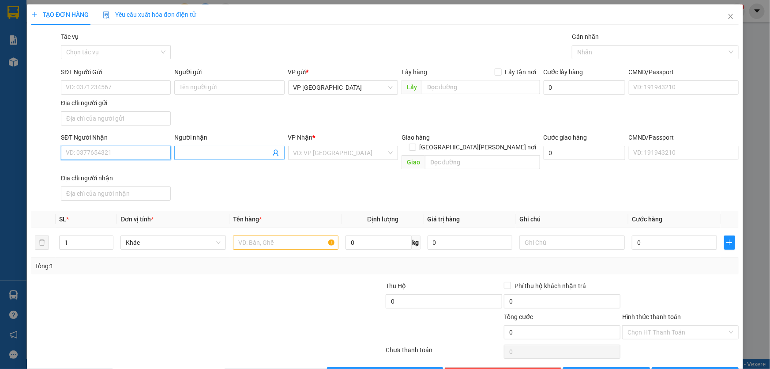
drag, startPoint x: 118, startPoint y: 154, endPoint x: 252, endPoint y: 146, distance: 133.6
click at [118, 151] on input "SĐT Người Nhận" at bounding box center [116, 153] width 110 height 14
type input "0843223368"
click at [332, 149] on input "search" at bounding box center [340, 152] width 93 height 13
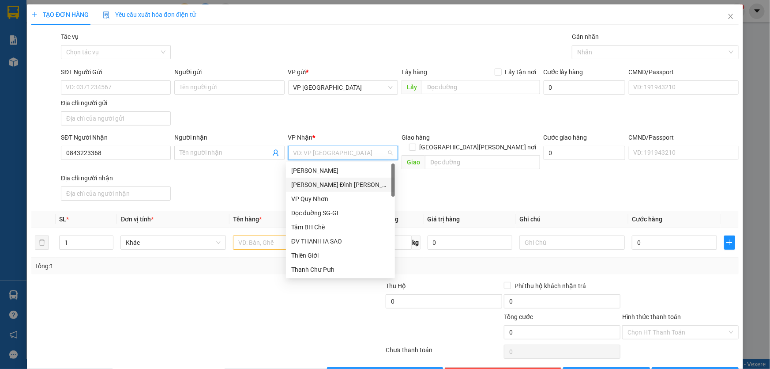
click at [330, 184] on div "[PERSON_NAME]" at bounding box center [340, 185] width 98 height 10
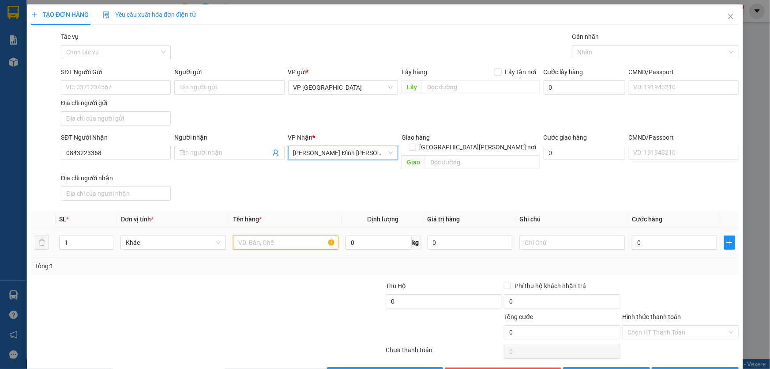
click at [260, 235] on input "text" at bounding box center [286, 242] width 106 height 14
type input "1 HỘP GIẤY"
type input "CC"
type input "3"
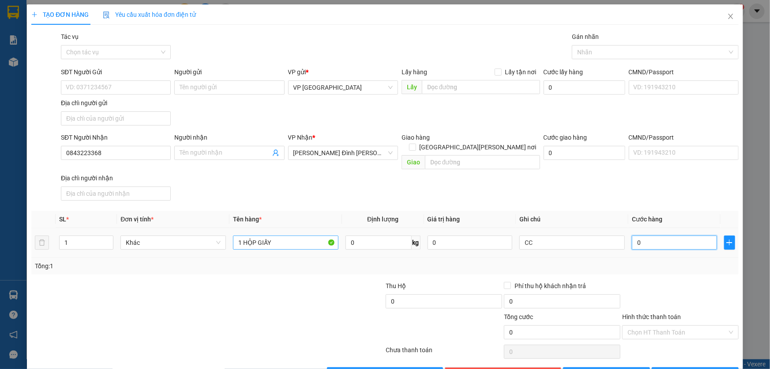
type input "3"
type input "30"
type input "300"
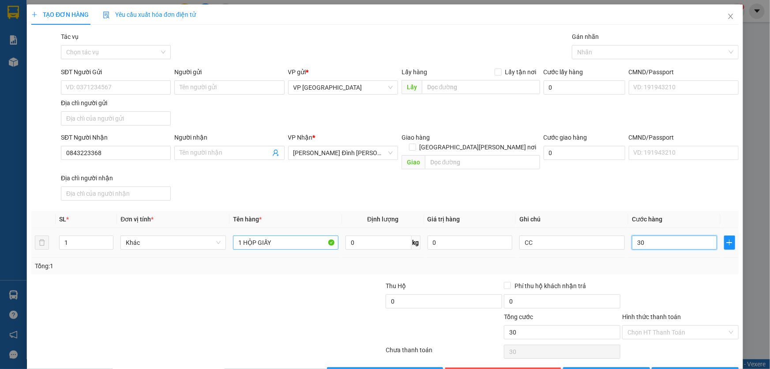
type input "300"
type input "3.000"
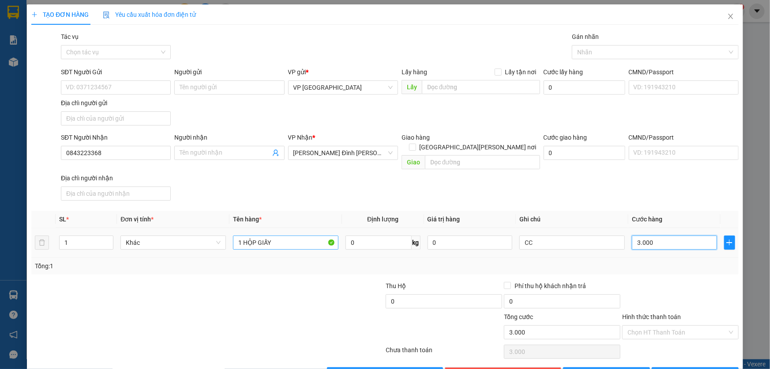
type input "30.000"
click at [666, 368] on icon "printer" at bounding box center [663, 373] width 6 height 6
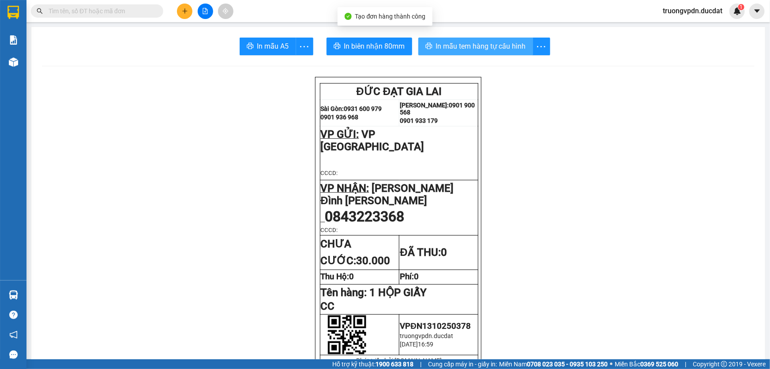
click at [503, 44] on span "In mẫu tem hàng tự cấu hình" at bounding box center [481, 46] width 90 height 11
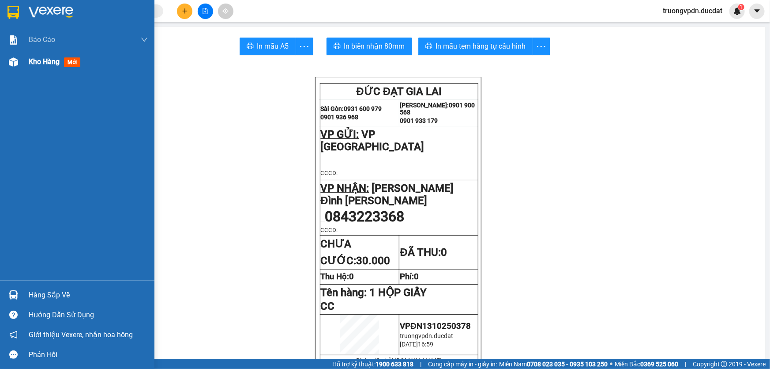
click at [17, 71] on div "Kho hàng mới" at bounding box center [77, 62] width 155 height 22
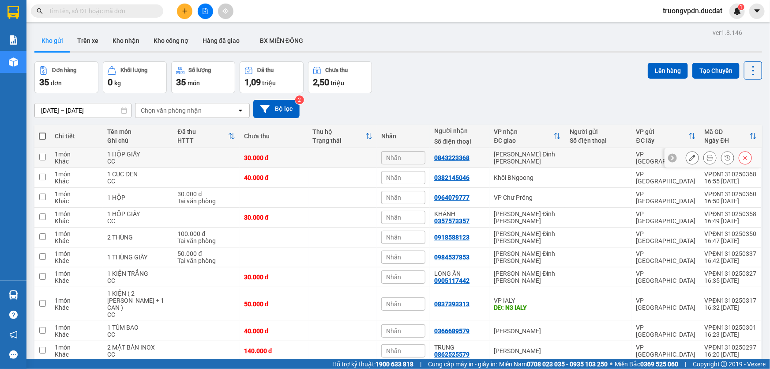
click at [691, 156] on button at bounding box center [693, 157] width 12 height 15
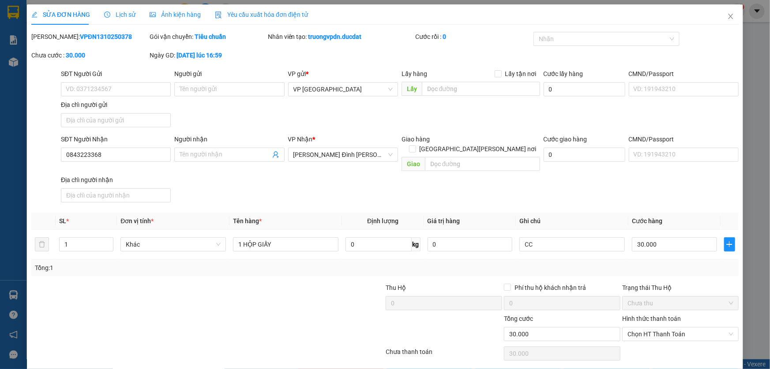
type input "0843223368"
type input "0"
type input "30.000"
click at [663, 327] on span "Chọn HT Thanh Toán" at bounding box center [681, 333] width 106 height 13
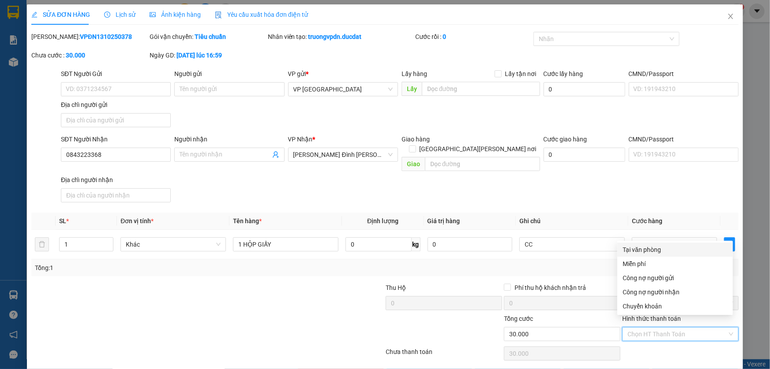
click at [652, 245] on div "Tại văn phòng" at bounding box center [675, 250] width 105 height 10
type input "0"
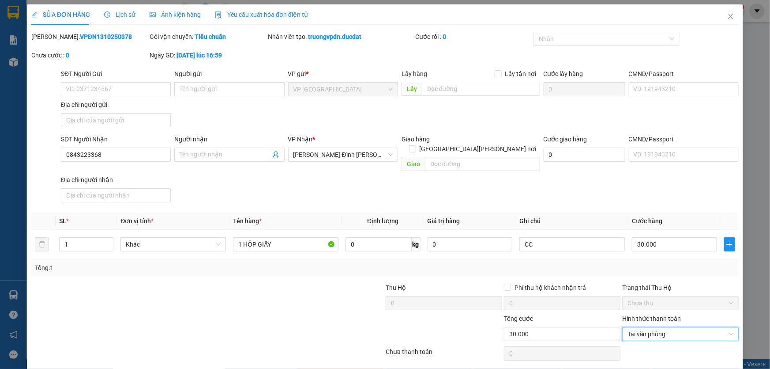
click at [681, 368] on button "[PERSON_NAME] và In" at bounding box center [695, 376] width 87 height 14
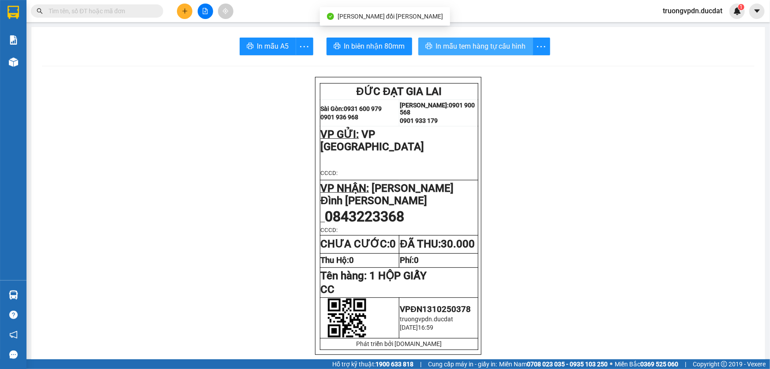
click at [490, 51] on span "In mẫu tem hàng tự cấu hình" at bounding box center [481, 46] width 90 height 11
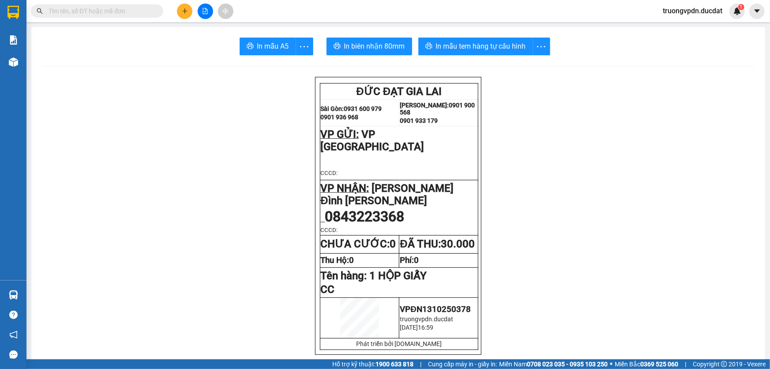
click at [186, 15] on button at bounding box center [184, 11] width 15 height 15
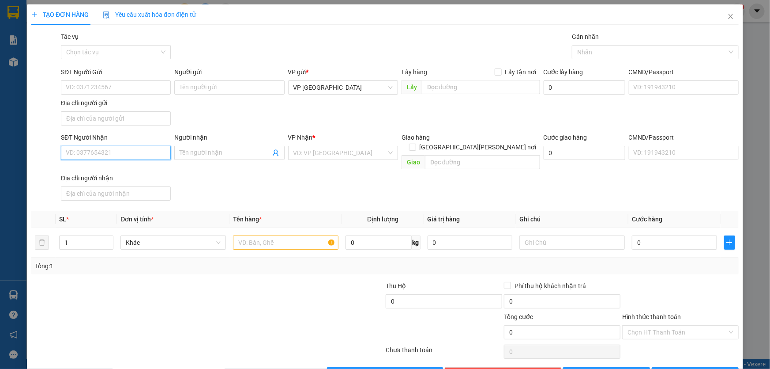
drag, startPoint x: 106, startPoint y: 154, endPoint x: 397, endPoint y: 187, distance: 293.7
click at [128, 152] on input "SĐT Người Nhận" at bounding box center [116, 153] width 110 height 14
click at [128, 174] on div "0982868222" at bounding box center [115, 170] width 98 height 10
type input "0982868222"
click at [299, 235] on input "text" at bounding box center [286, 242] width 106 height 14
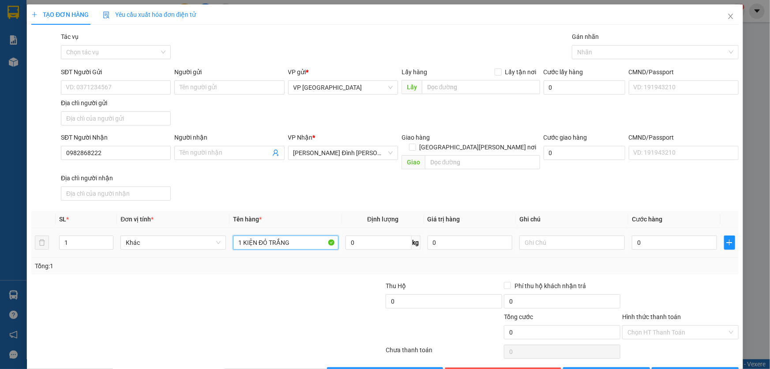
type input "1 KIỆN ĐỎ TRẮNG"
type input "CC"
type input "4"
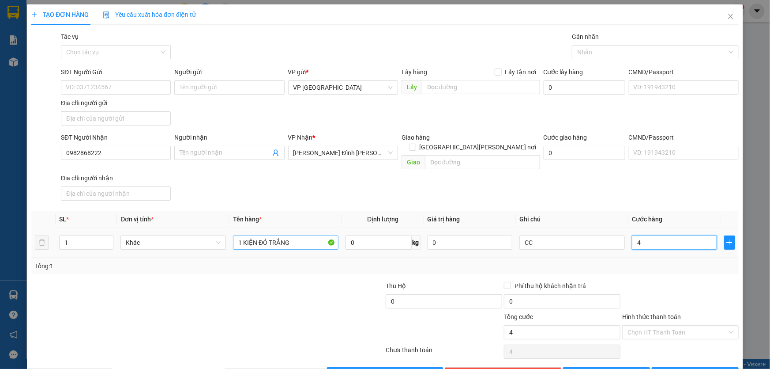
type input "40"
type input "400"
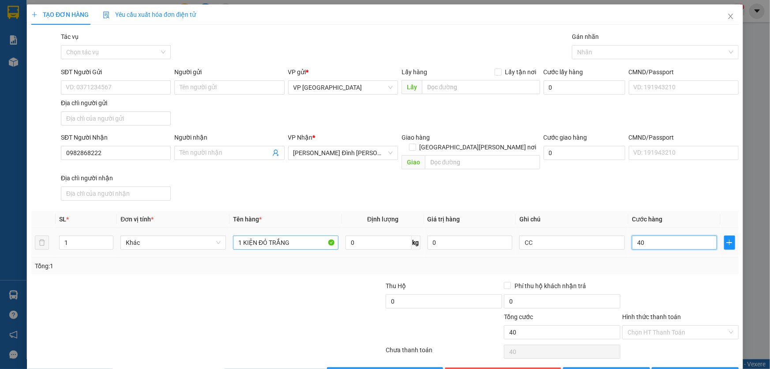
type input "400"
type input "4.000"
type input "40.000"
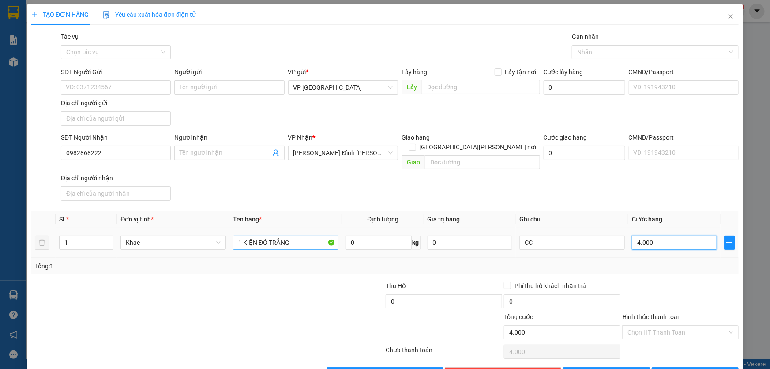
type input "40.000"
click at [711, 367] on button "[PERSON_NAME] và In" at bounding box center [695, 374] width 87 height 14
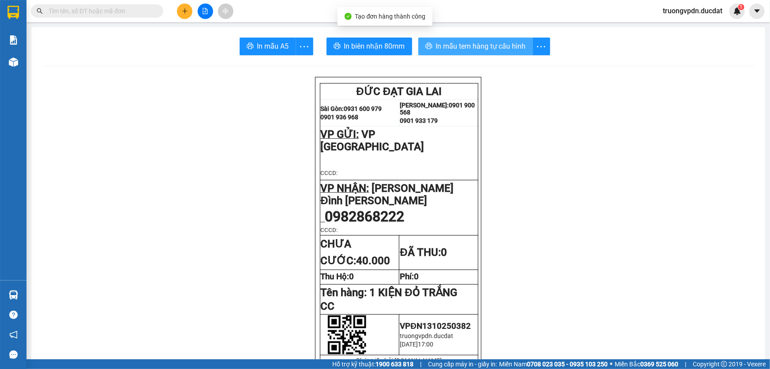
click at [484, 45] on span "In mẫu tem hàng tự cấu hình" at bounding box center [481, 46] width 90 height 11
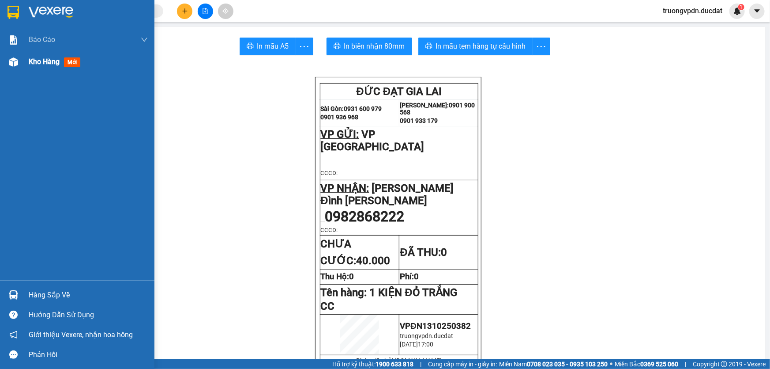
click at [48, 64] on span "Kho hàng" at bounding box center [44, 61] width 31 height 8
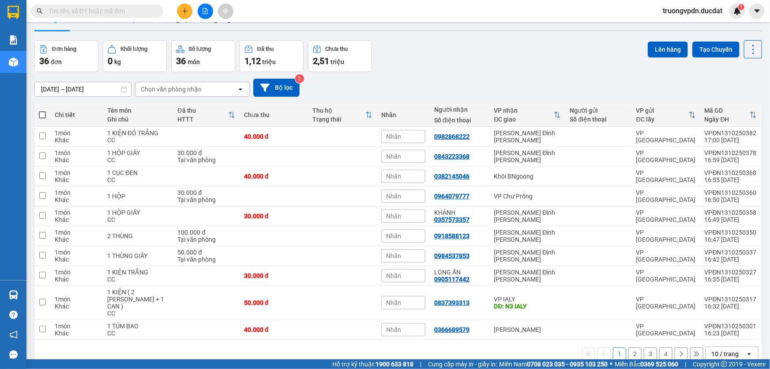
scroll to position [40, 0]
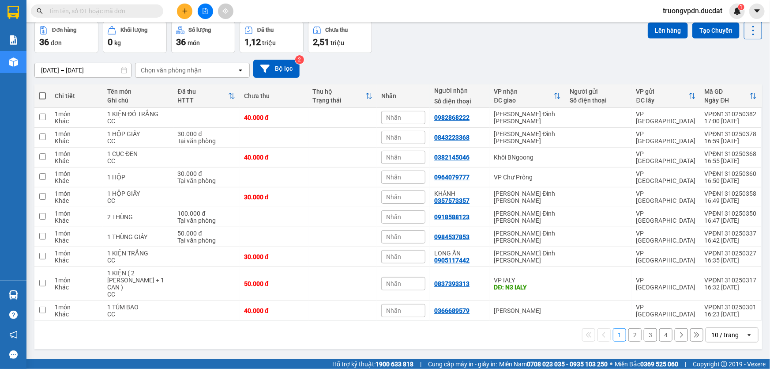
click at [629, 328] on button "2" at bounding box center [635, 334] width 13 height 13
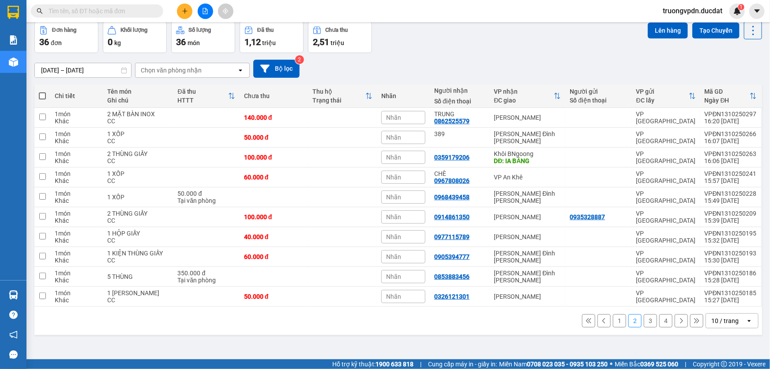
click at [647, 327] on button "3" at bounding box center [650, 320] width 13 height 13
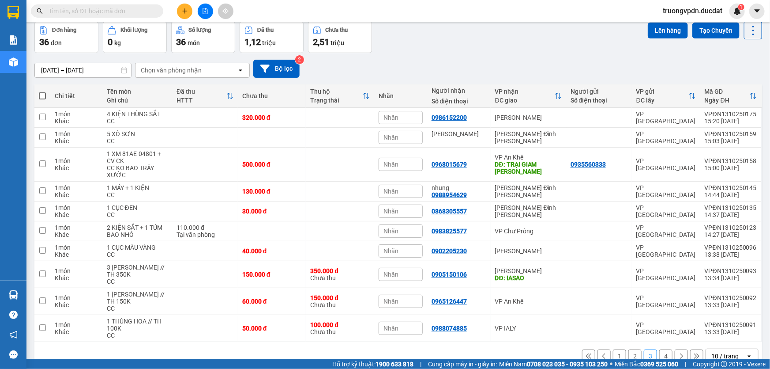
click at [663, 352] on button "4" at bounding box center [666, 355] width 13 height 13
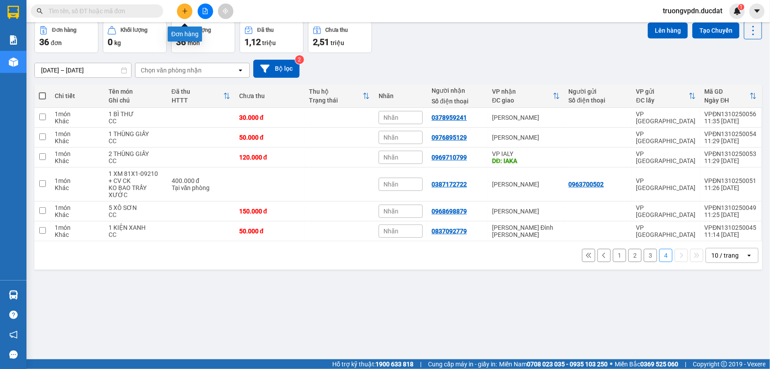
click at [185, 11] on icon "plus" at bounding box center [185, 11] width 6 height 6
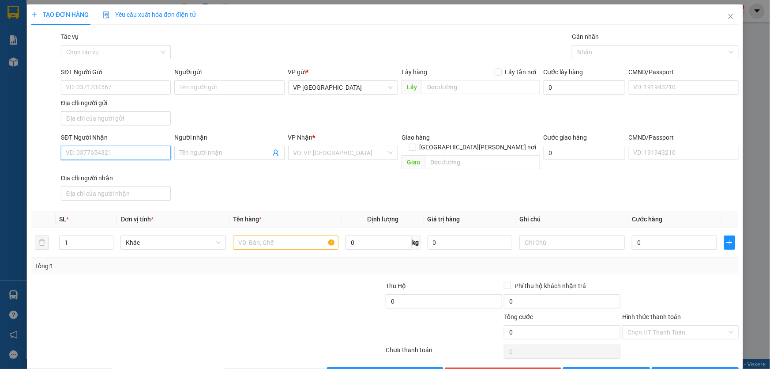
click at [112, 151] on input "SĐT Người Nhận" at bounding box center [116, 153] width 110 height 14
click at [133, 170] on div "0988323728" at bounding box center [115, 170] width 98 height 10
type input "0988323728"
click at [273, 235] on input "text" at bounding box center [286, 242] width 106 height 14
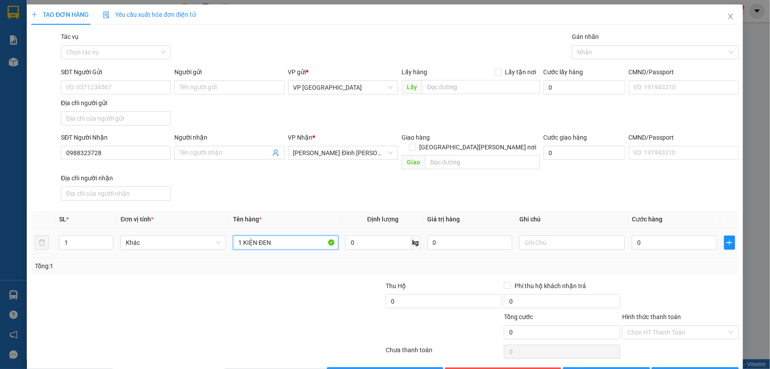
type input "1 KIỆN ĐEN"
type input "CC"
type input "3"
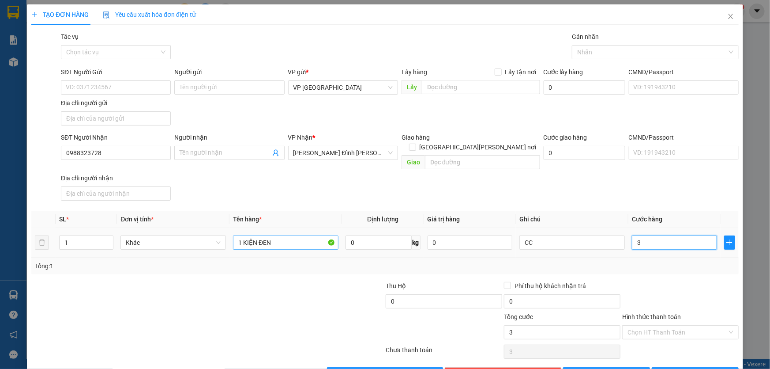
type input "30"
type input "300"
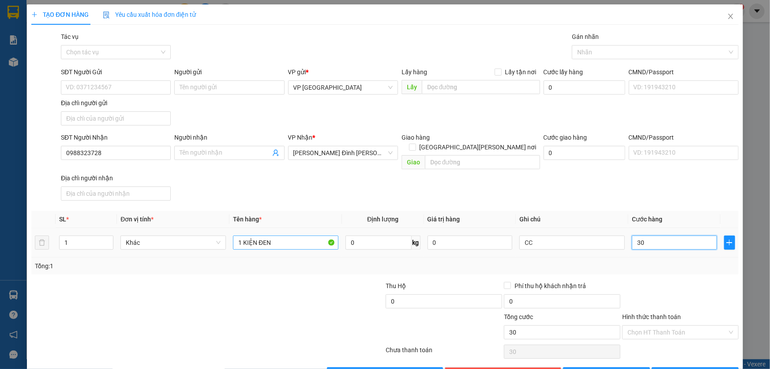
type input "300"
type input "3.000"
type input "30.000"
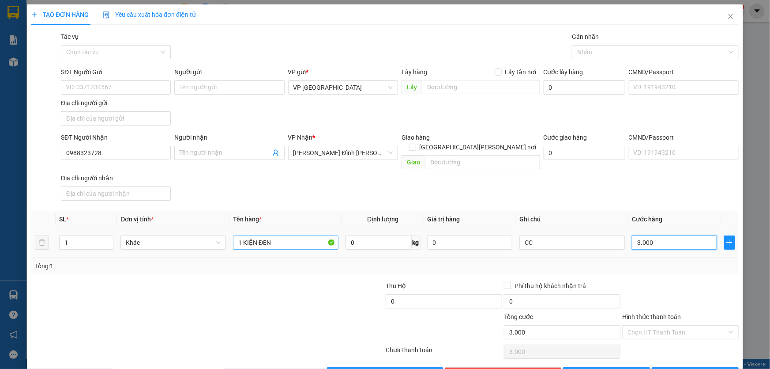
type input "30.000"
click at [698, 368] on span "[PERSON_NAME] và In" at bounding box center [701, 374] width 62 height 10
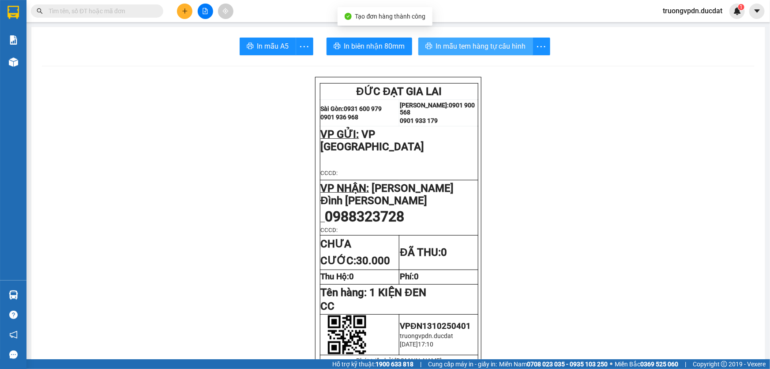
click at [463, 49] on span "In mẫu tem hàng tự cấu hình" at bounding box center [481, 46] width 90 height 11
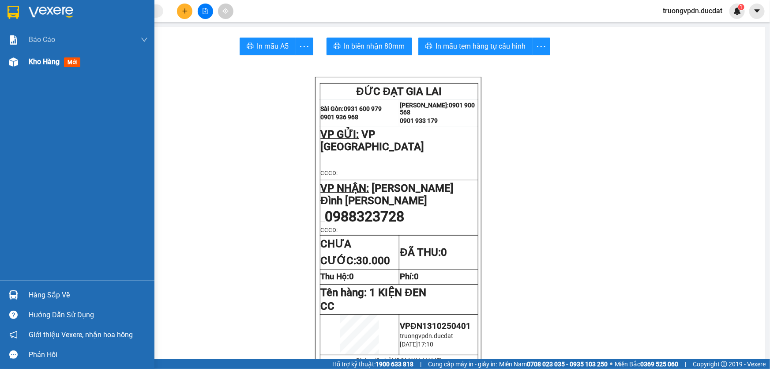
click at [54, 63] on span "Kho hàng" at bounding box center [44, 61] width 31 height 8
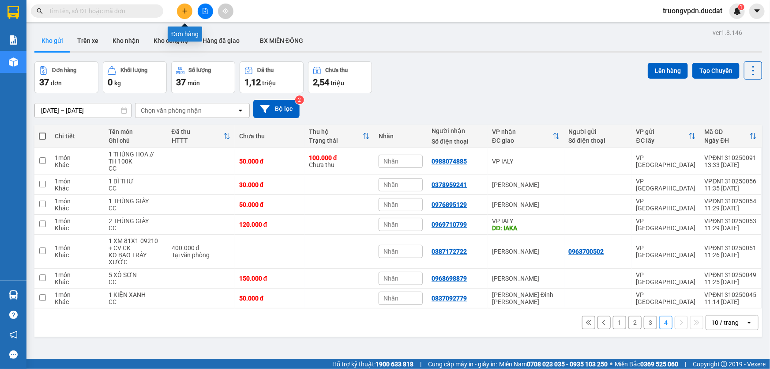
click at [185, 10] on icon "plus" at bounding box center [185, 11] width 6 height 6
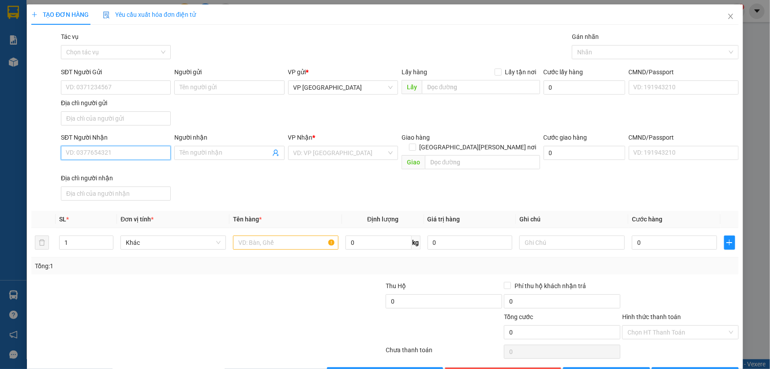
drag, startPoint x: 127, startPoint y: 155, endPoint x: 155, endPoint y: 150, distance: 28.2
click at [126, 155] on input "SĐT Người Nhận" at bounding box center [116, 153] width 110 height 14
drag, startPoint x: 104, startPoint y: 170, endPoint x: 379, endPoint y: 241, distance: 283.7
click at [106, 169] on div "0984082910" at bounding box center [115, 170] width 98 height 10
type input "0984082910"
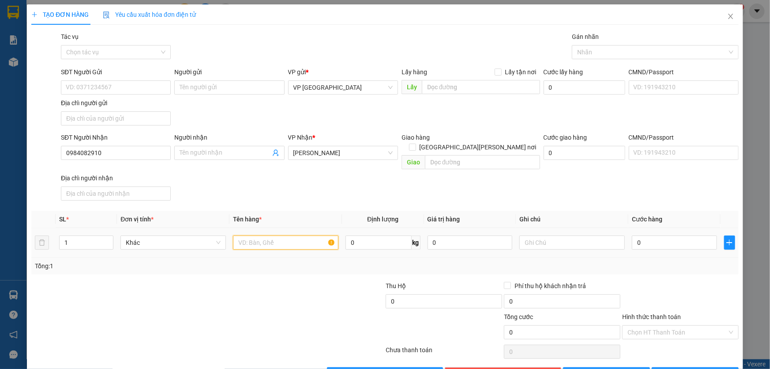
click at [301, 235] on input "text" at bounding box center [286, 242] width 106 height 14
type input "1 THÙNG GIẤY"
type input "5"
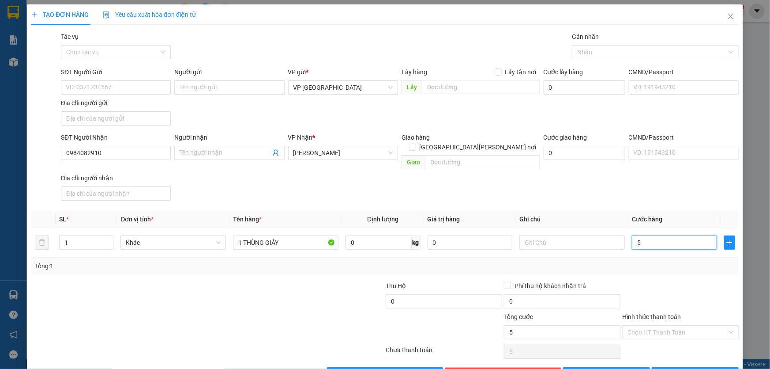
type input "50"
type input "500"
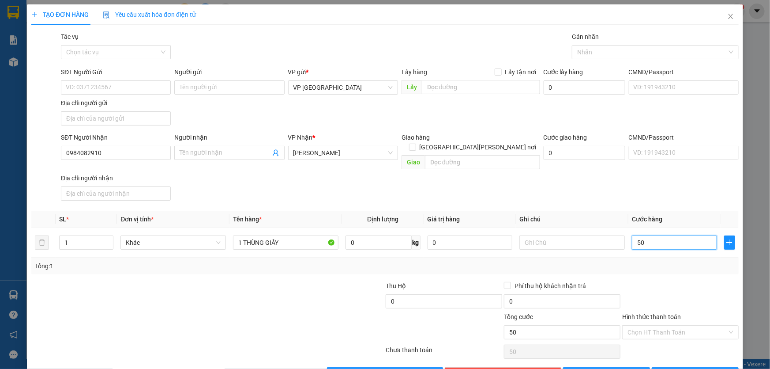
type input "500"
type input "5.000"
type input "50.000"
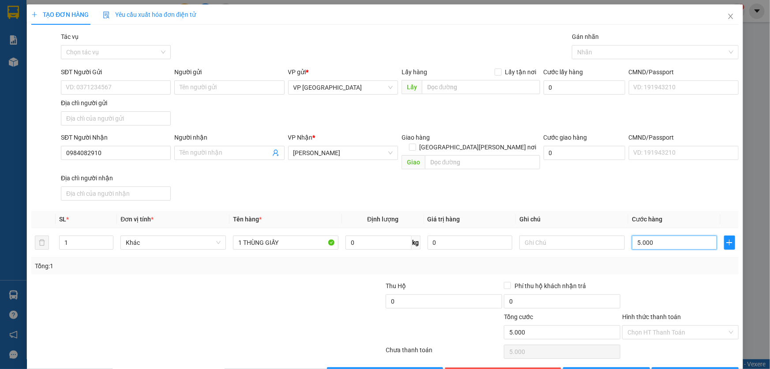
type input "50.000"
click at [663, 325] on input "Hình thức thanh toán" at bounding box center [678, 331] width 100 height 13
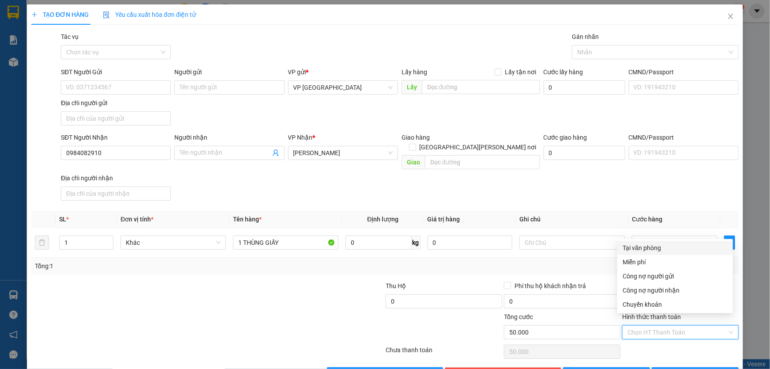
drag, startPoint x: 647, startPoint y: 245, endPoint x: 763, endPoint y: 331, distance: 144.6
click at [647, 245] on div "Tại văn phòng" at bounding box center [675, 248] width 105 height 10
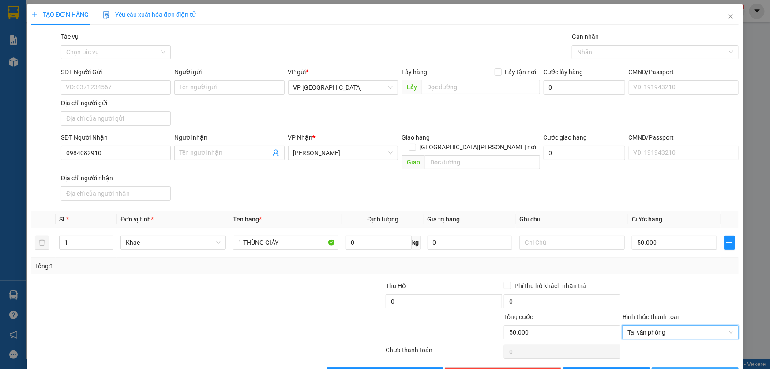
click at [708, 367] on button "[PERSON_NAME] và In" at bounding box center [695, 374] width 87 height 14
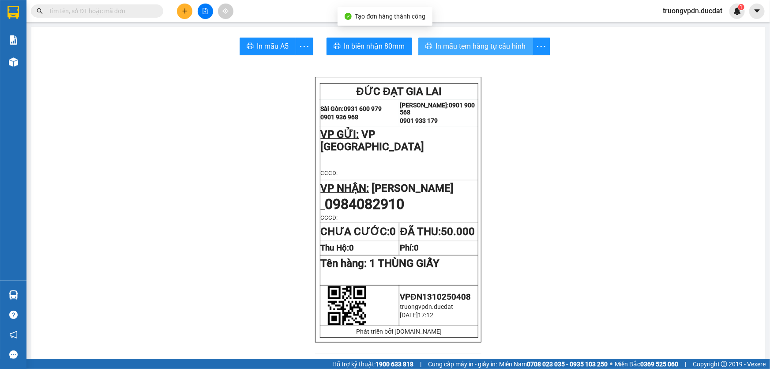
click at [490, 45] on span "In mẫu tem hàng tự cấu hình" at bounding box center [481, 46] width 90 height 11
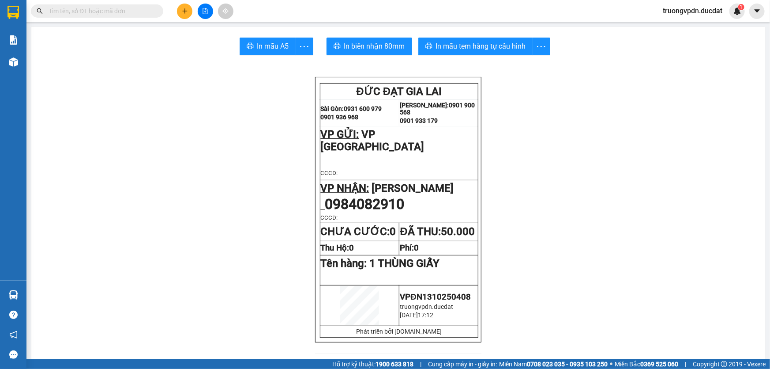
click at [189, 15] on button at bounding box center [184, 11] width 15 height 15
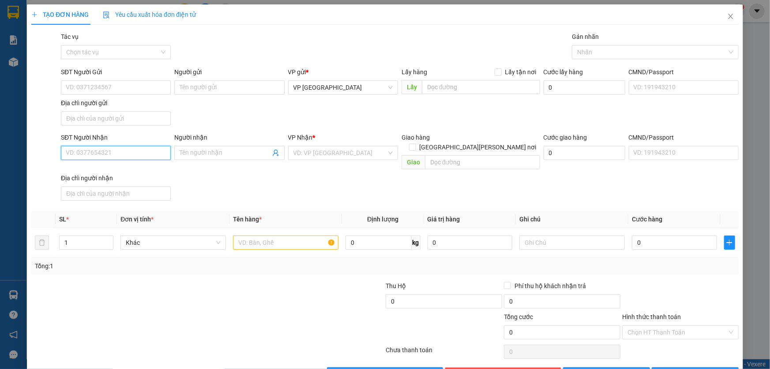
click at [133, 150] on input "SĐT Người Nhận" at bounding box center [116, 153] width 110 height 14
click at [106, 171] on div "0967540579" at bounding box center [115, 170] width 98 height 10
drag, startPoint x: 120, startPoint y: 152, endPoint x: 0, endPoint y: 162, distance: 120.0
click at [0, 158] on div "TẠO ĐƠN HÀNG Yêu cầu xuất hóa đơn điện tử Transit Pickup Surcharge Ids Transit …" at bounding box center [385, 184] width 770 height 369
click at [104, 183] on div "0965330579" at bounding box center [115, 184] width 98 height 10
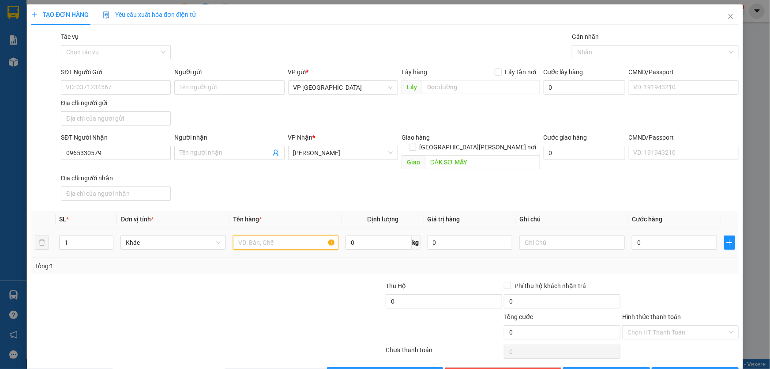
click at [297, 238] on input "text" at bounding box center [286, 242] width 106 height 14
click at [693, 368] on span "[PERSON_NAME] và In" at bounding box center [701, 374] width 62 height 10
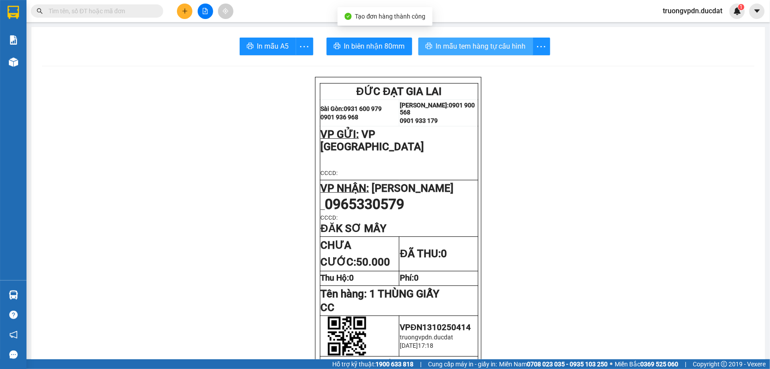
click at [467, 45] on span "In mẫu tem hàng tự cấu hình" at bounding box center [481, 46] width 90 height 11
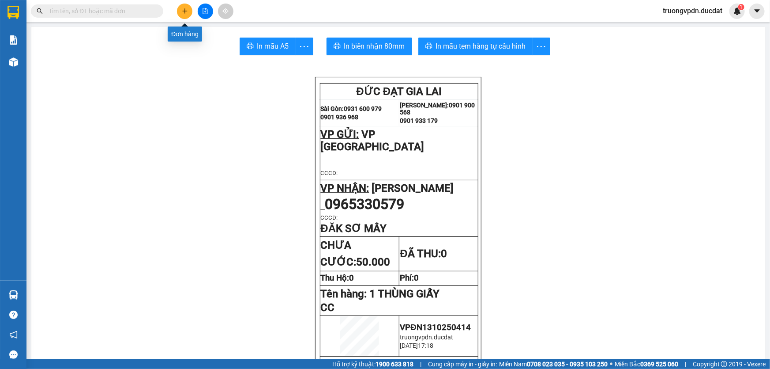
click at [184, 8] on icon "plus" at bounding box center [185, 11] width 6 height 6
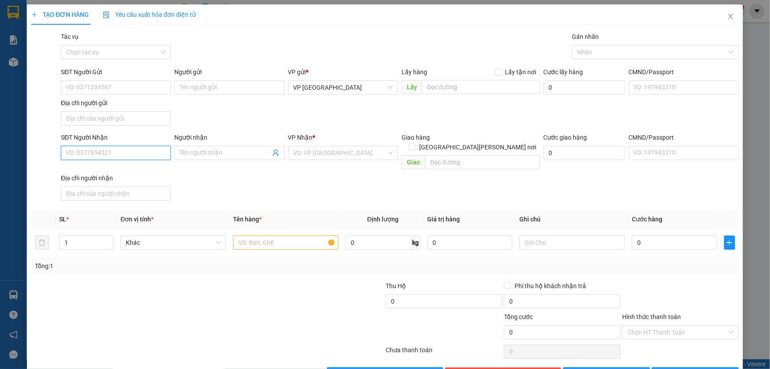
click at [131, 155] on input "SĐT Người Nhận" at bounding box center [116, 153] width 110 height 14
click at [729, 21] on span "Close" at bounding box center [731, 16] width 25 height 25
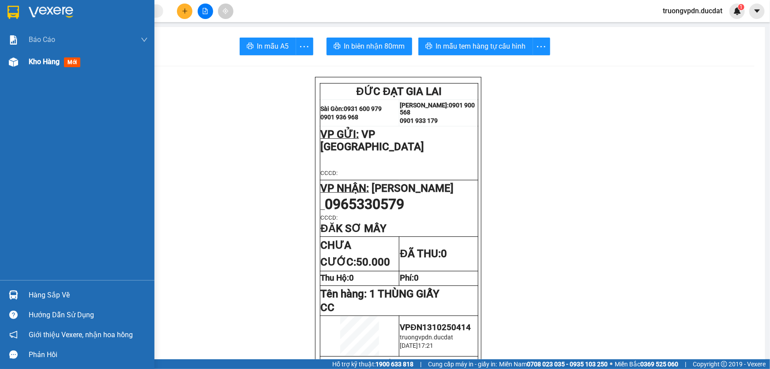
click at [35, 65] on span "Kho hàng" at bounding box center [44, 61] width 31 height 8
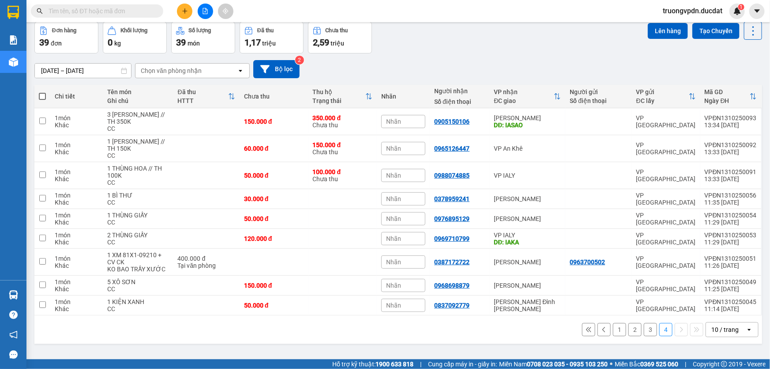
scroll to position [40, 0]
click at [619, 336] on button "1" at bounding box center [619, 328] width 13 height 13
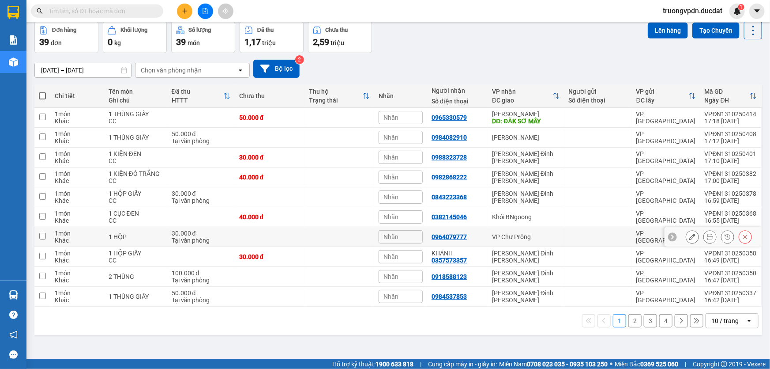
click at [534, 233] on div "VP Chư Prông" at bounding box center [526, 236] width 68 height 7
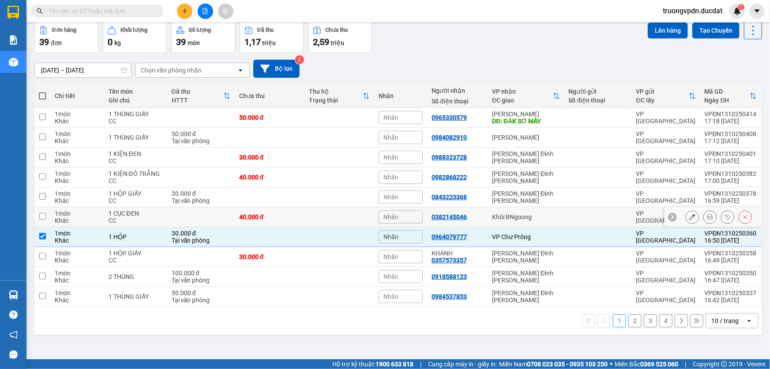
click at [534, 218] on div "Khôi BNgoong" at bounding box center [526, 216] width 68 height 7
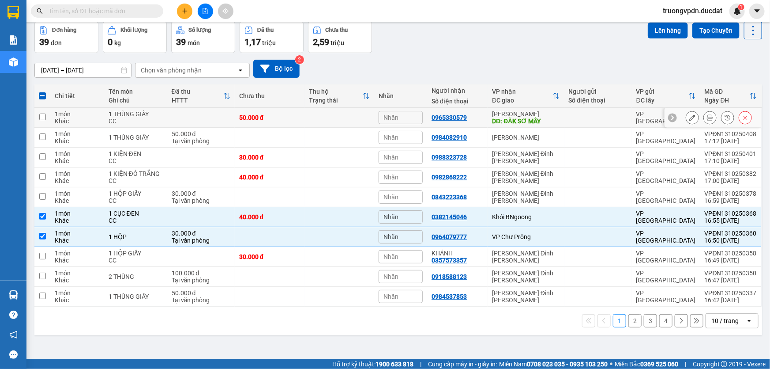
click at [550, 121] on div "DĐ: ĐĂK SƠ MÂY" at bounding box center [526, 120] width 68 height 7
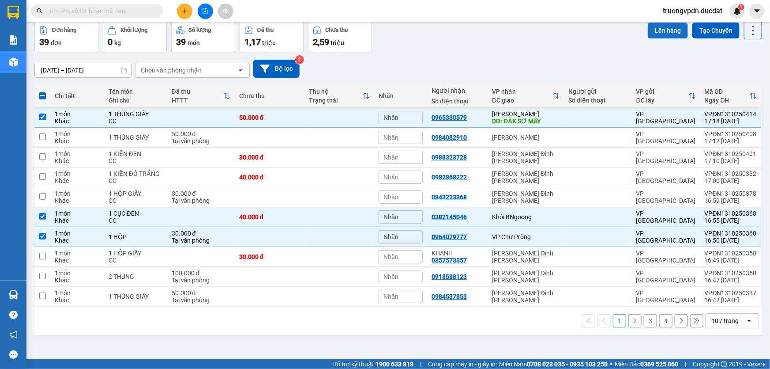
click at [653, 35] on button "Lên hàng" at bounding box center [668, 31] width 40 height 16
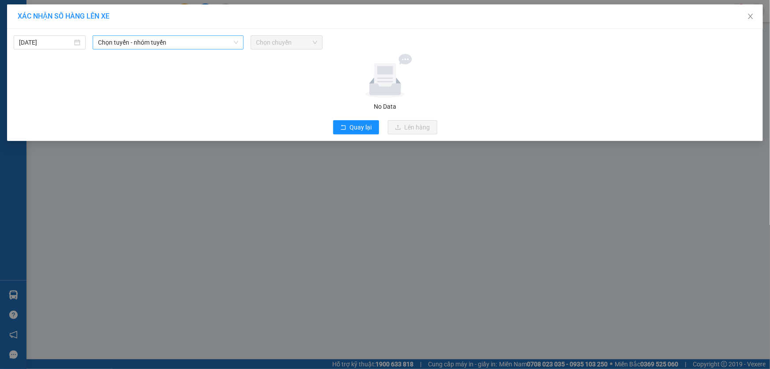
click at [150, 45] on span "Chọn tuyến - nhóm tuyến" at bounding box center [168, 42] width 140 height 13
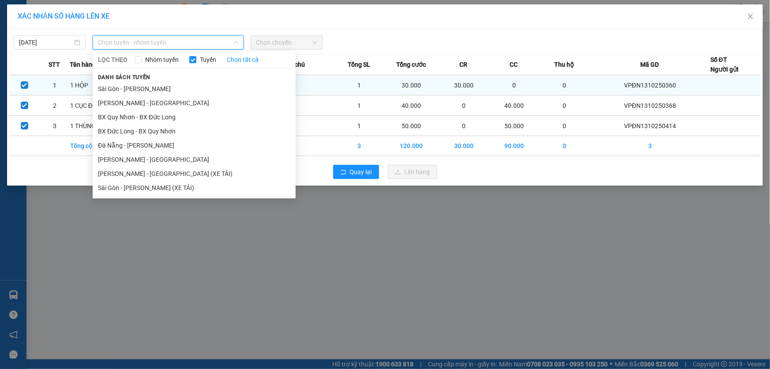
click at [134, 142] on li "Đà Nẵng - Gia Lai" at bounding box center [194, 145] width 203 height 14
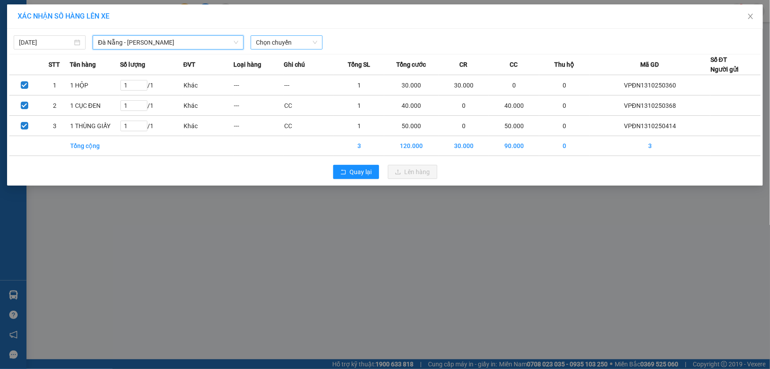
click at [277, 47] on span "Chọn chuyến" at bounding box center [286, 42] width 61 height 13
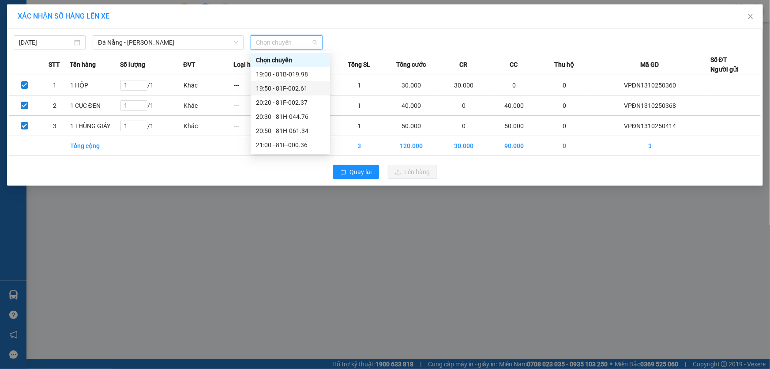
click at [291, 89] on div "19:50 - 81F-002.61" at bounding box center [290, 88] width 69 height 10
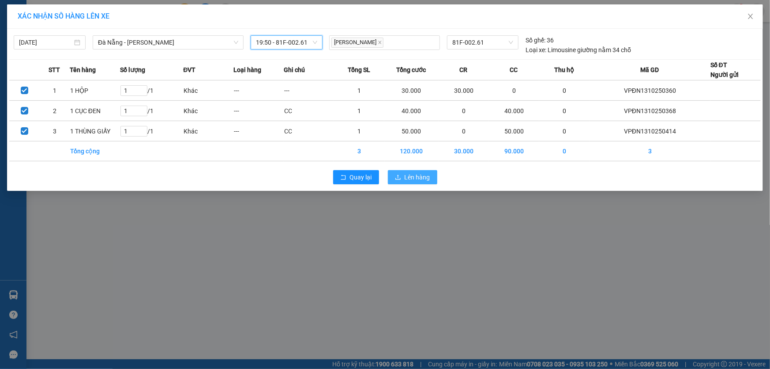
click at [423, 177] on span "Lên hàng" at bounding box center [418, 177] width 26 height 10
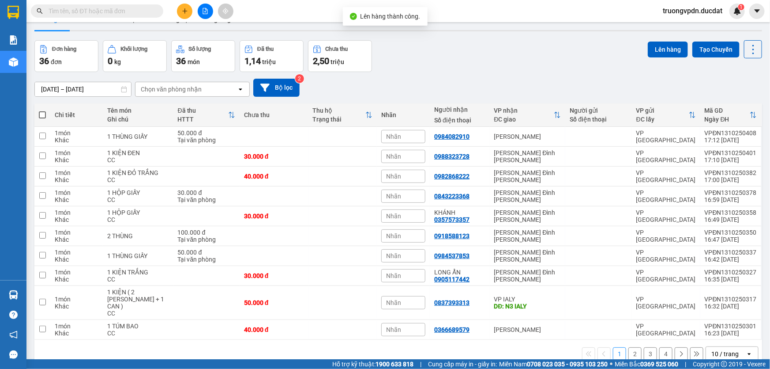
scroll to position [40, 0]
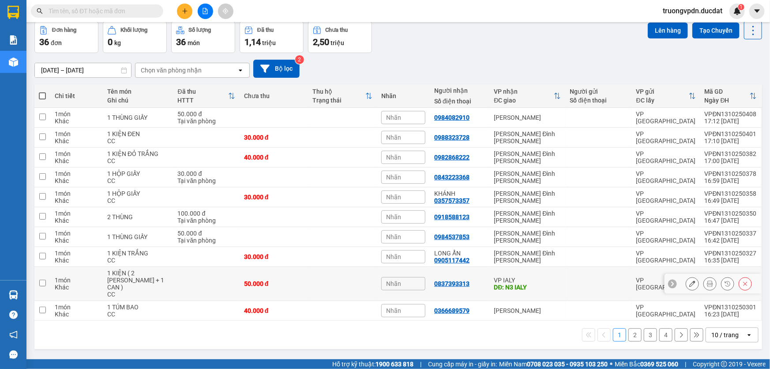
click at [516, 283] on div "DĐ: N3 IALY" at bounding box center [528, 286] width 67 height 7
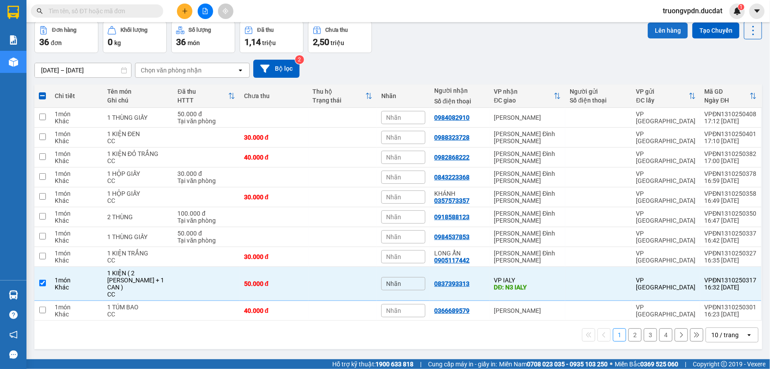
click at [656, 34] on button "Lên hàng" at bounding box center [668, 31] width 40 height 16
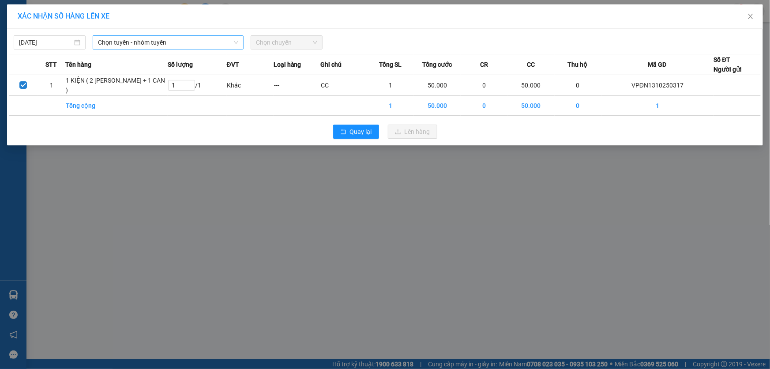
click at [159, 48] on span "Chọn tuyến - nhóm tuyến" at bounding box center [168, 42] width 140 height 13
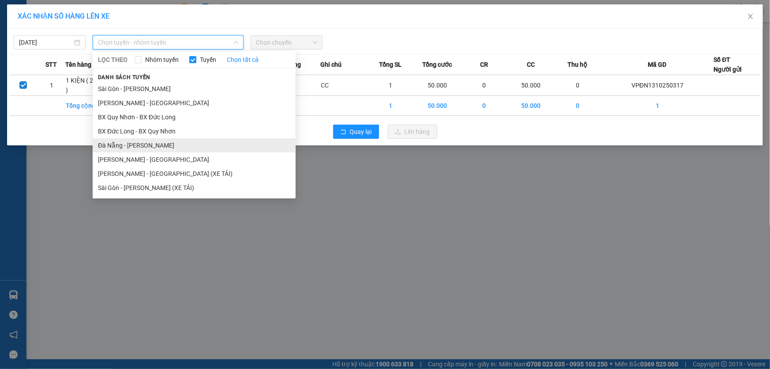
click at [142, 146] on li "Đà Nẵng - Gia Lai" at bounding box center [194, 145] width 203 height 14
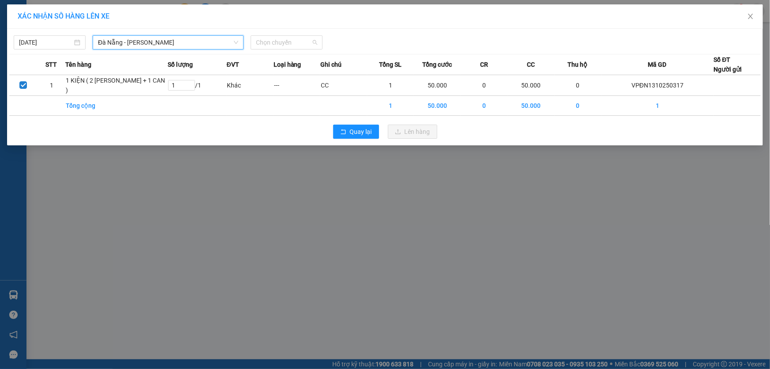
drag, startPoint x: 267, startPoint y: 48, endPoint x: 317, endPoint y: 65, distance: 53.3
click at [267, 47] on span "Chọn chuyến" at bounding box center [286, 42] width 61 height 13
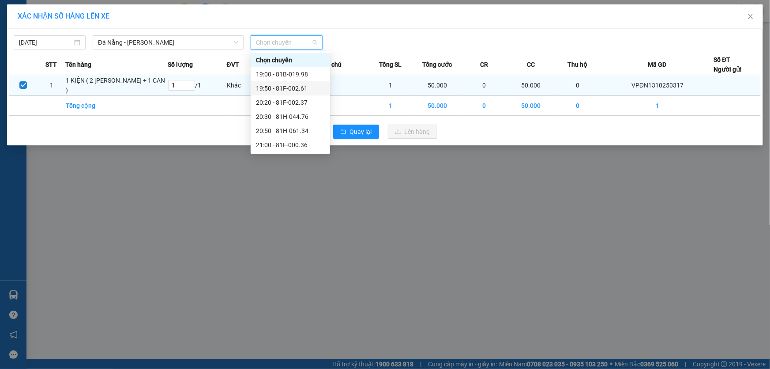
click at [306, 87] on div "19:50 - 81F-002.61" at bounding box center [290, 88] width 69 height 10
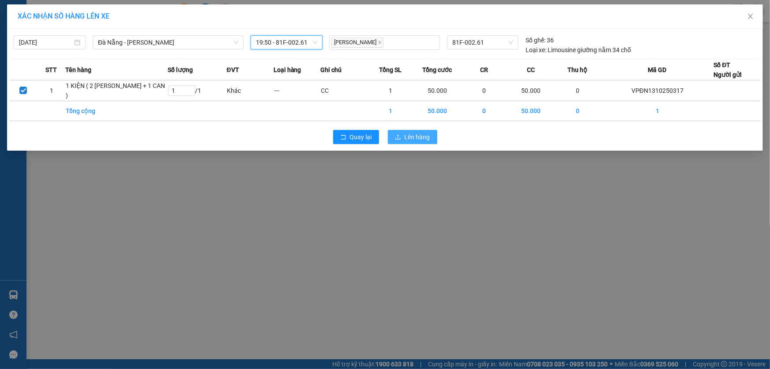
click at [417, 134] on span "Lên hàng" at bounding box center [418, 137] width 26 height 10
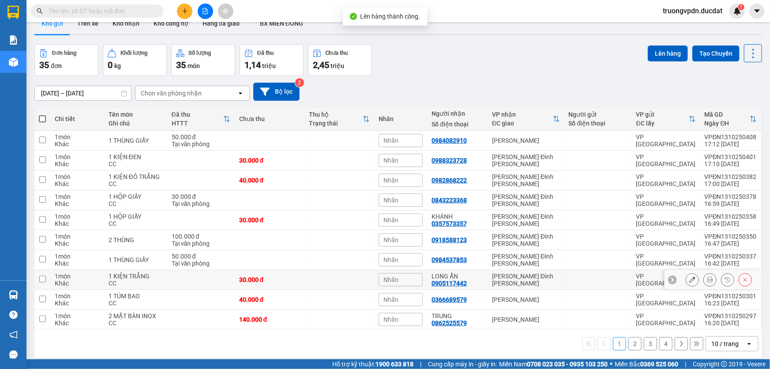
scroll to position [40, 0]
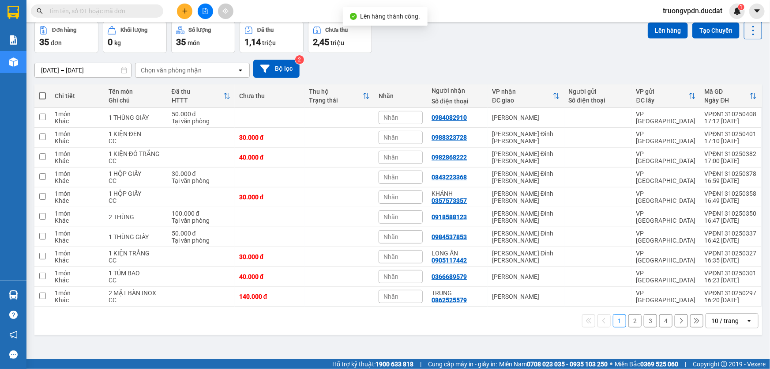
click at [631, 319] on button "2" at bounding box center [635, 320] width 13 height 13
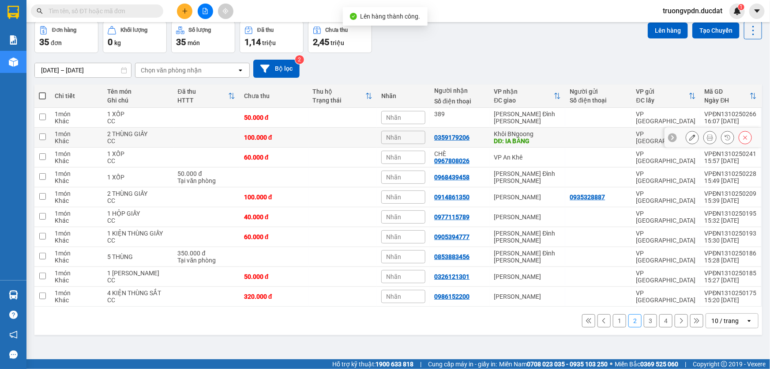
click at [510, 133] on div "Khôi BNgoong" at bounding box center [528, 133] width 67 height 7
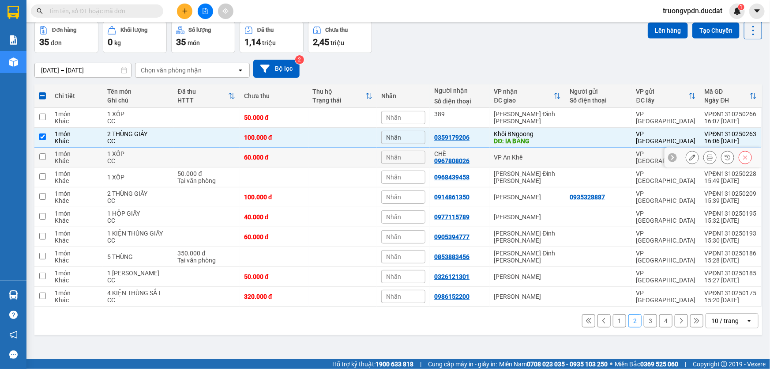
click at [512, 155] on div "VP An Khê" at bounding box center [528, 157] width 67 height 7
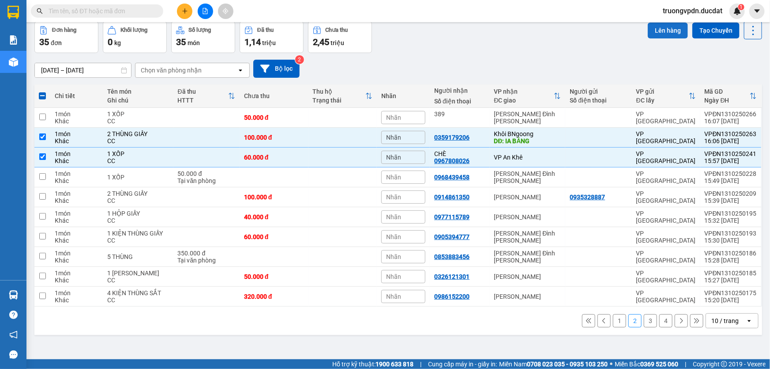
click at [653, 33] on button "Lên hàng" at bounding box center [668, 31] width 40 height 16
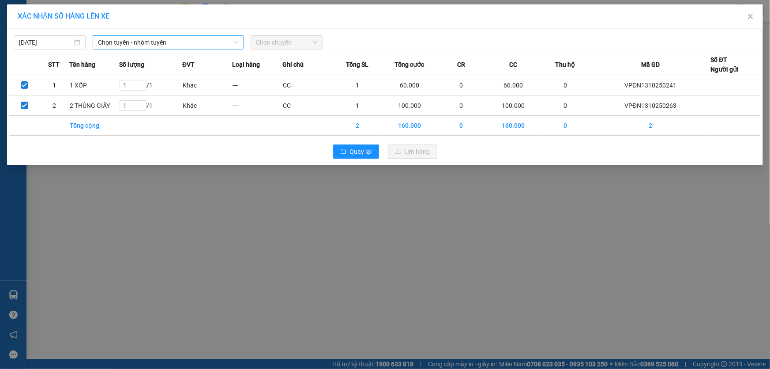
click at [174, 42] on span "Chọn tuyến - nhóm tuyến" at bounding box center [168, 42] width 140 height 13
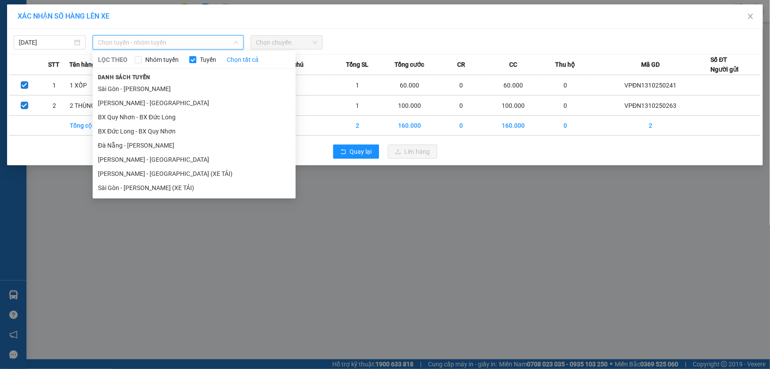
click at [196, 117] on li "BX Quy Nhơn - BX Đức Long" at bounding box center [194, 117] width 203 height 14
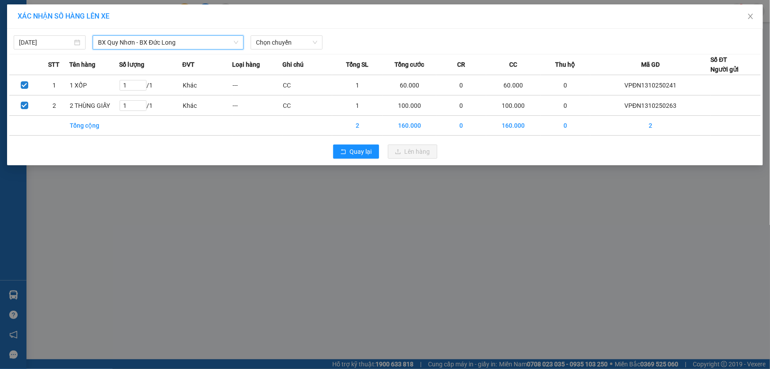
click at [152, 47] on span "BX Quy Nhơn - BX Đức Long" at bounding box center [168, 42] width 140 height 13
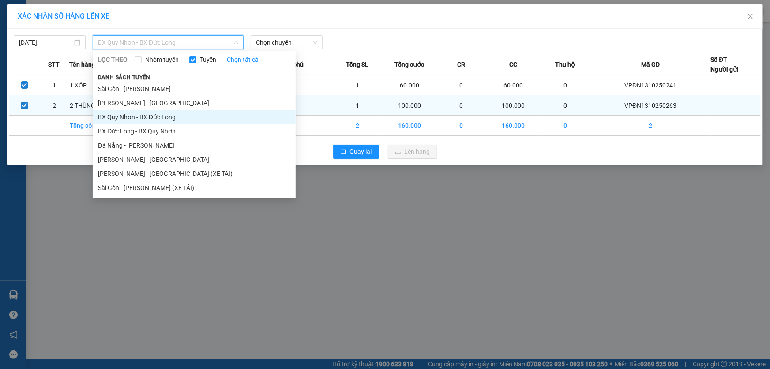
click at [147, 144] on li "Đà Nẵng - Gia Lai" at bounding box center [194, 145] width 203 height 14
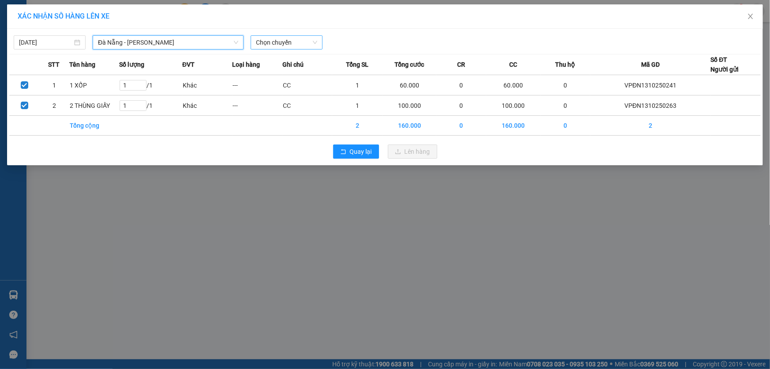
click at [265, 42] on span "Chọn chuyến" at bounding box center [286, 42] width 61 height 13
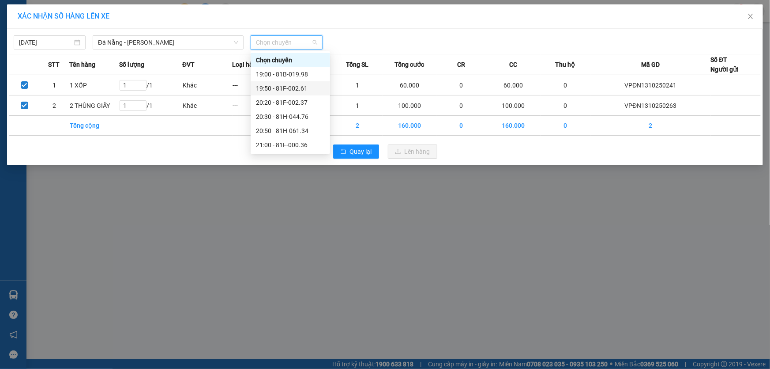
click at [298, 84] on div "19:50 - 81F-002.61" at bounding box center [290, 88] width 69 height 10
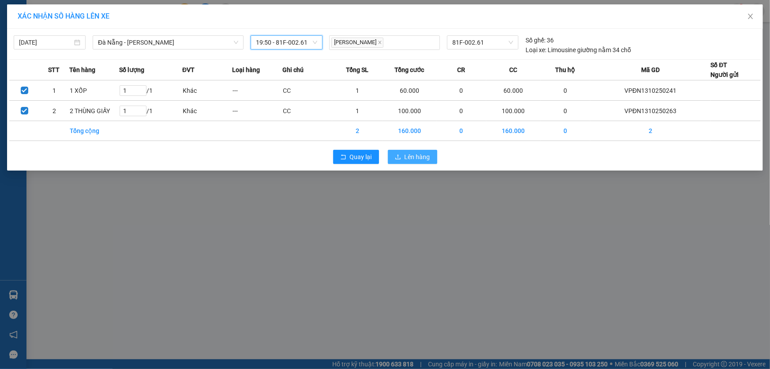
click at [423, 152] on span "Lên hàng" at bounding box center [418, 157] width 26 height 10
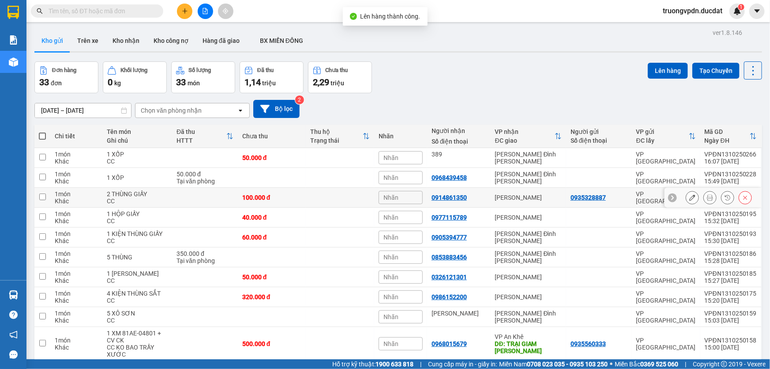
scroll to position [44, 0]
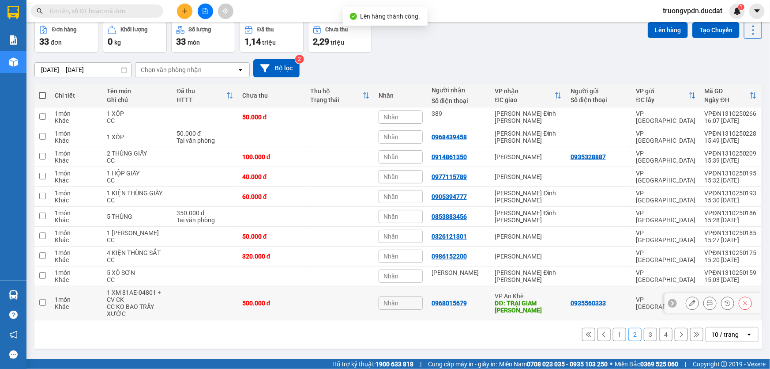
click at [531, 305] on div "DĐ: TRẠI GIAM [GEOGRAPHIC_DATA]" at bounding box center [528, 306] width 67 height 14
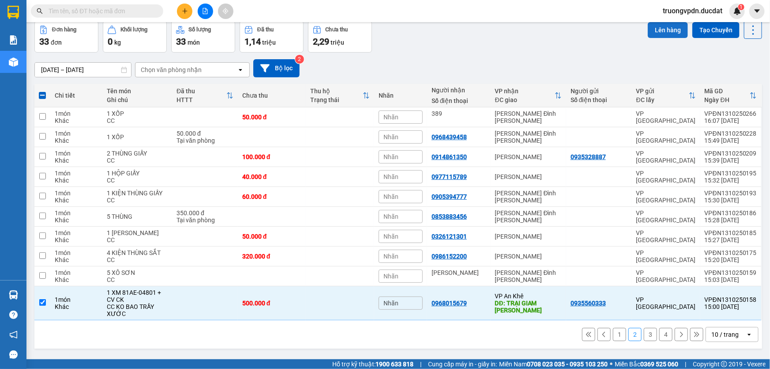
click at [650, 31] on button "Lên hàng" at bounding box center [668, 30] width 40 height 16
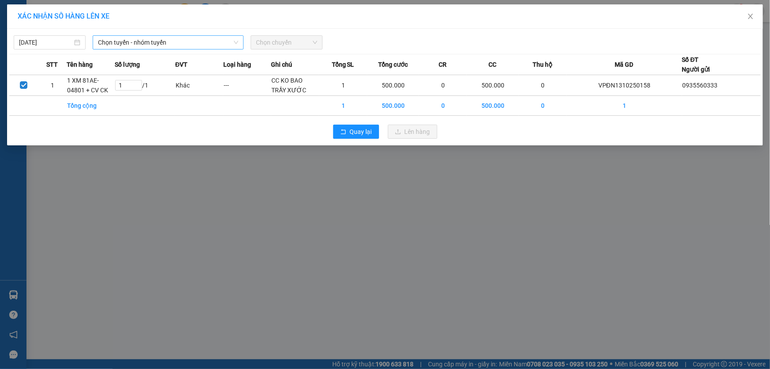
click at [167, 43] on span "Chọn tuyến - nhóm tuyến" at bounding box center [168, 42] width 140 height 13
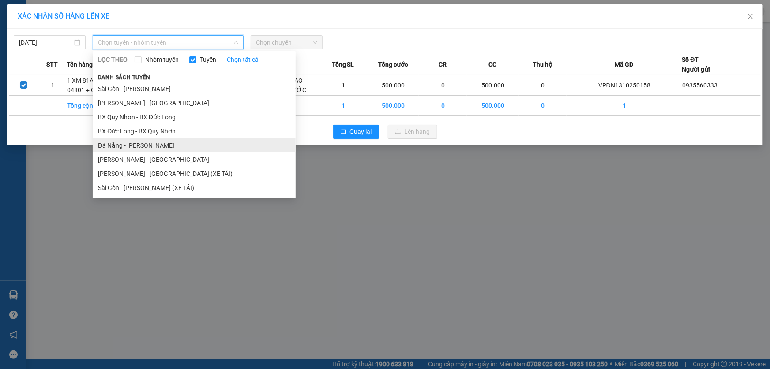
drag, startPoint x: 132, startPoint y: 140, endPoint x: 296, endPoint y: 55, distance: 184.9
click at [132, 140] on li "Đà Nẵng - Gia Lai" at bounding box center [194, 145] width 203 height 14
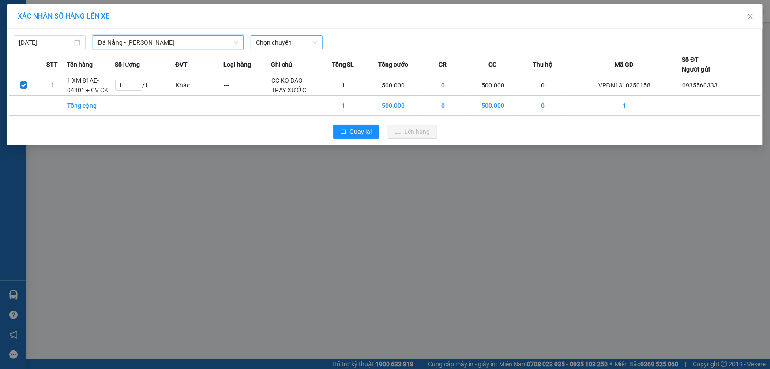
click at [288, 44] on span "Chọn chuyến" at bounding box center [286, 42] width 61 height 13
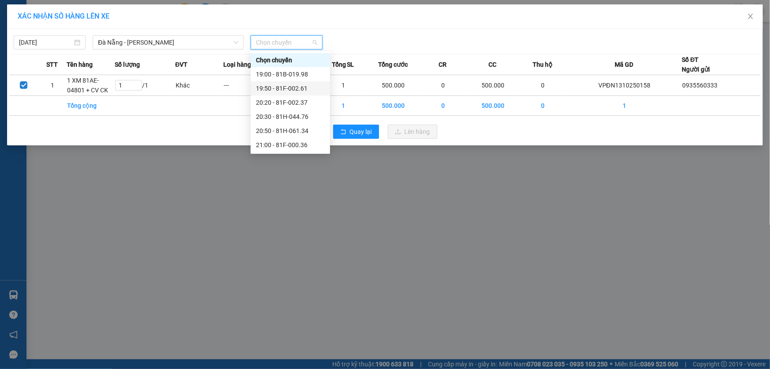
click at [296, 91] on div "19:50 - 81F-002.61" at bounding box center [290, 88] width 69 height 10
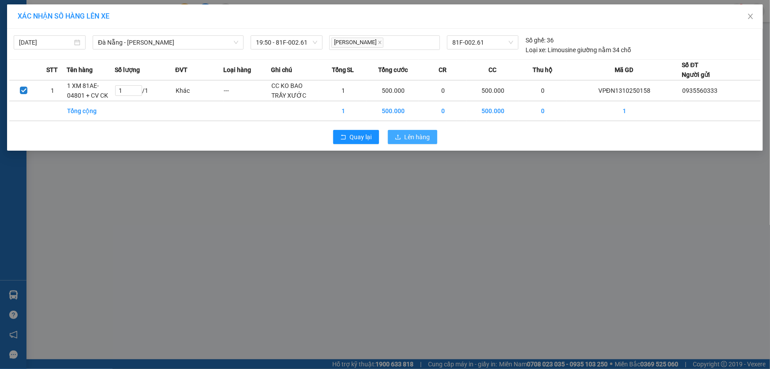
click at [418, 137] on span "Lên hàng" at bounding box center [418, 137] width 26 height 10
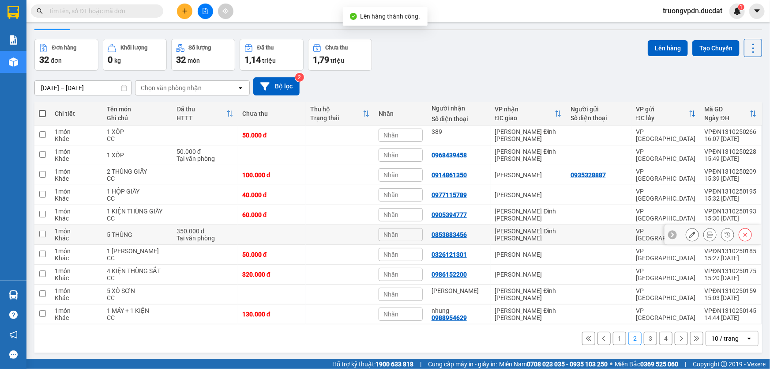
scroll to position [40, 0]
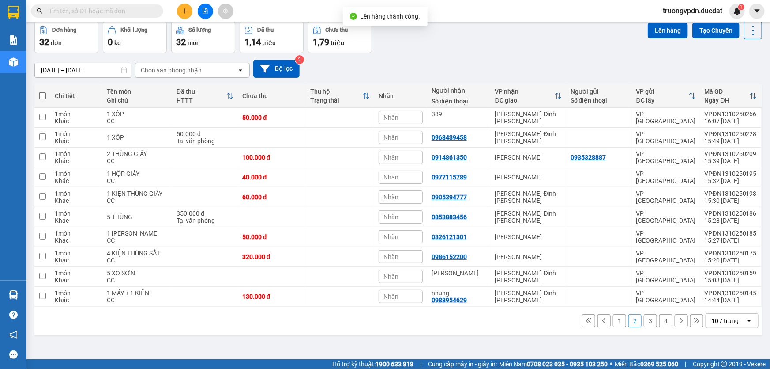
click at [644, 321] on button "3" at bounding box center [650, 320] width 13 height 13
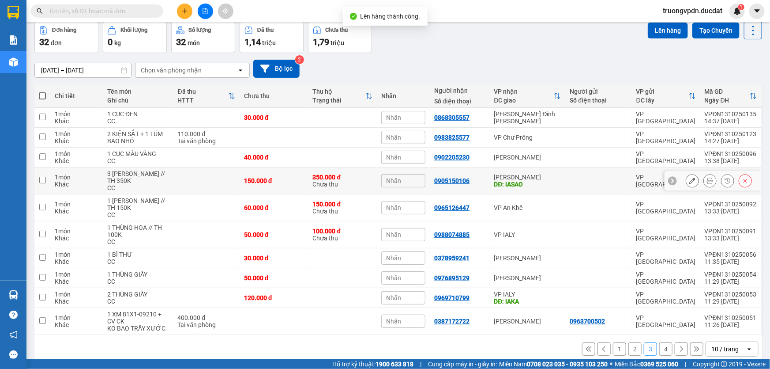
click at [522, 181] on div "DĐ: IASAO" at bounding box center [528, 184] width 67 height 7
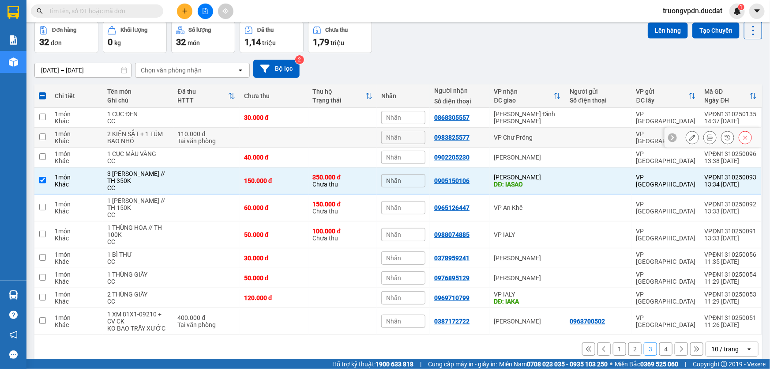
click at [522, 134] on div "VP Chư Prông" at bounding box center [528, 137] width 67 height 7
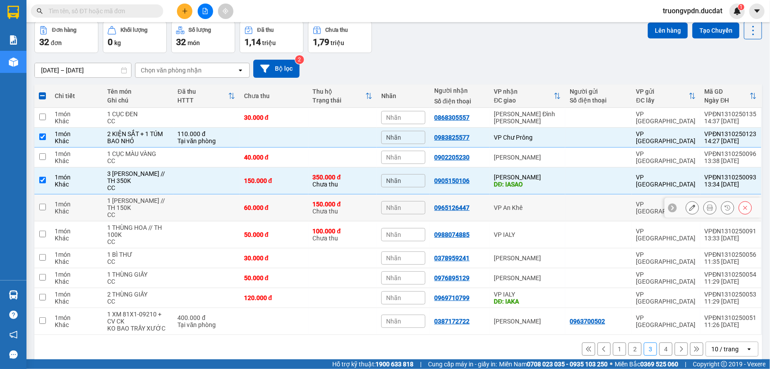
click at [522, 208] on div "VP An Khê" at bounding box center [528, 207] width 67 height 7
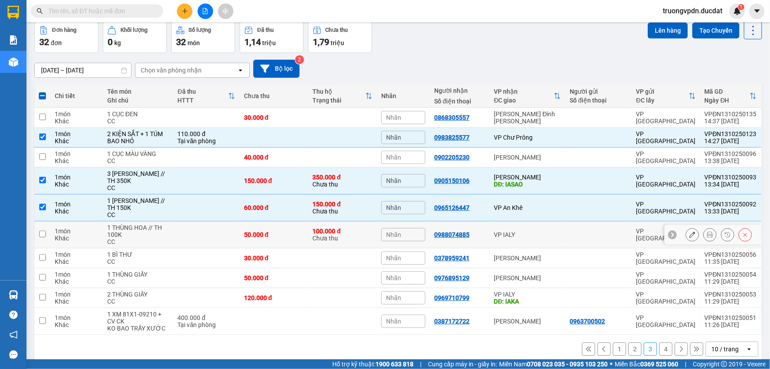
click at [518, 237] on div "VP IALY" at bounding box center [528, 234] width 67 height 7
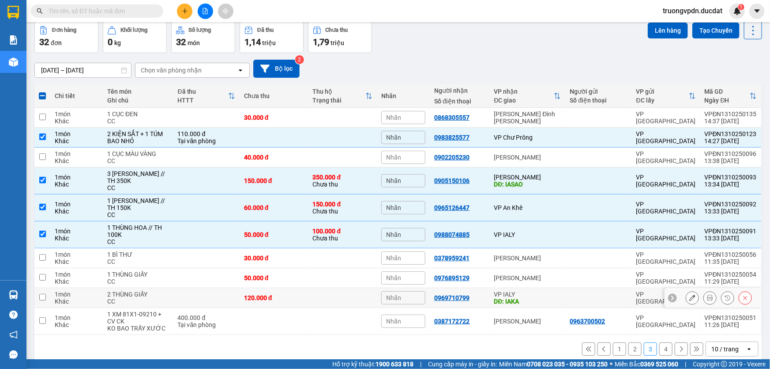
drag, startPoint x: 521, startPoint y: 294, endPoint x: 559, endPoint y: 250, distance: 57.6
click at [521, 295] on div "VP IALY" at bounding box center [528, 294] width 67 height 7
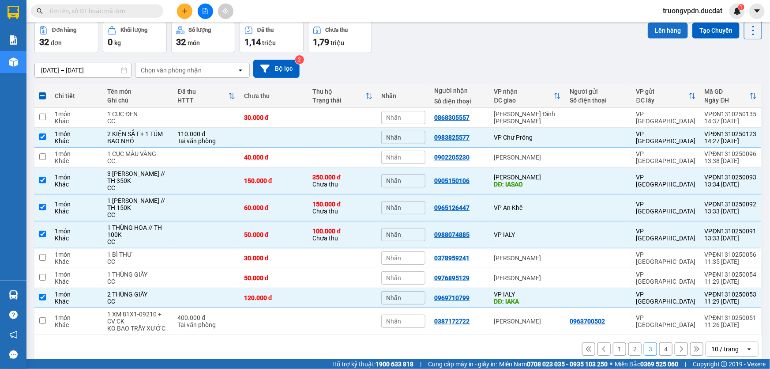
click at [649, 29] on button "Lên hàng" at bounding box center [668, 31] width 40 height 16
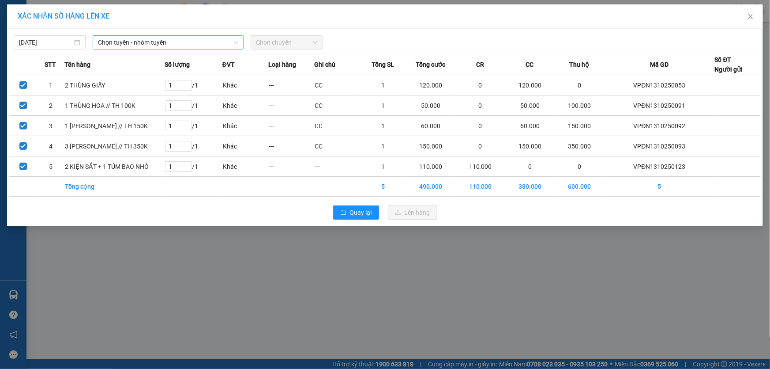
click at [172, 44] on span "Chọn tuyến - nhóm tuyến" at bounding box center [168, 42] width 140 height 13
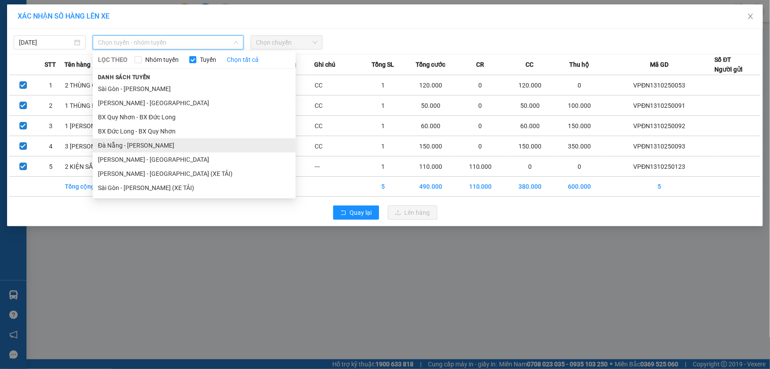
click at [134, 143] on li "Đà Nẵng - Gia Lai" at bounding box center [194, 145] width 203 height 14
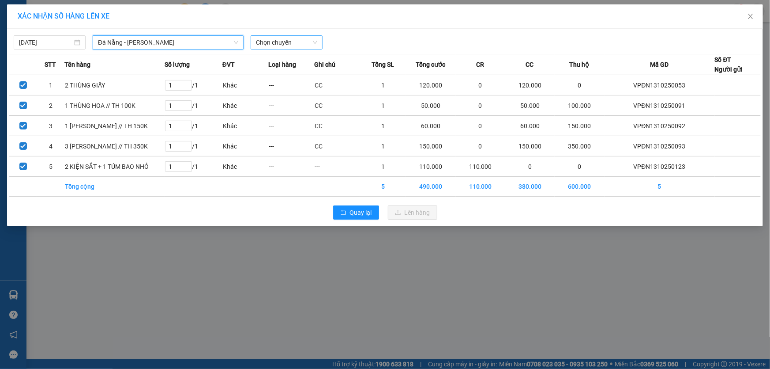
click at [291, 40] on span "Chọn chuyến" at bounding box center [286, 42] width 61 height 13
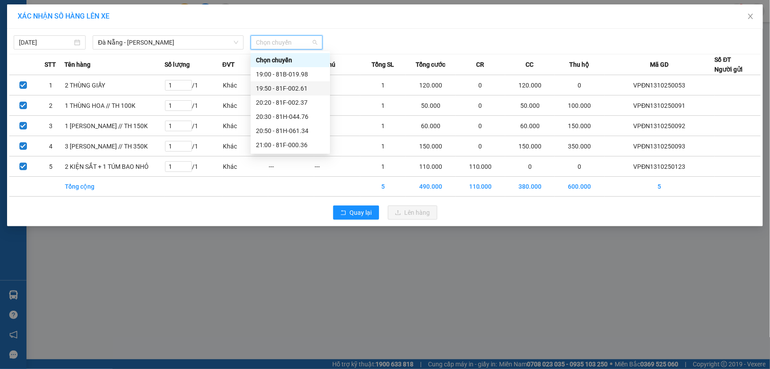
click at [302, 89] on div "19:50 - 81F-002.61" at bounding box center [290, 88] width 69 height 10
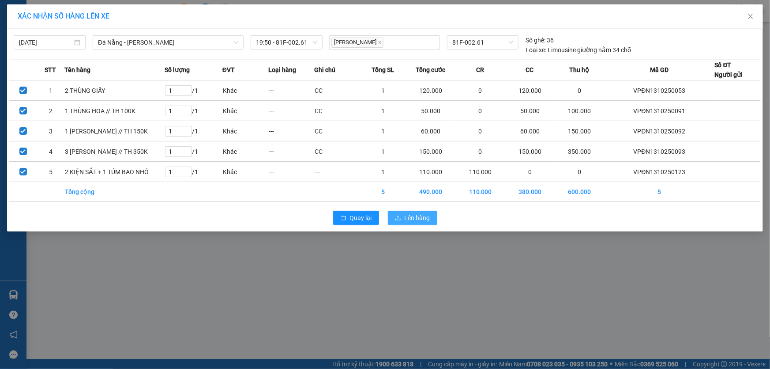
click at [427, 222] on span "Lên hàng" at bounding box center [418, 218] width 26 height 10
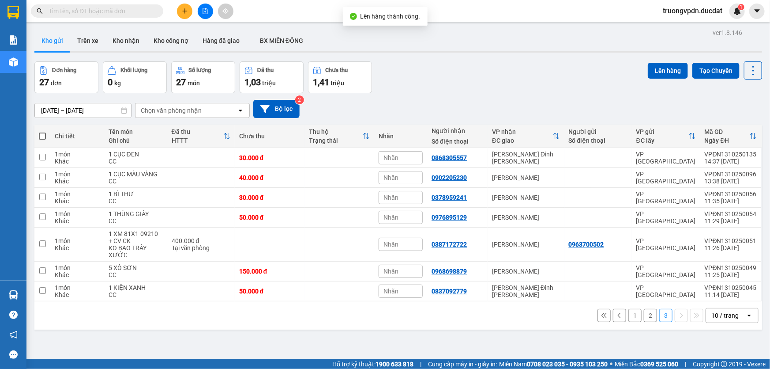
click at [629, 314] on button "1" at bounding box center [635, 315] width 13 height 13
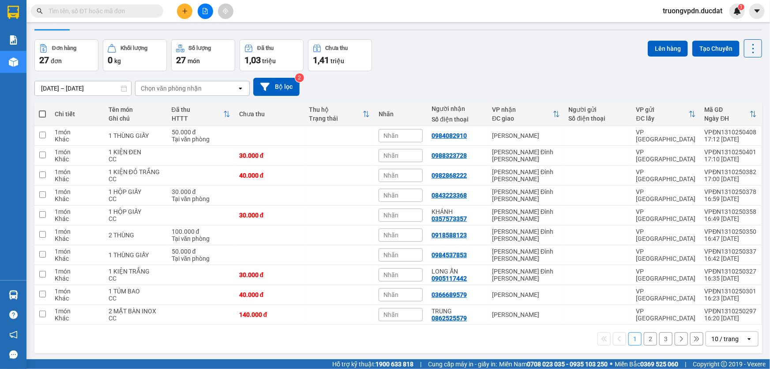
scroll to position [40, 0]
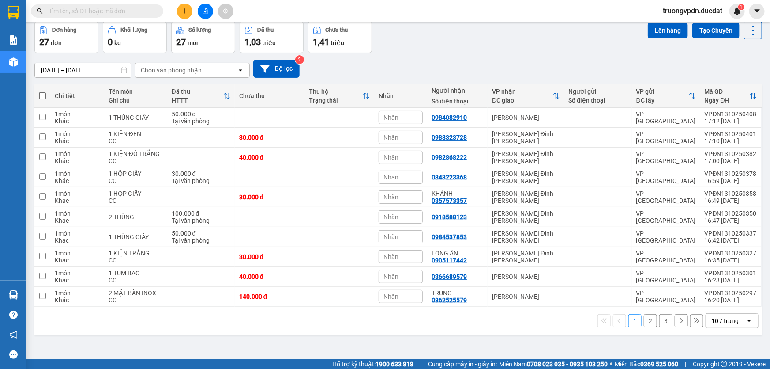
click at [41, 97] on span at bounding box center [42, 95] width 7 height 7
click at [42, 91] on input "checkbox" at bounding box center [42, 91] width 0 height 0
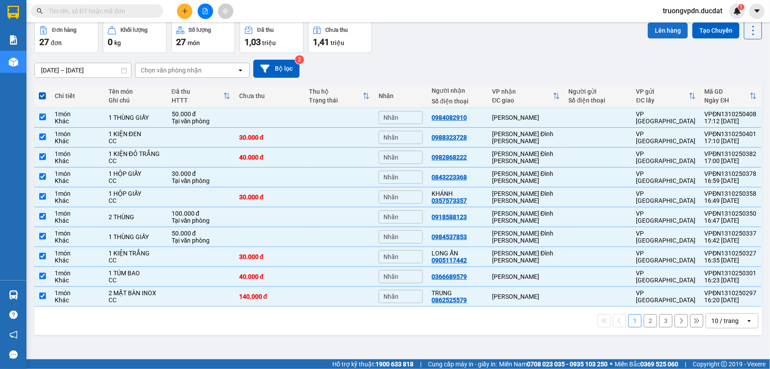
click at [668, 31] on button "Lên hàng" at bounding box center [668, 31] width 40 height 16
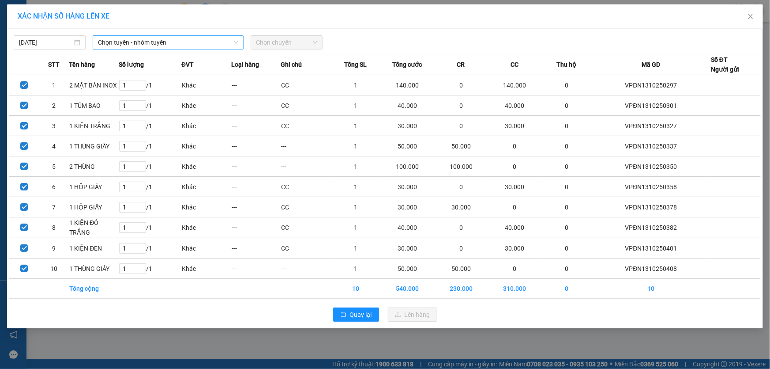
click at [204, 37] on span "Chọn tuyến - nhóm tuyến" at bounding box center [168, 42] width 140 height 13
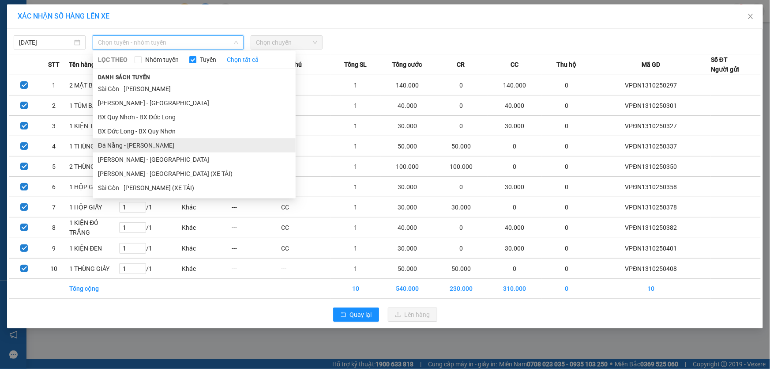
drag, startPoint x: 149, startPoint y: 146, endPoint x: 238, endPoint y: 93, distance: 103.7
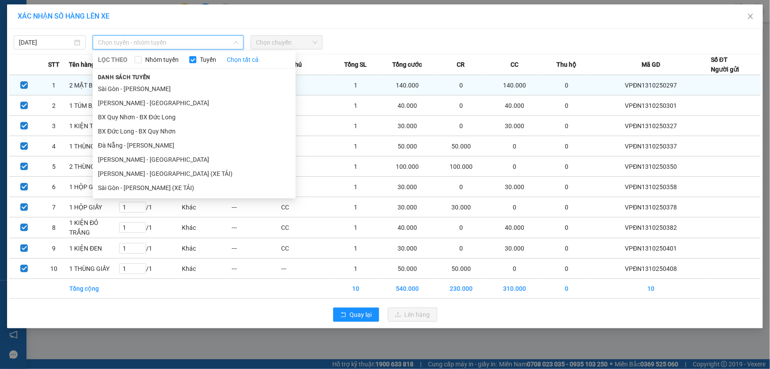
click at [148, 146] on li "Đà Nẵng - Gia Lai" at bounding box center [194, 145] width 203 height 14
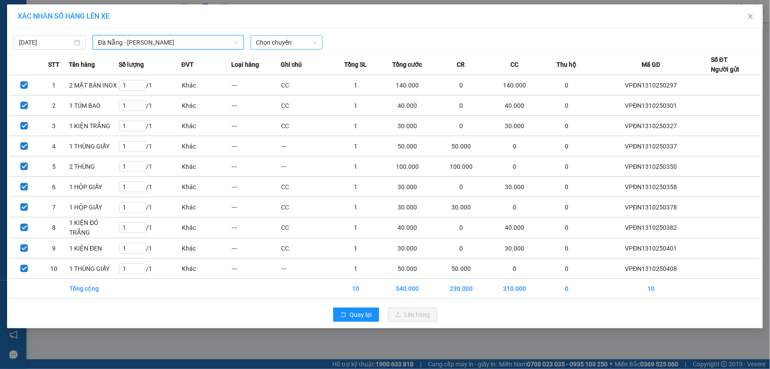
click at [309, 42] on span "Chọn chuyến" at bounding box center [286, 42] width 61 height 13
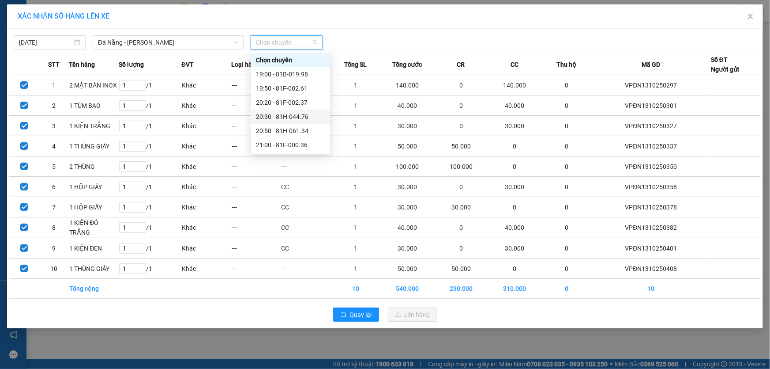
click at [294, 112] on div "20:30 - 81H-044.76" at bounding box center [290, 117] width 69 height 10
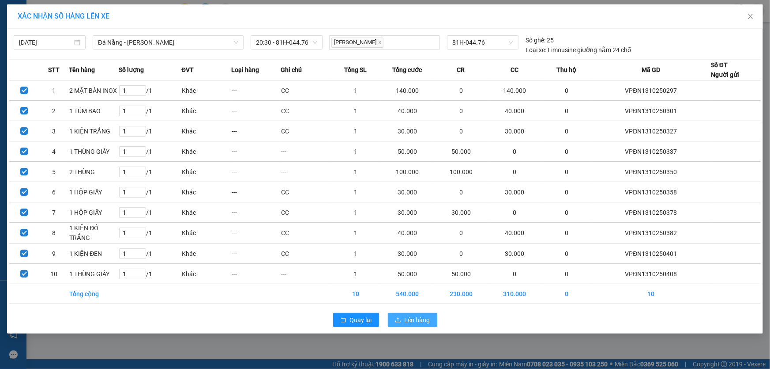
click at [423, 320] on span "Lên hàng" at bounding box center [418, 320] width 26 height 10
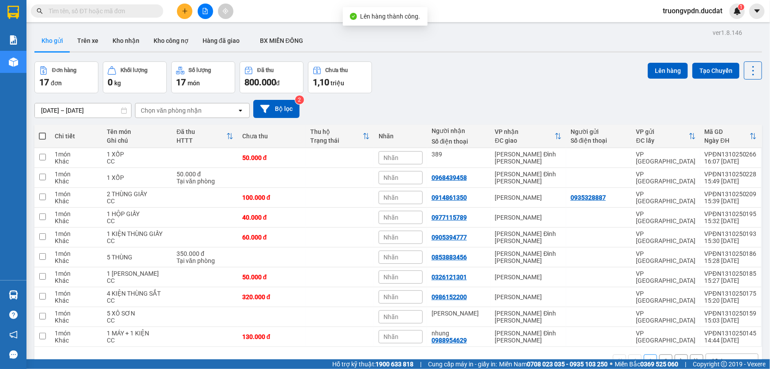
click at [44, 134] on span at bounding box center [42, 135] width 7 height 7
click at [42, 132] on input "checkbox" at bounding box center [42, 132] width 0 height 0
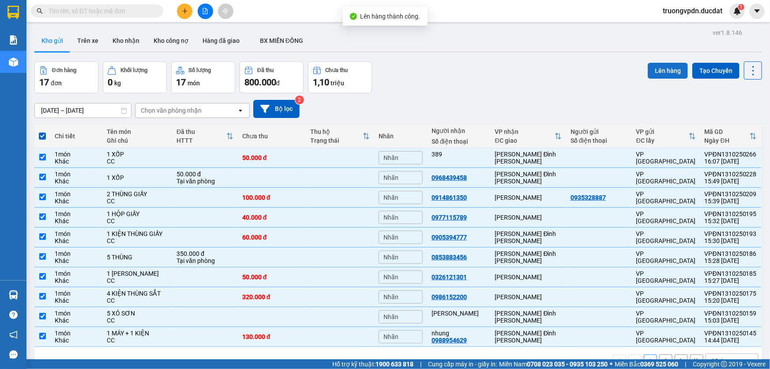
click at [653, 75] on button "Lên hàng" at bounding box center [668, 71] width 40 height 16
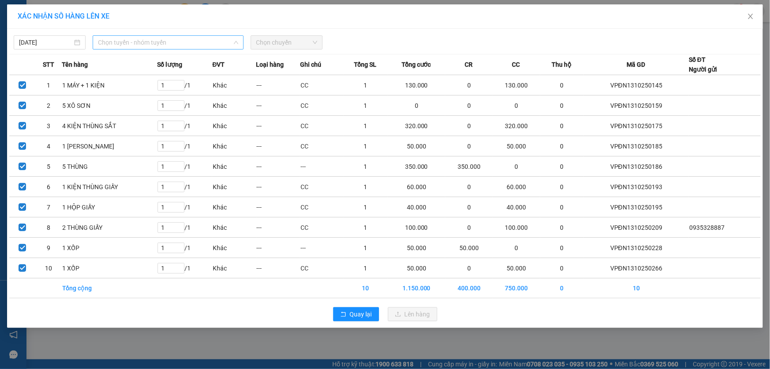
click at [168, 42] on span "Chọn tuyến - nhóm tuyến" at bounding box center [168, 42] width 140 height 13
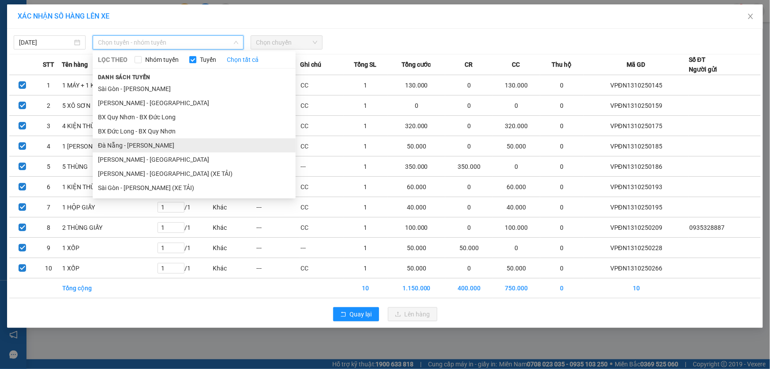
click at [135, 148] on li "Đà Nẵng - Gia Lai" at bounding box center [194, 145] width 203 height 14
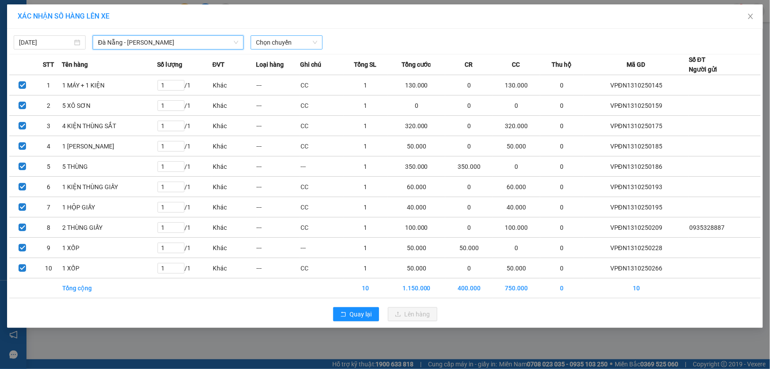
click at [295, 48] on div "13/10/2025 Đà Nẵng - Gia Lai Đà Nẵng - Gia Lai LỌC THEO Nhóm tuyến Tuyến Chọn t…" at bounding box center [385, 178] width 756 height 299
click at [294, 46] on span "Chọn chuyến" at bounding box center [286, 42] width 61 height 13
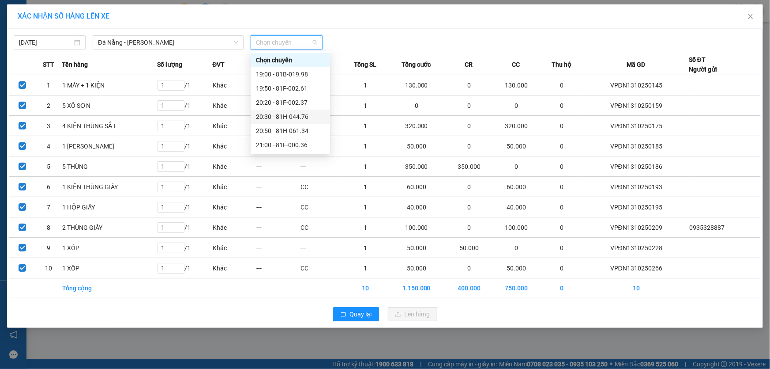
click at [307, 115] on div "20:30 - 81H-044.76" at bounding box center [290, 117] width 69 height 10
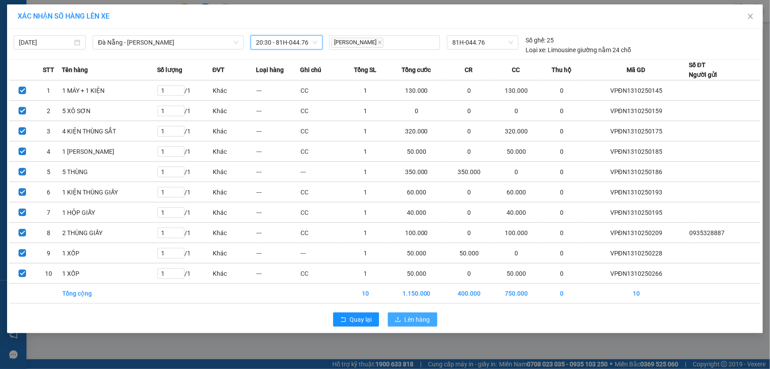
click at [418, 313] on button "Lên hàng" at bounding box center [412, 319] width 49 height 14
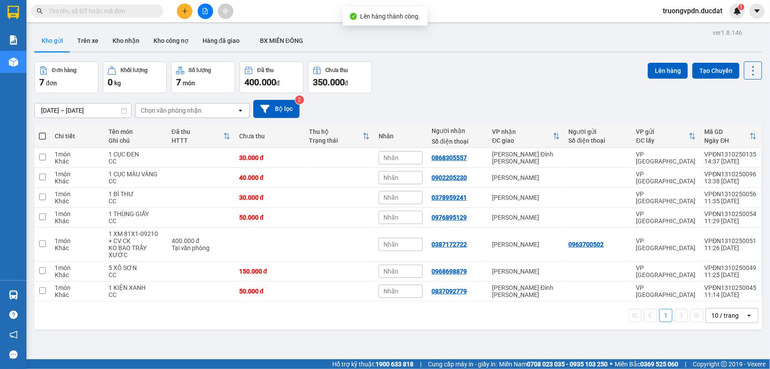
click at [41, 135] on span at bounding box center [42, 135] width 7 height 7
click at [42, 132] on input "checkbox" at bounding box center [42, 132] width 0 height 0
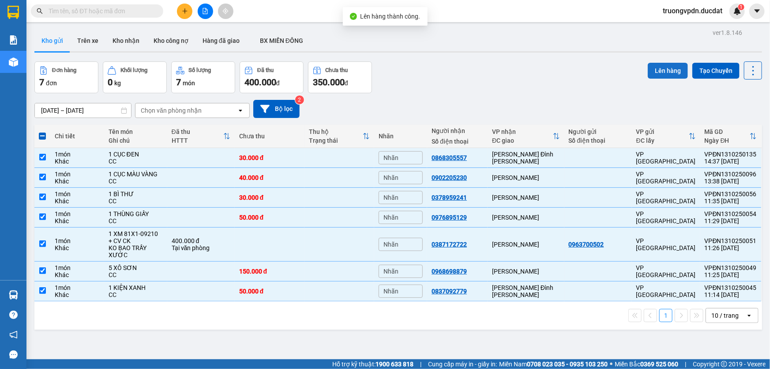
click at [661, 71] on button "Lên hàng" at bounding box center [668, 71] width 40 height 16
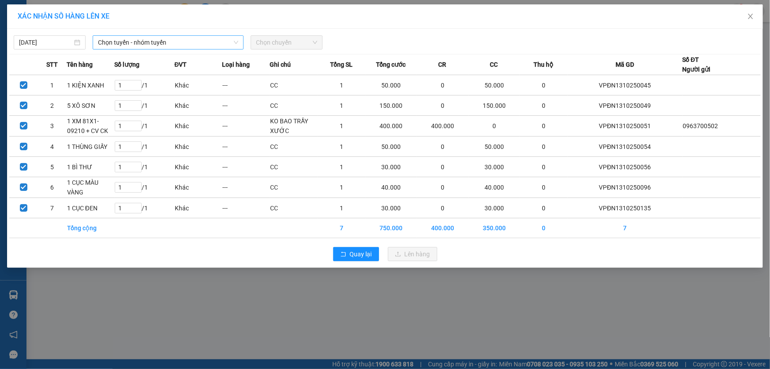
click at [106, 42] on span "Chọn tuyến - nhóm tuyến" at bounding box center [168, 42] width 140 height 13
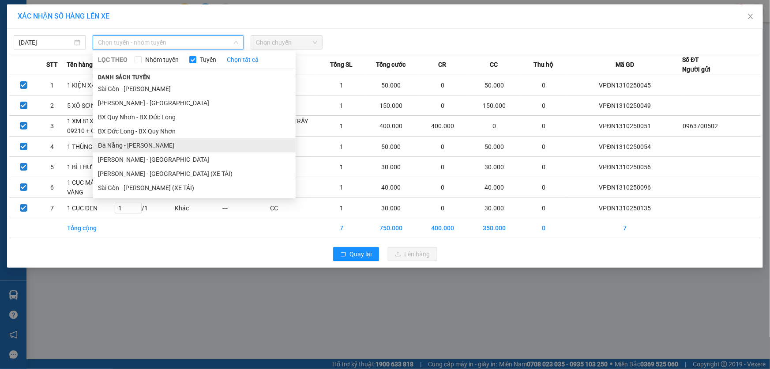
click at [117, 143] on li "Đà Nẵng - Gia Lai" at bounding box center [194, 145] width 203 height 14
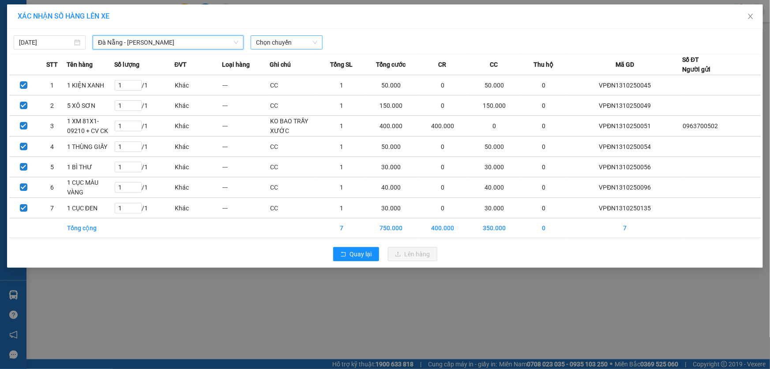
click at [297, 39] on span "Chọn chuyến" at bounding box center [286, 42] width 61 height 13
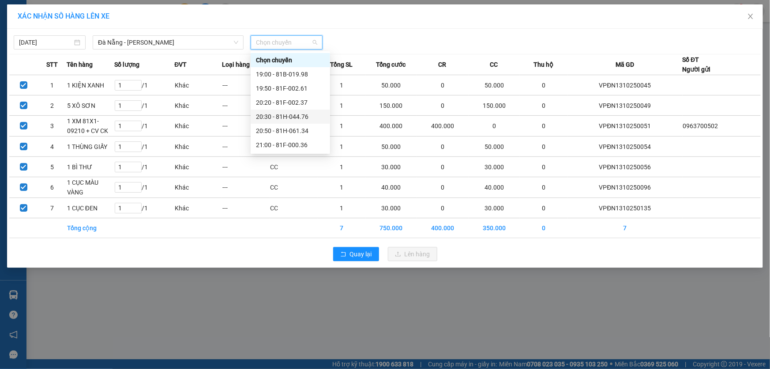
click at [299, 113] on div "20:30 - 81H-044.76" at bounding box center [290, 117] width 69 height 10
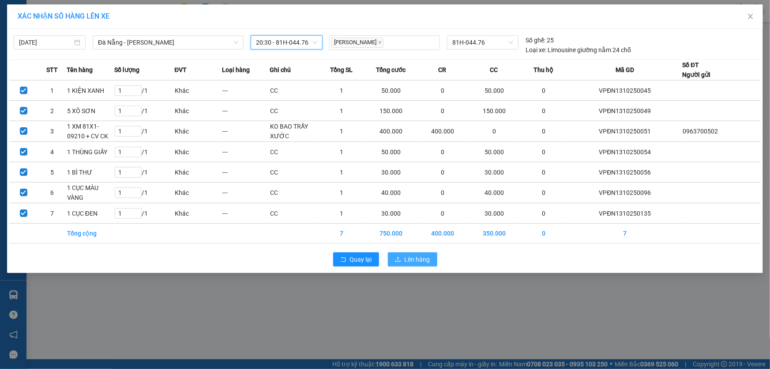
click at [414, 255] on span "Lên hàng" at bounding box center [418, 259] width 26 height 10
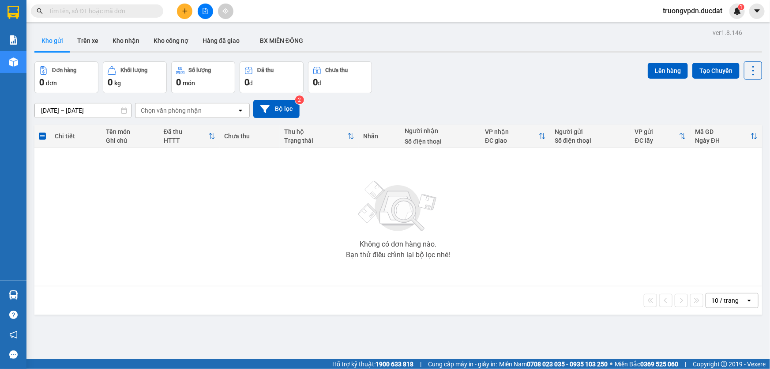
click at [201, 14] on button at bounding box center [205, 11] width 15 height 15
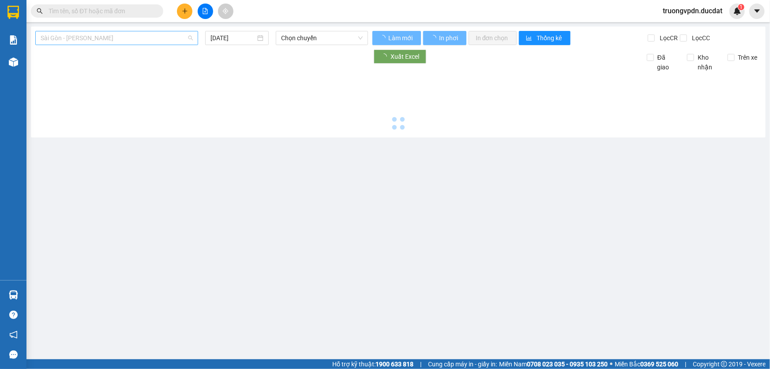
click at [113, 31] on span "Sài Gòn - Gia Lai" at bounding box center [117, 37] width 152 height 13
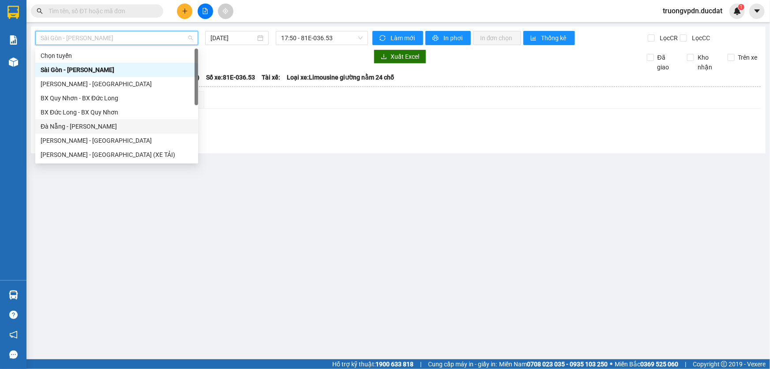
click at [78, 125] on div "Đà Nẵng - Gia Lai" at bounding box center [117, 126] width 152 height 10
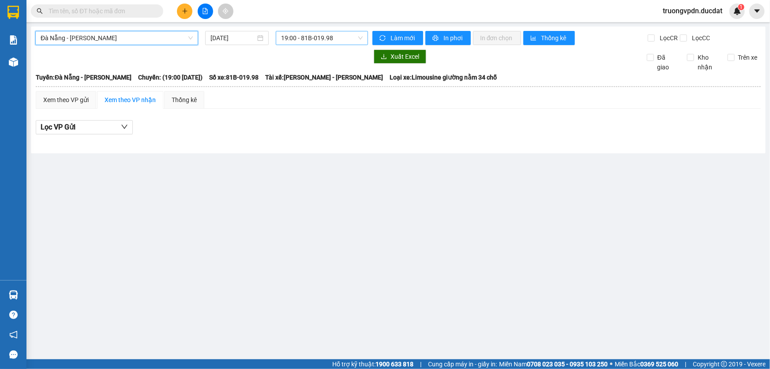
click at [310, 39] on span "19:00 - 81B-019.98" at bounding box center [322, 37] width 82 height 13
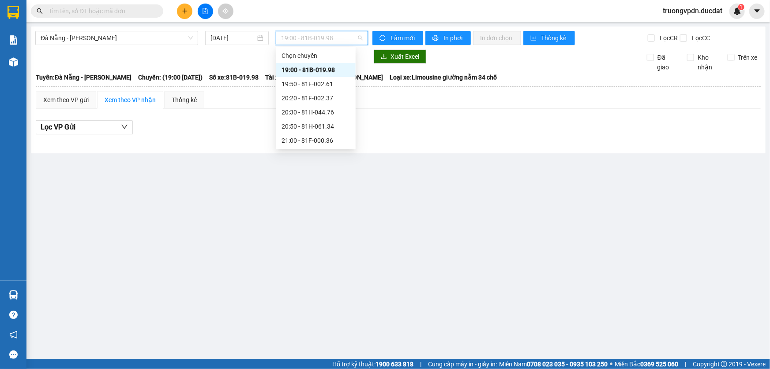
click at [327, 81] on div "19:50 - 81F-002.61" at bounding box center [316, 84] width 69 height 10
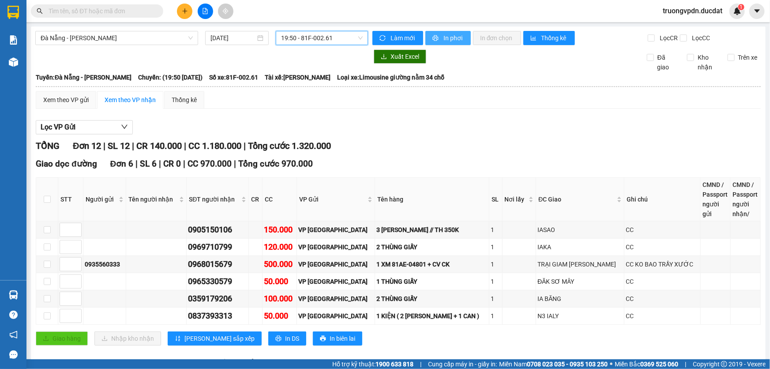
click at [455, 40] on span "In phơi" at bounding box center [454, 38] width 20 height 10
click at [444, 37] on span "In phơi" at bounding box center [454, 38] width 20 height 10
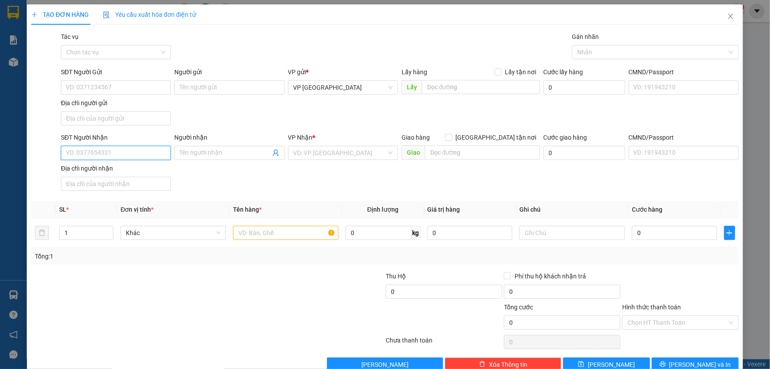
click at [96, 153] on input "SĐT Người Nhận" at bounding box center [116, 153] width 110 height 14
type input "0837393313"
click at [336, 159] on input "search" at bounding box center [340, 152] width 93 height 13
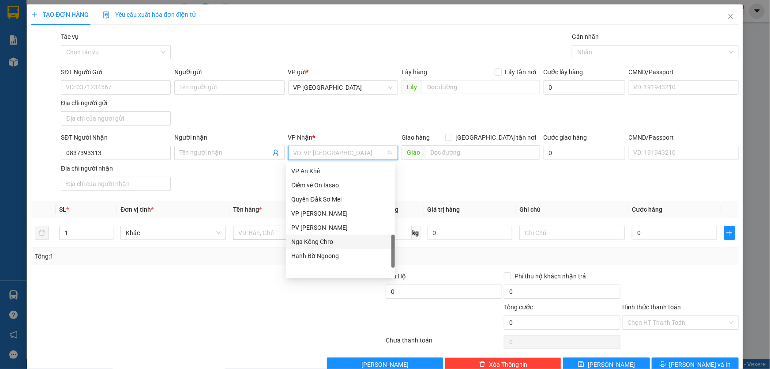
scroll to position [327, 0]
click at [306, 194] on div "VP IALY" at bounding box center [340, 197] width 98 height 10
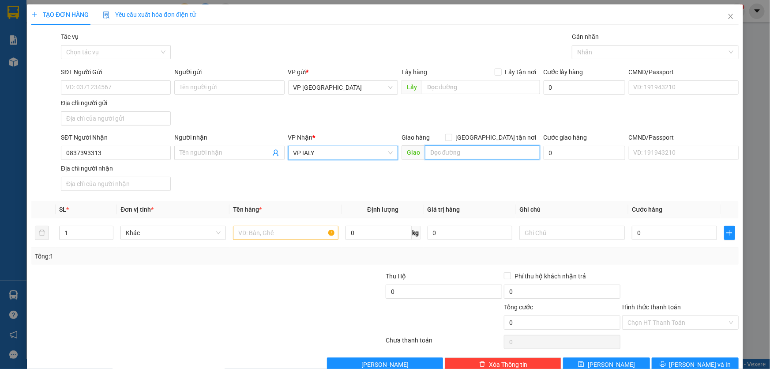
click at [444, 156] on input "text" at bounding box center [482, 152] width 115 height 14
type input "N3 IALY"
click at [277, 235] on input "text" at bounding box center [286, 233] width 106 height 14
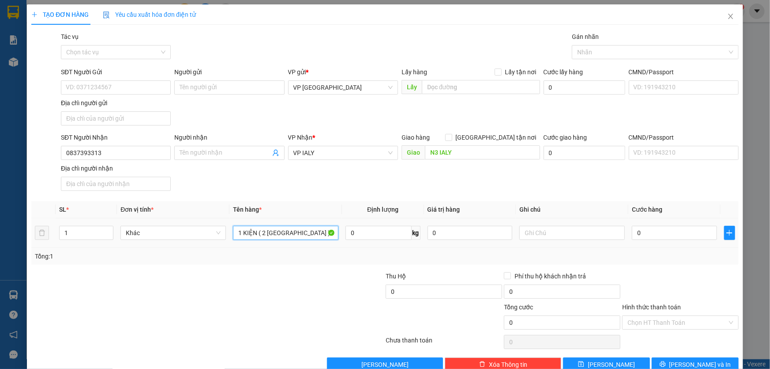
type input "1 KIỆN ( 2 LON SƠN )"
type input "CC"
drag, startPoint x: 291, startPoint y: 231, endPoint x: 295, endPoint y: 234, distance: 5.5
click at [291, 231] on input "1 KIỆN ( 2 LON SƠN )" at bounding box center [286, 233] width 106 height 14
type input "1 KIỆN ( 2 LON SƠN + 1 CAN )"
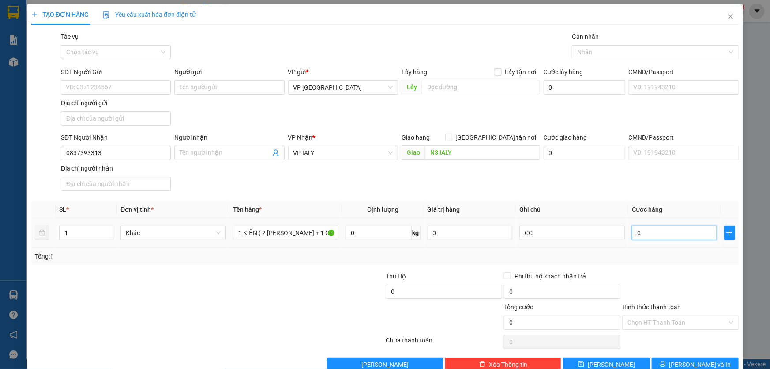
click at [640, 235] on input "0" at bounding box center [674, 233] width 85 height 14
type input "5"
type input "50"
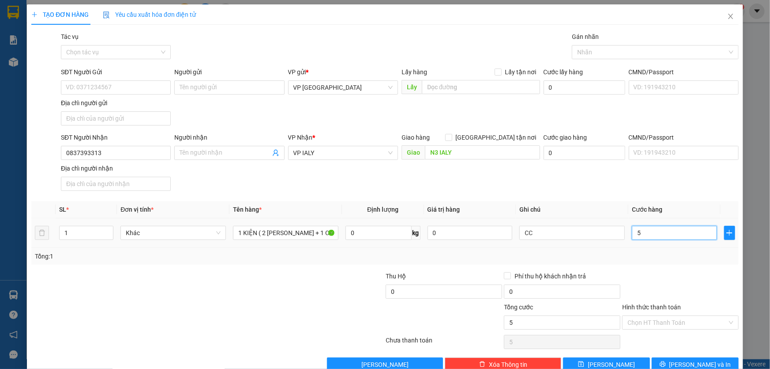
type input "50"
type input "500"
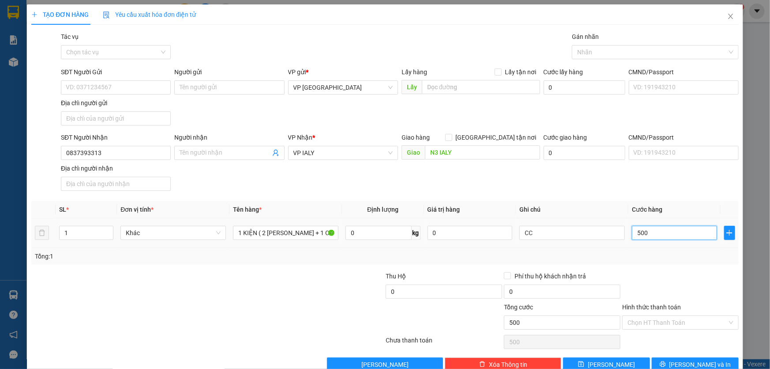
type input "5.000"
type input "50.000"
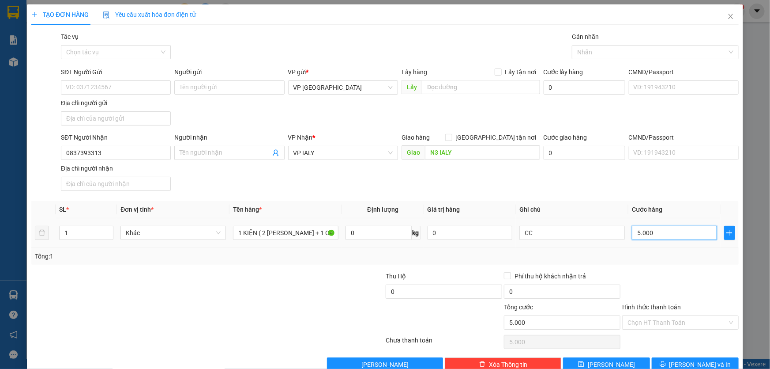
type input "50.000"
click at [701, 359] on span "[PERSON_NAME] và In" at bounding box center [701, 364] width 62 height 10
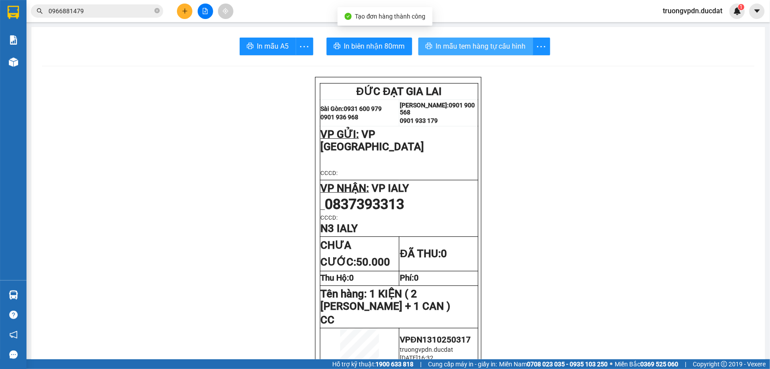
click at [490, 49] on span "In mẫu tem hàng tự cấu hình" at bounding box center [481, 46] width 90 height 11
